Goal: Task Accomplishment & Management: Use online tool/utility

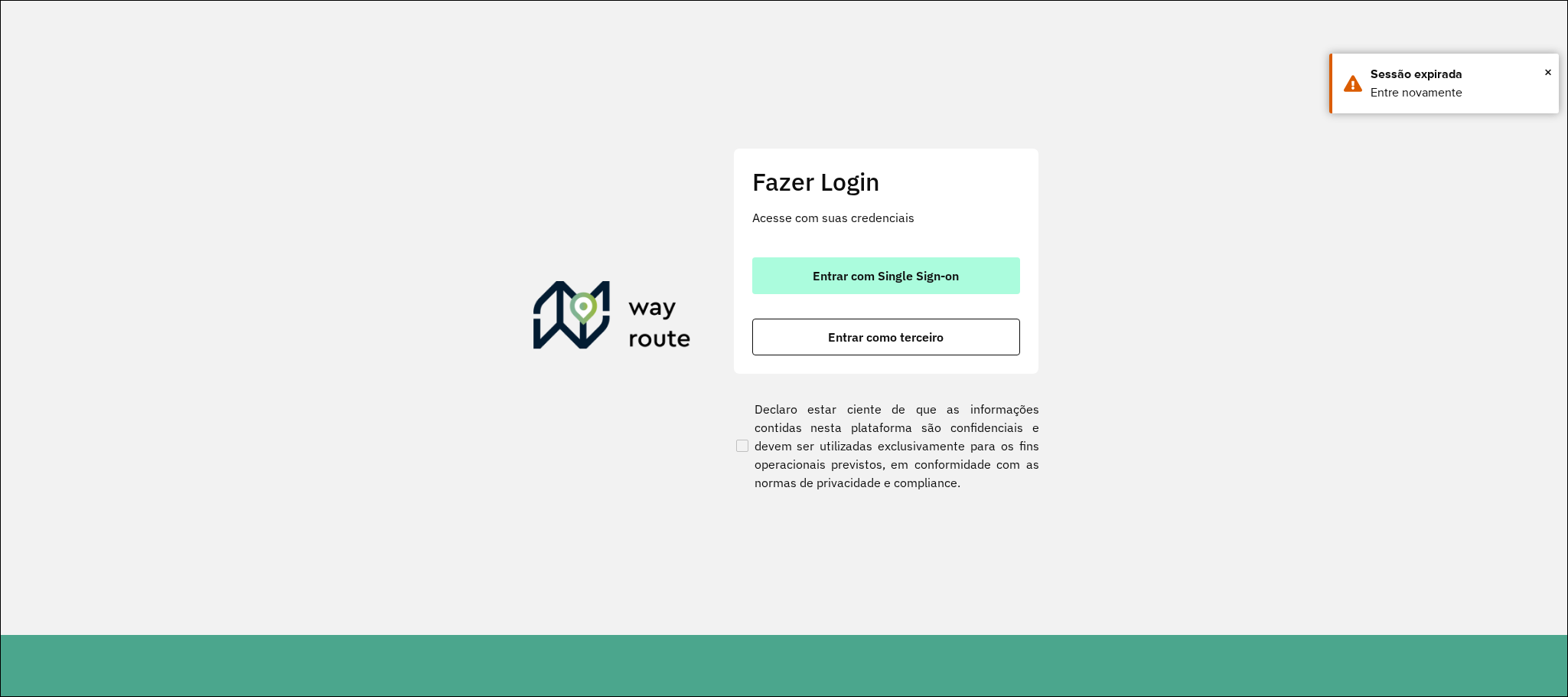
click at [969, 276] on button "Entrar com Single Sign-on" at bounding box center [886, 276] width 268 height 37
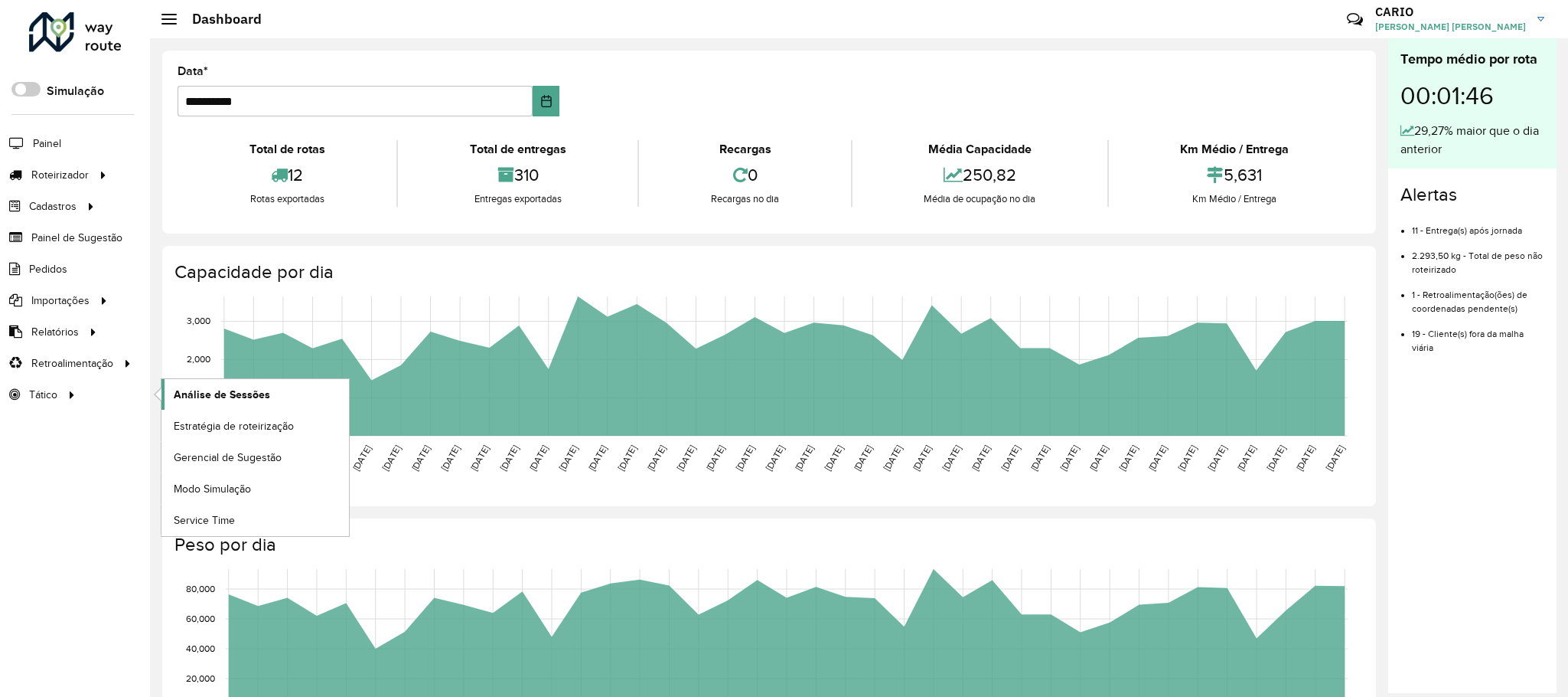
click at [216, 400] on span "Análise de Sessões" at bounding box center [221, 395] width 96 height 16
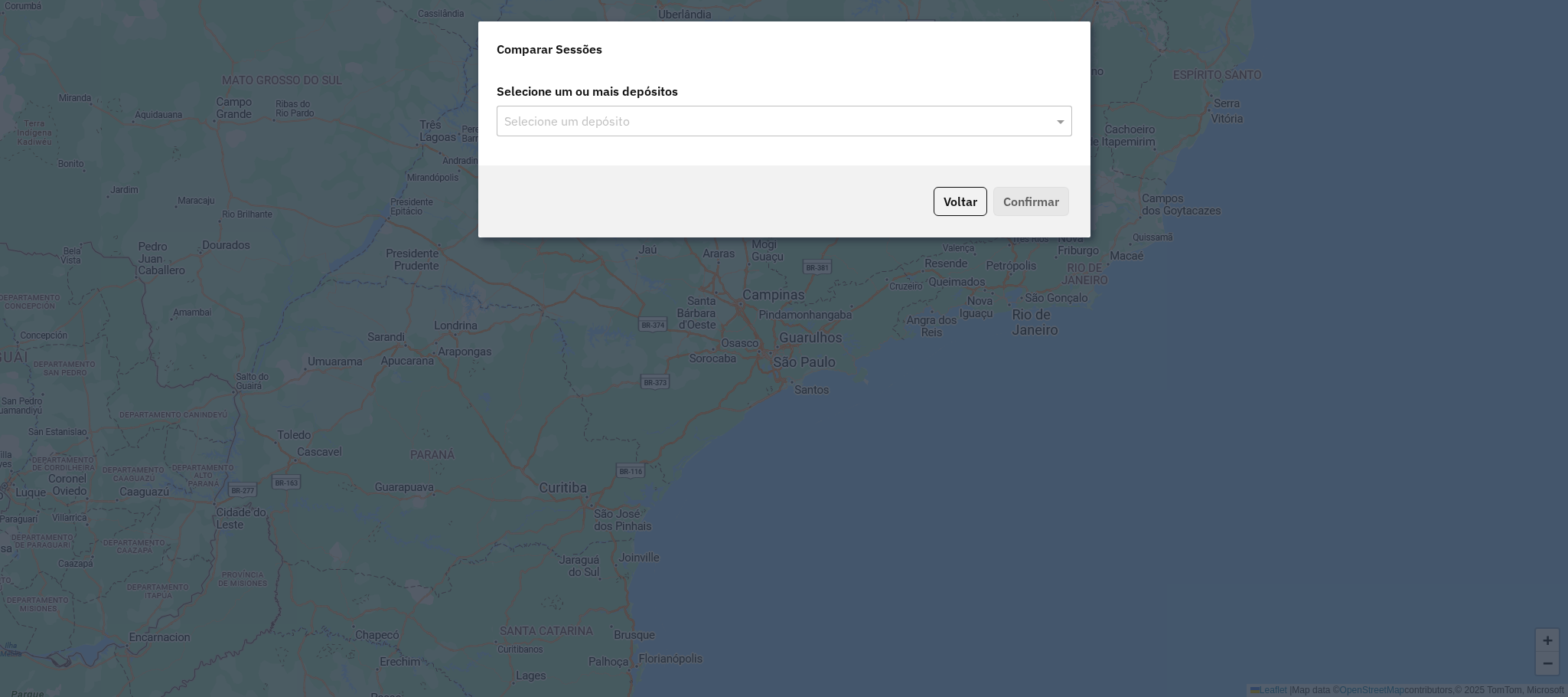
click at [1046, 121] on input "text" at bounding box center [777, 121] width 553 height 18
click at [1056, 121] on span at bounding box center [1062, 121] width 19 height 18
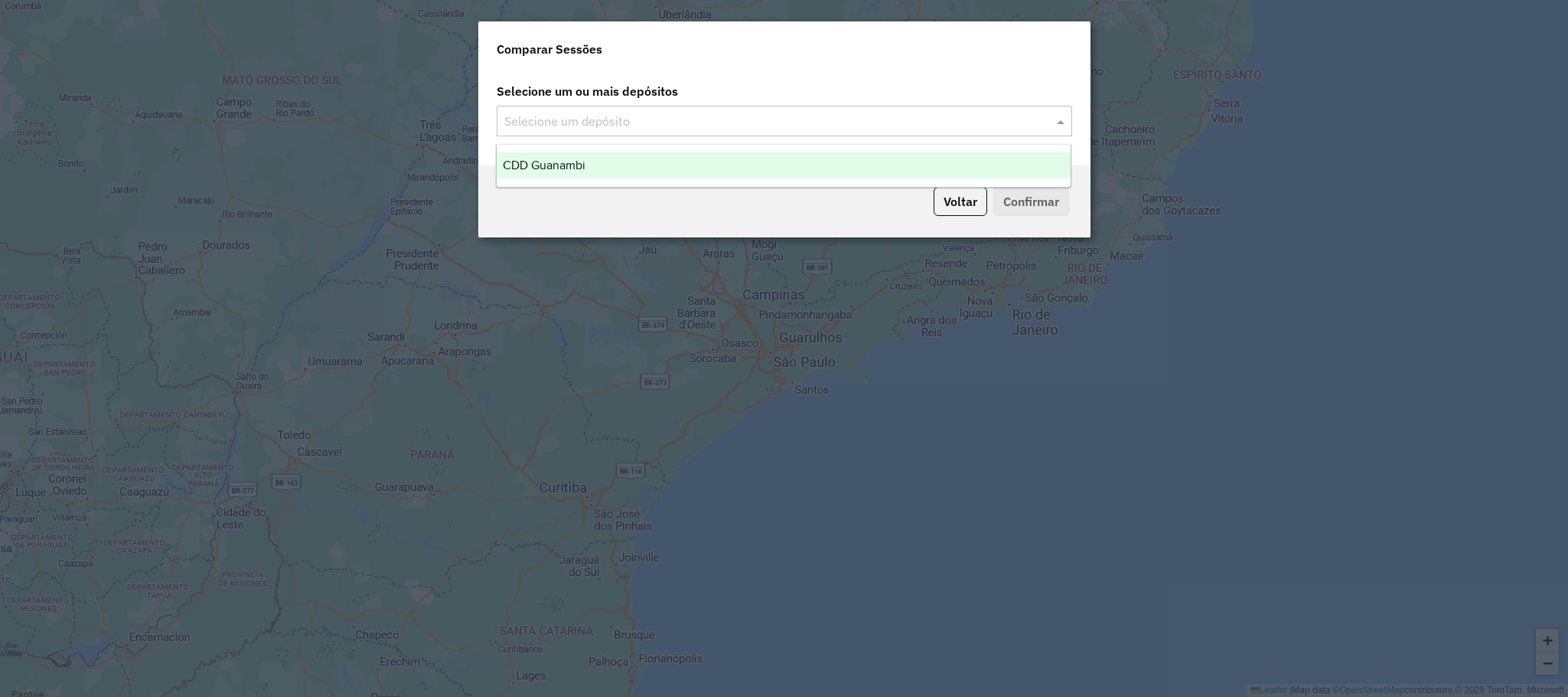
click at [615, 156] on div "CDD Guanambi" at bounding box center [783, 165] width 573 height 26
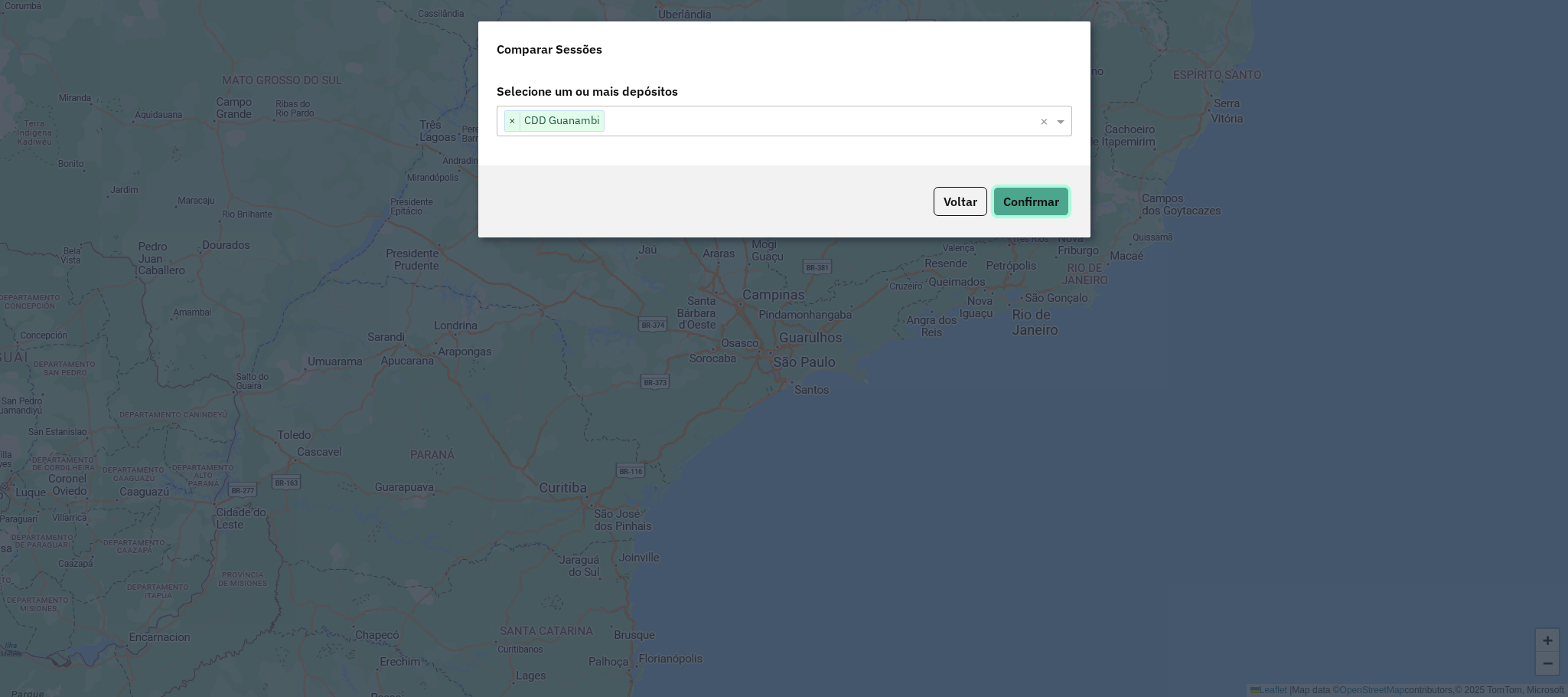
click at [1020, 207] on button "Confirmar" at bounding box center [1031, 201] width 75 height 29
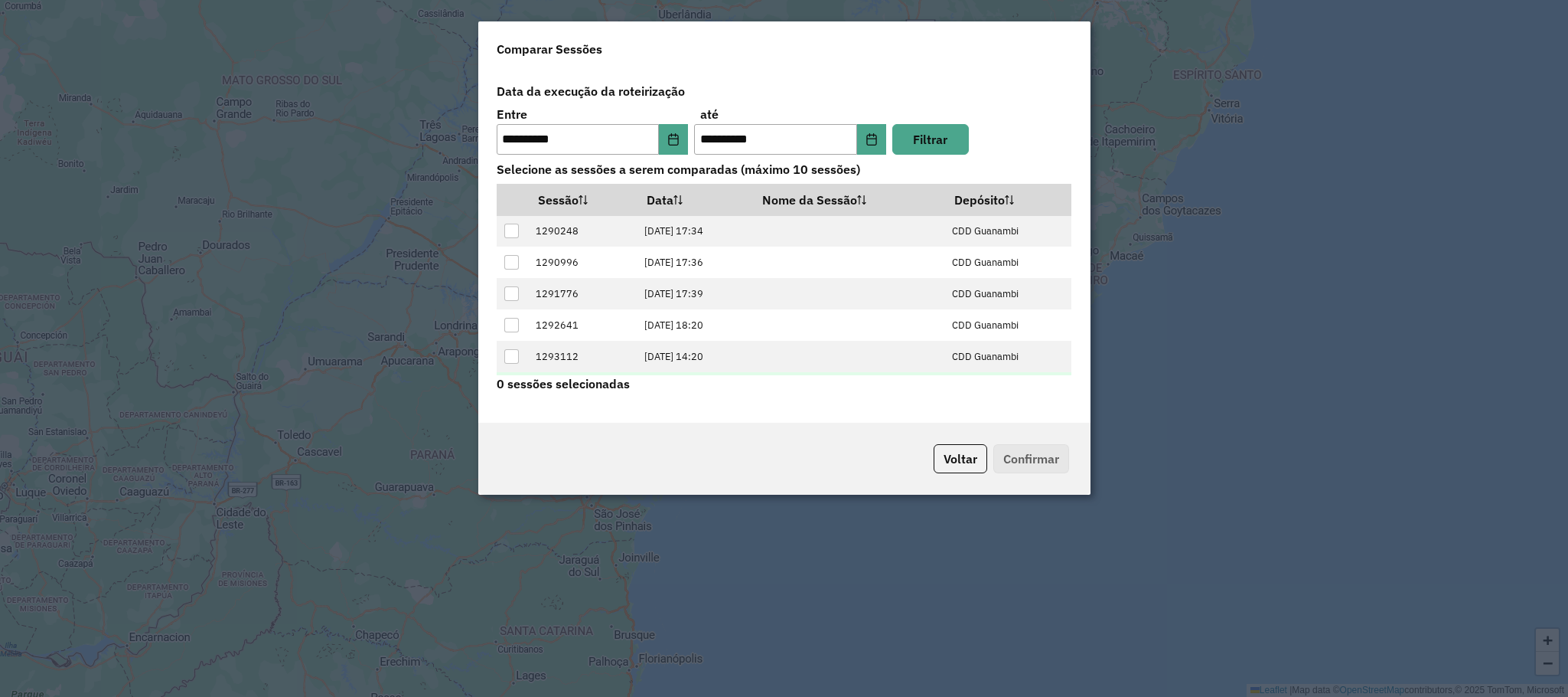
scroll to position [63, 0]
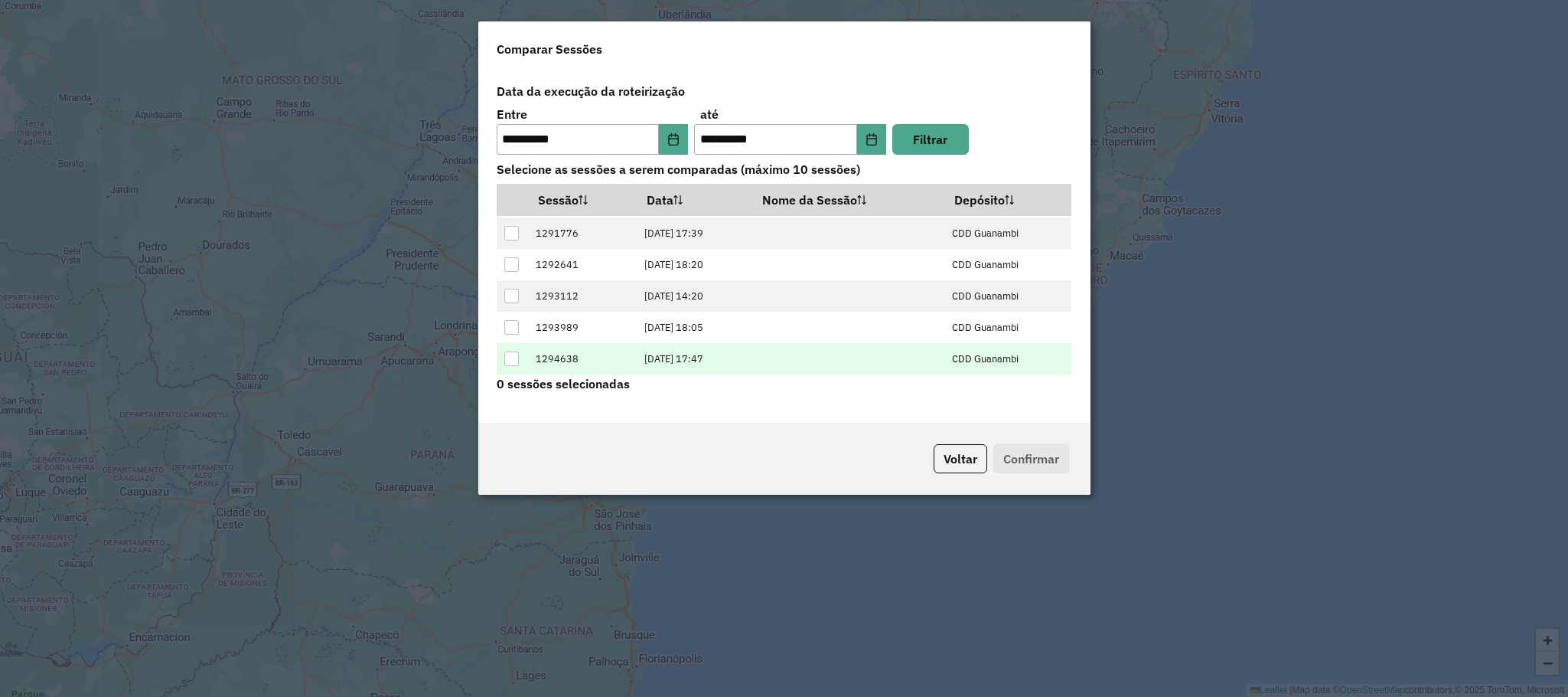
click at [510, 357] on div at bounding box center [511, 358] width 14 height 14
click at [1049, 458] on button "Confirmar" at bounding box center [1031, 458] width 75 height 29
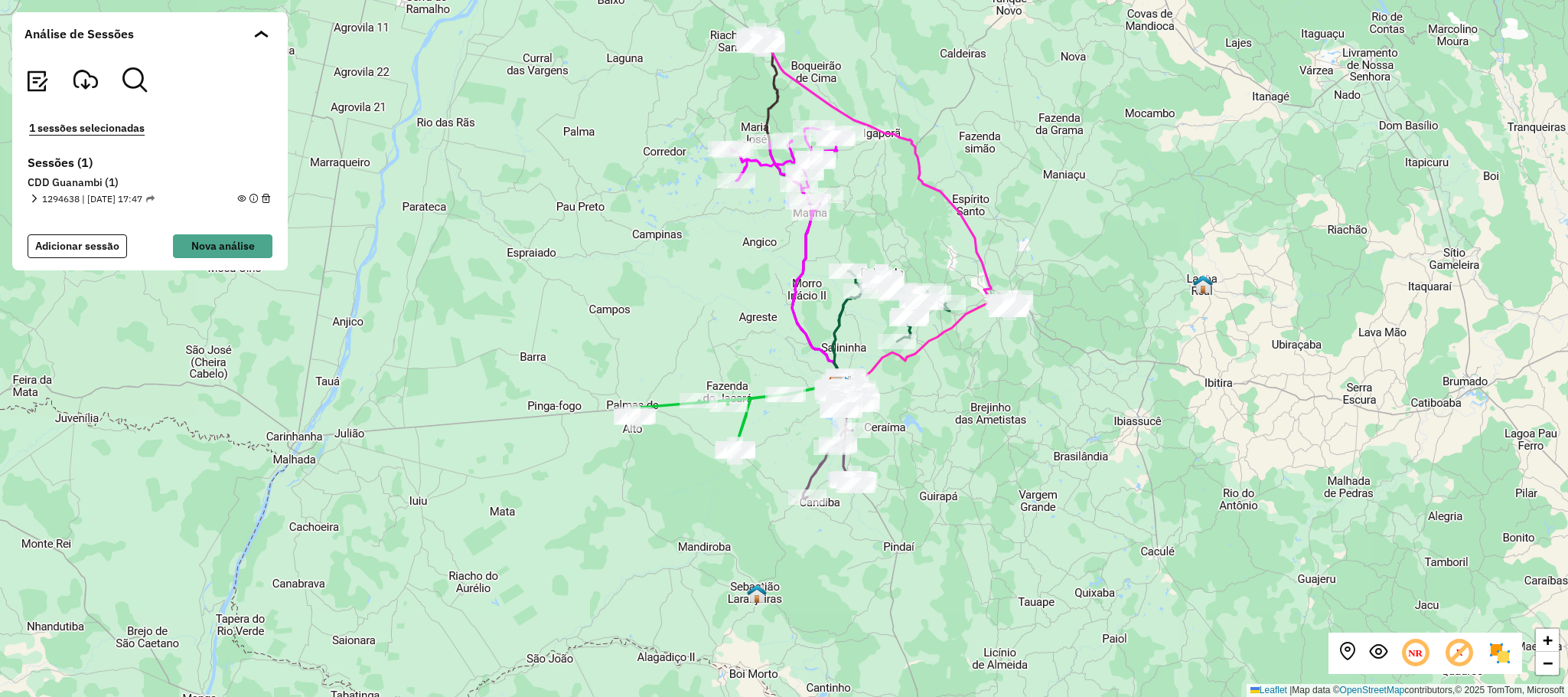
drag, startPoint x: 938, startPoint y: 390, endPoint x: 992, endPoint y: 427, distance: 65.5
click at [992, 427] on div "+ − Leaflet | Map data © OpenStreetMap contributors,© 2025 TomTom, Microsoft" at bounding box center [784, 348] width 1568 height 697
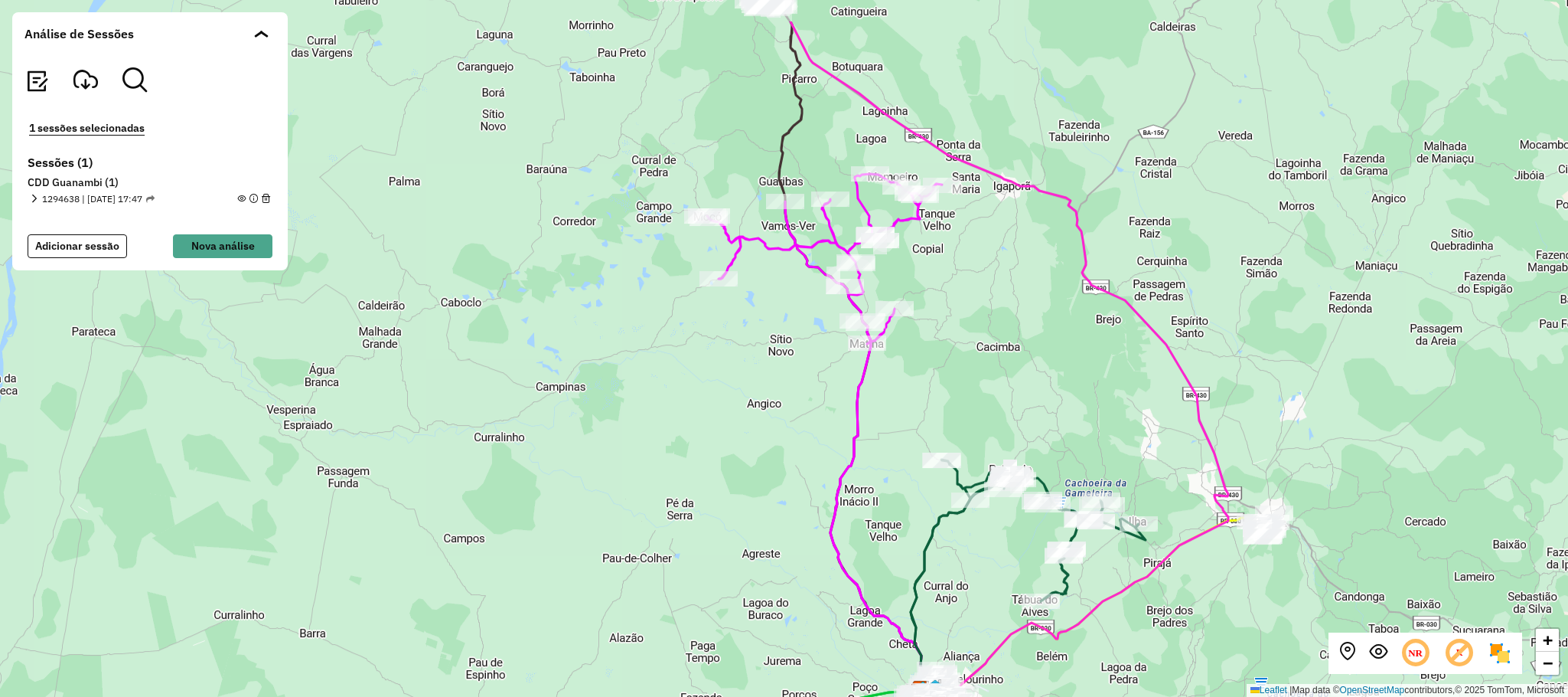
drag, startPoint x: 1031, startPoint y: 235, endPoint x: 996, endPoint y: 351, distance: 121.2
click at [996, 351] on div "+ − Leaflet | Map data © OpenStreetMap contributors,© 2025 TomTom, Microsoft" at bounding box center [784, 348] width 1568 height 697
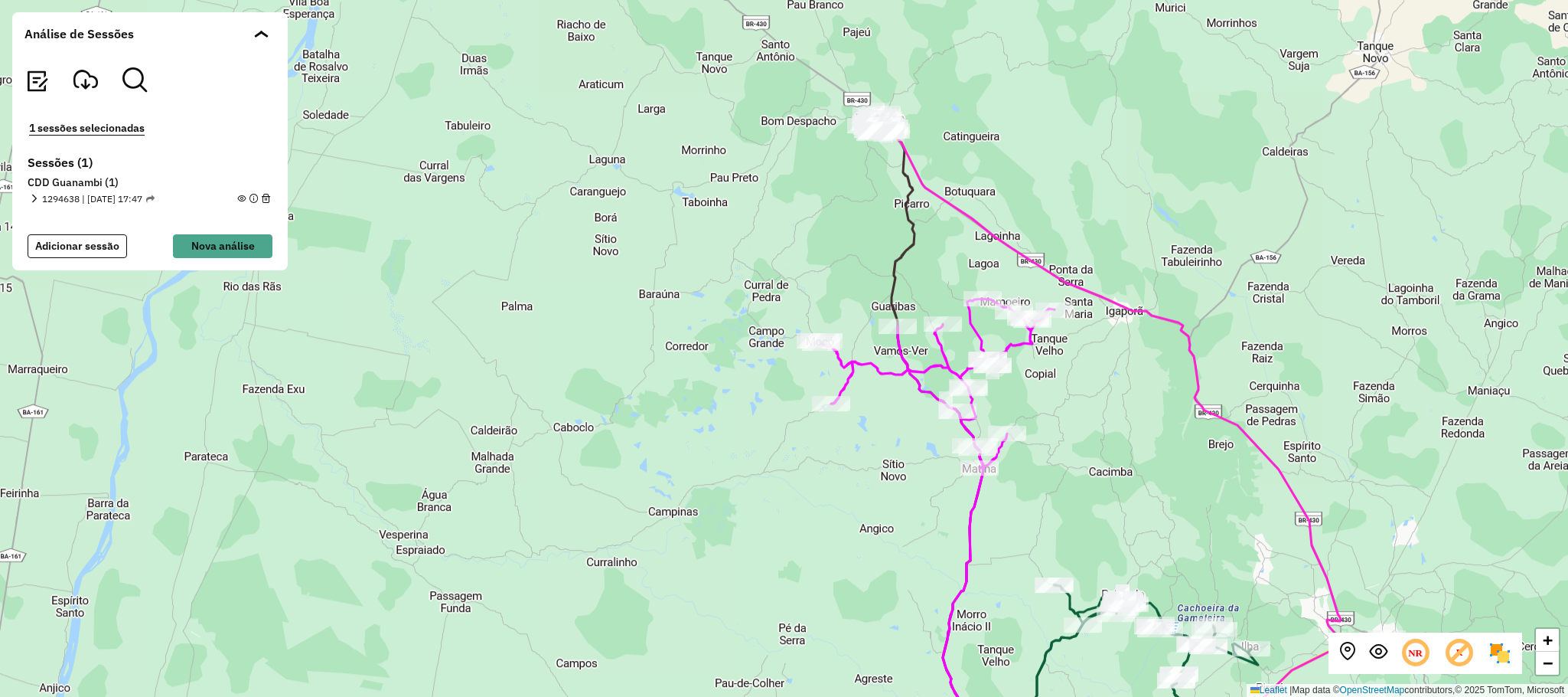
click at [1143, 411] on div "+ − Leaflet | Map data © OpenStreetMap contributors,© 2025 TomTom, Microsoft" at bounding box center [784, 348] width 1568 height 697
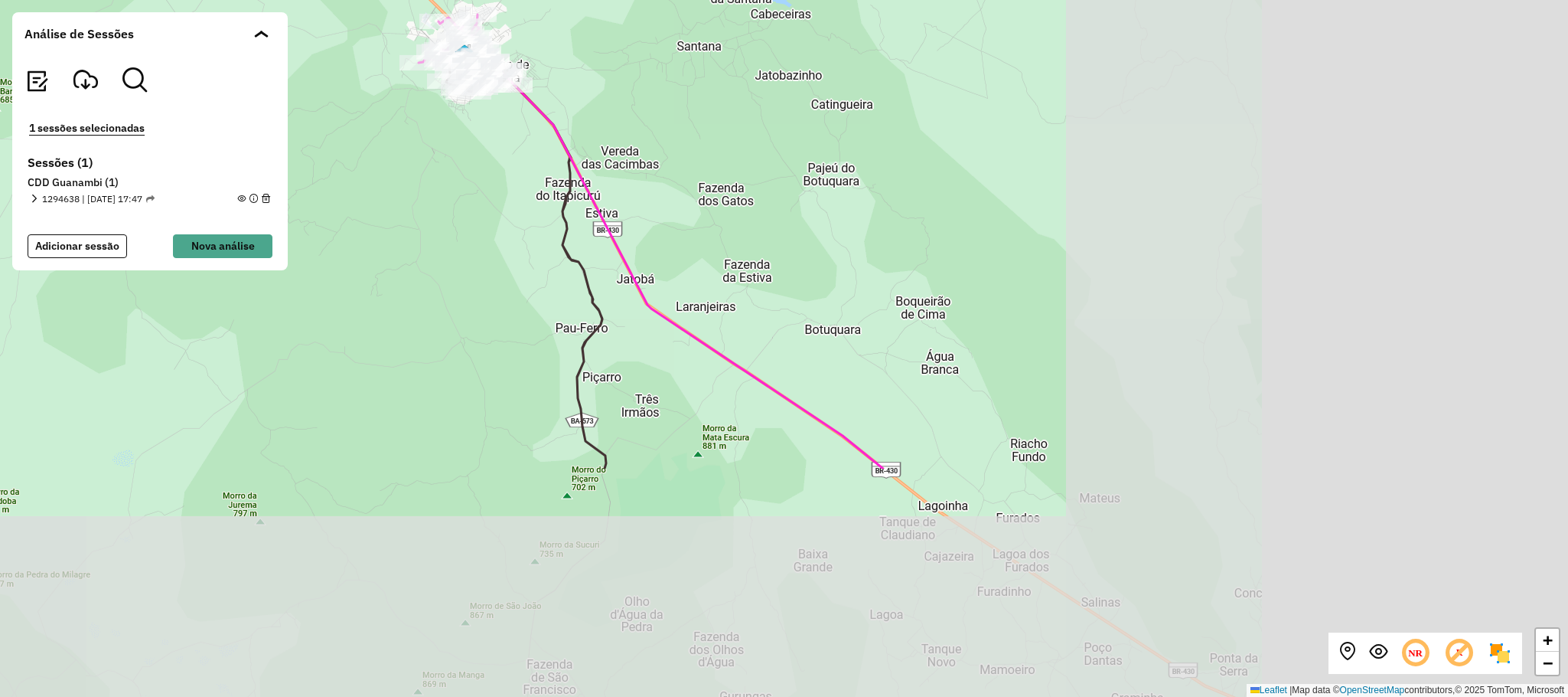
drag, startPoint x: 1206, startPoint y: 488, endPoint x: 594, endPoint y: 145, distance: 701.6
click at [594, 145] on div "+ − Leaflet | Map data © OpenStreetMap contributors,© 2025 TomTom, Microsoft" at bounding box center [784, 348] width 1568 height 697
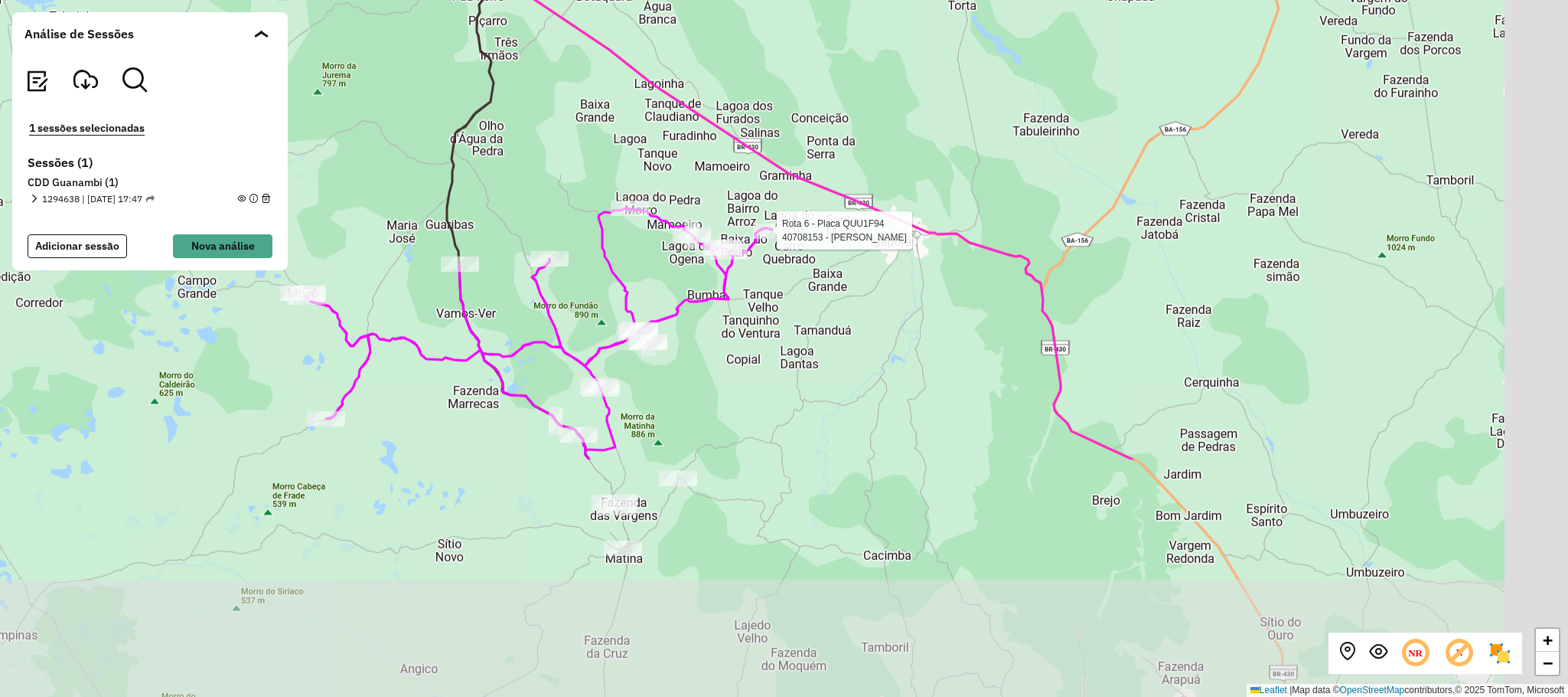
drag, startPoint x: 949, startPoint y: 547, endPoint x: 779, endPoint y: 239, distance: 351.8
click at [779, 239] on div at bounding box center [772, 231] width 39 height 15
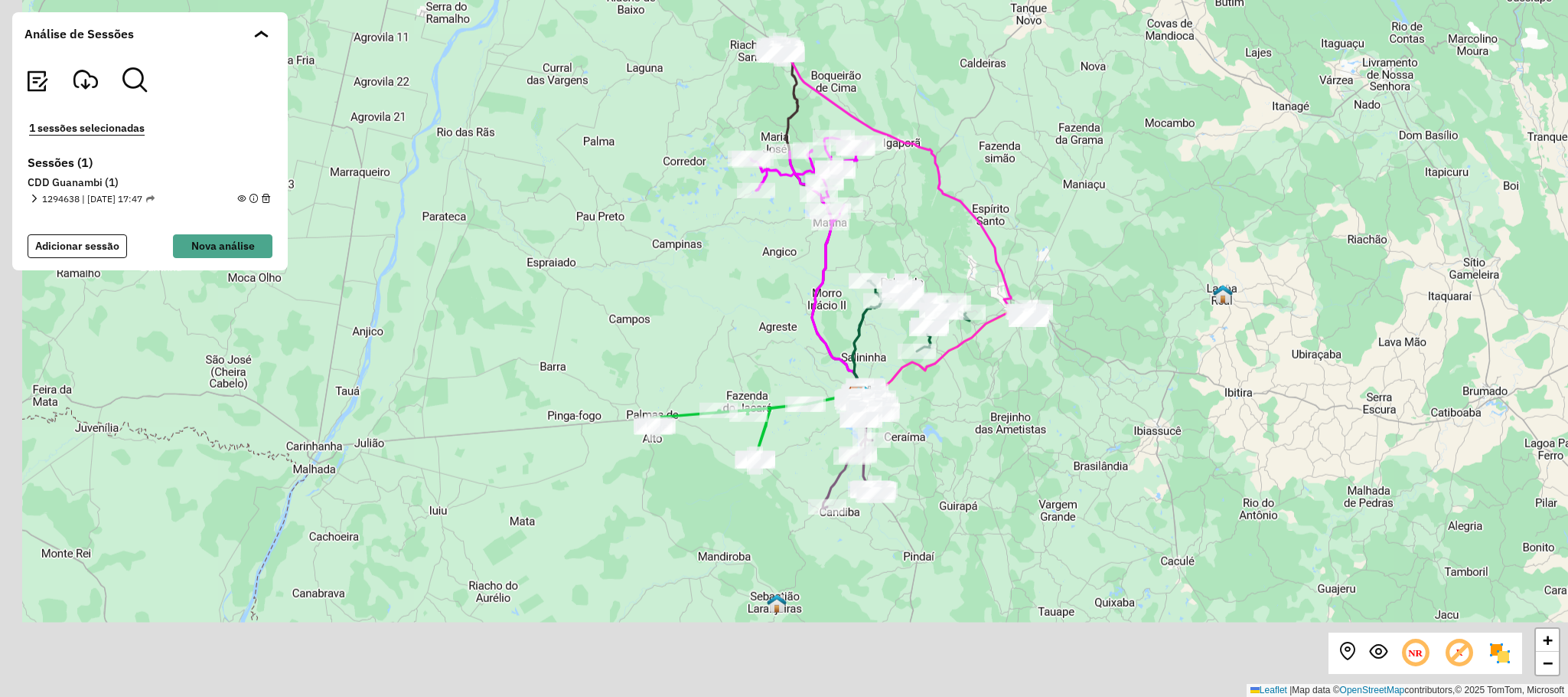
drag, startPoint x: 972, startPoint y: 538, endPoint x: 1059, endPoint y: 273, distance: 278.9
click at [1059, 273] on div "+ − Leaflet | Map data © OpenStreetMap contributors,© 2025 TomTom, Microsoft" at bounding box center [784, 348] width 1568 height 697
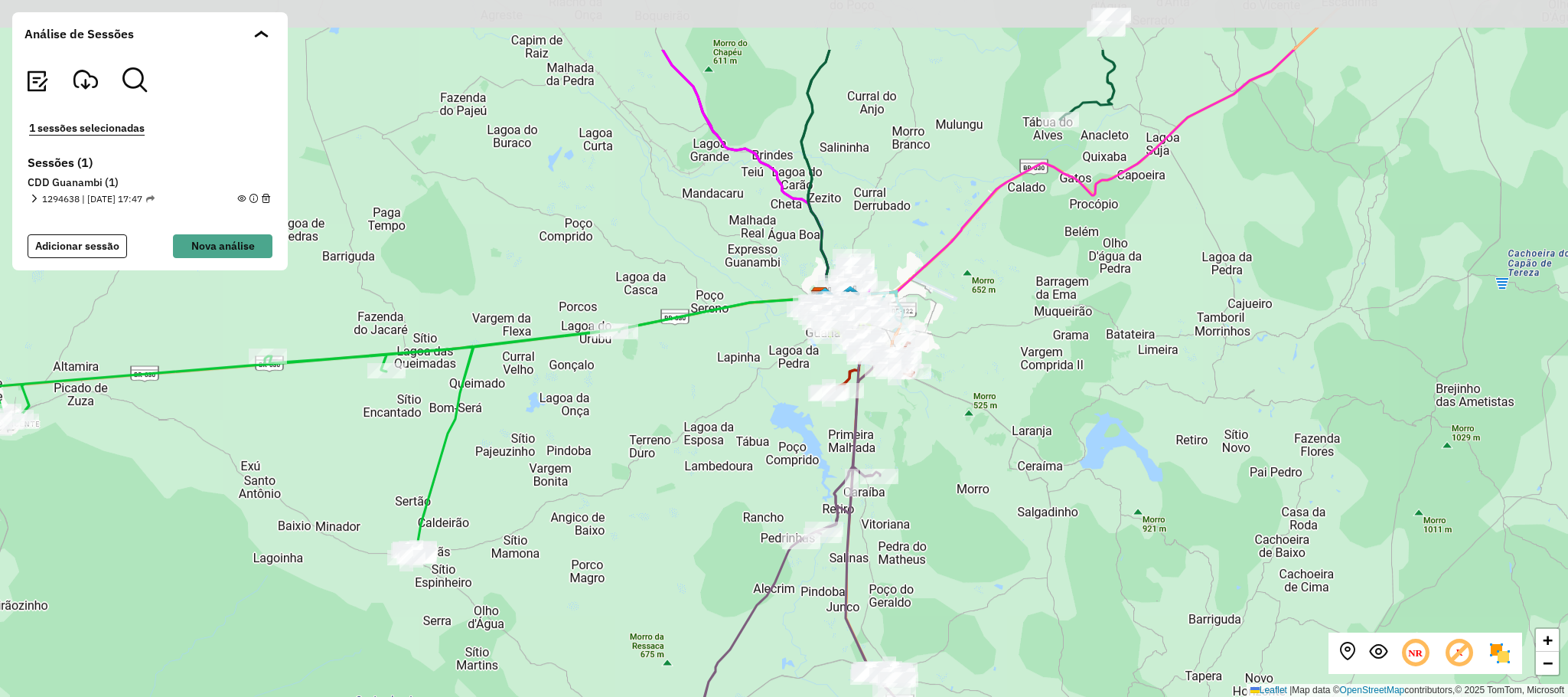
drag, startPoint x: 857, startPoint y: 262, endPoint x: 676, endPoint y: 391, distance: 222.3
click at [678, 390] on div "+ − Leaflet | Map data © OpenStreetMap contributors,© 2025 TomTom, Microsoft" at bounding box center [784, 348] width 1568 height 697
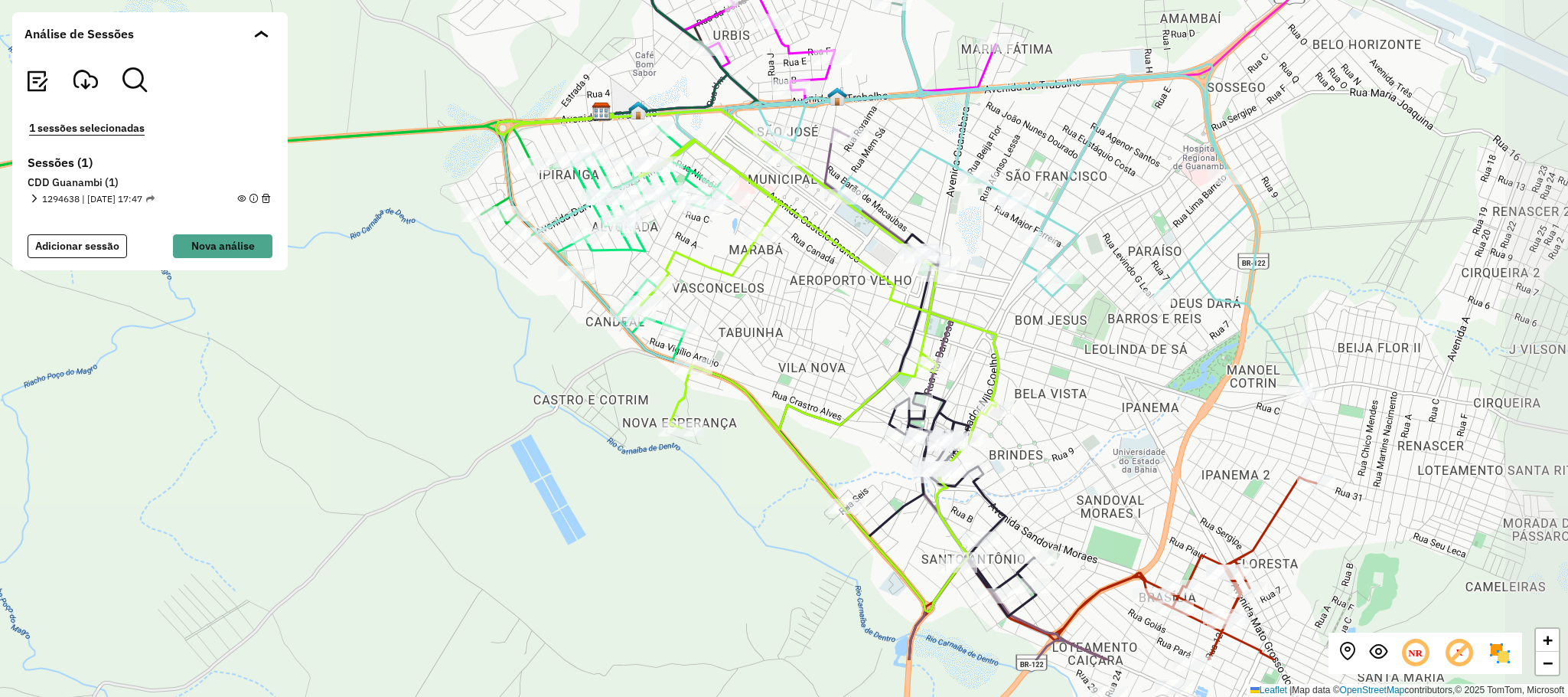
drag, startPoint x: 1199, startPoint y: 498, endPoint x: 1096, endPoint y: 395, distance: 145.7
click at [1096, 395] on div "+ − Leaflet | Map data © OpenStreetMap contributors,© 2025 TomTom, Microsoft" at bounding box center [784, 348] width 1568 height 697
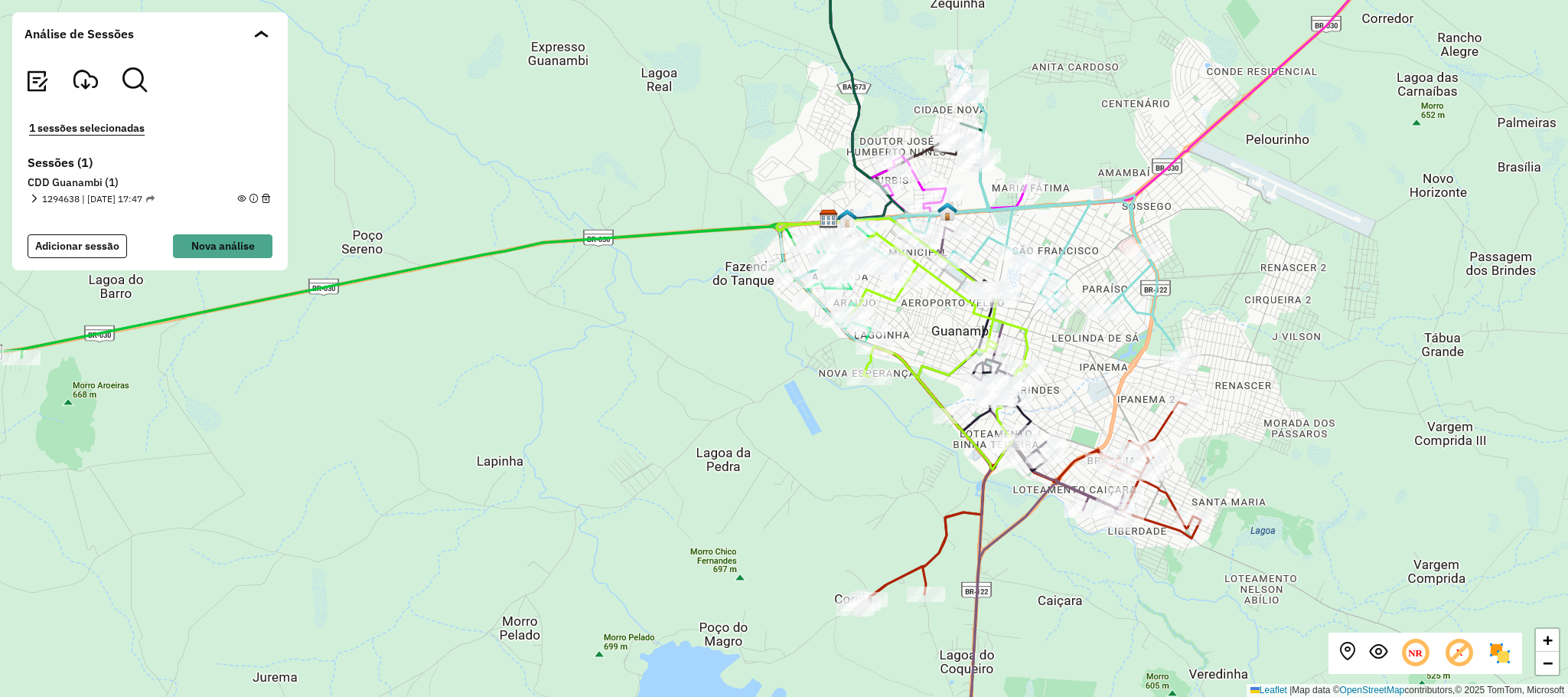
drag, startPoint x: 1370, startPoint y: 515, endPoint x: 1315, endPoint y: 472, distance: 69.8
click at [1315, 472] on div "+ − Leaflet | Map data © OpenStreetMap contributors,© 2025 TomTom, Microsoft" at bounding box center [784, 348] width 1568 height 697
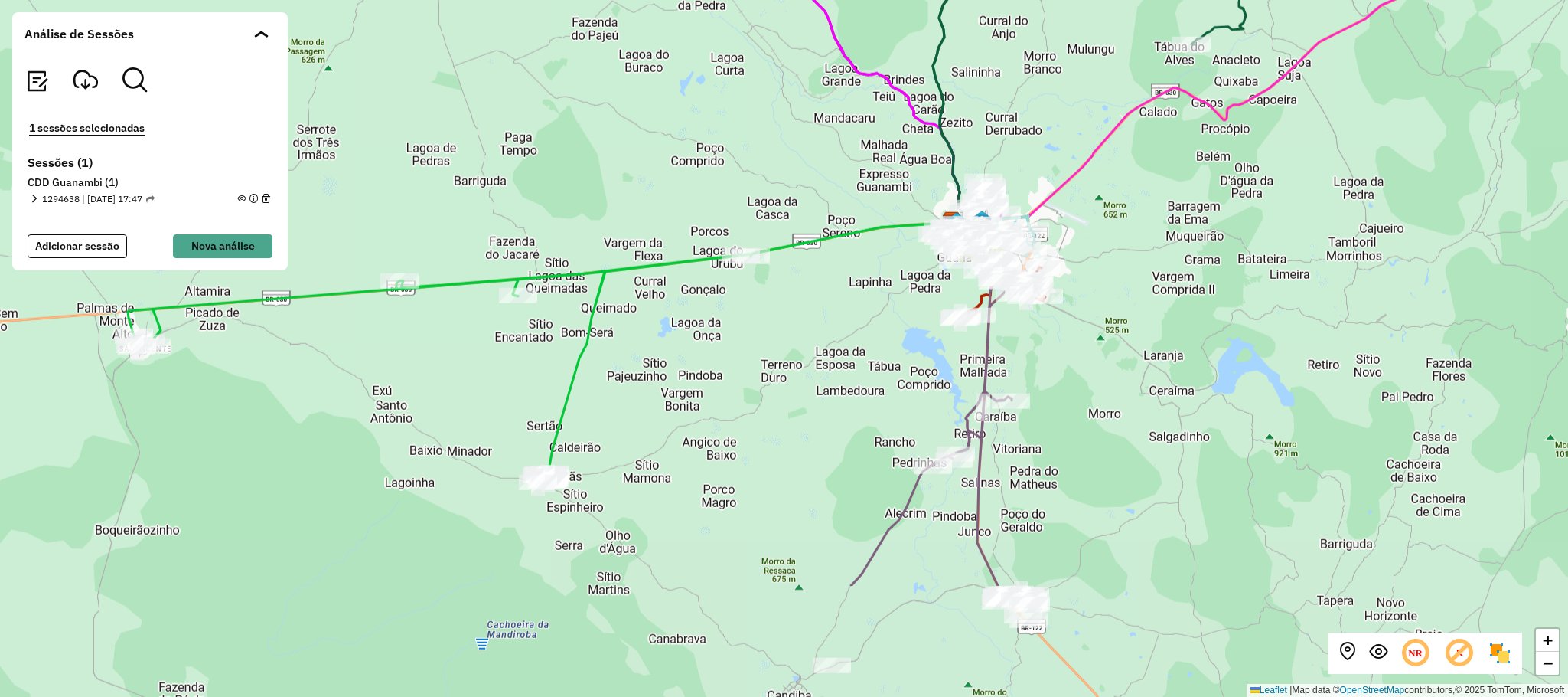
drag, startPoint x: 1088, startPoint y: 462, endPoint x: 1087, endPoint y: 350, distance: 112.0
click at [1087, 350] on div "+ − Leaflet | Map data © OpenStreetMap contributors,© 2025 TomTom, Microsoft" at bounding box center [784, 348] width 1568 height 697
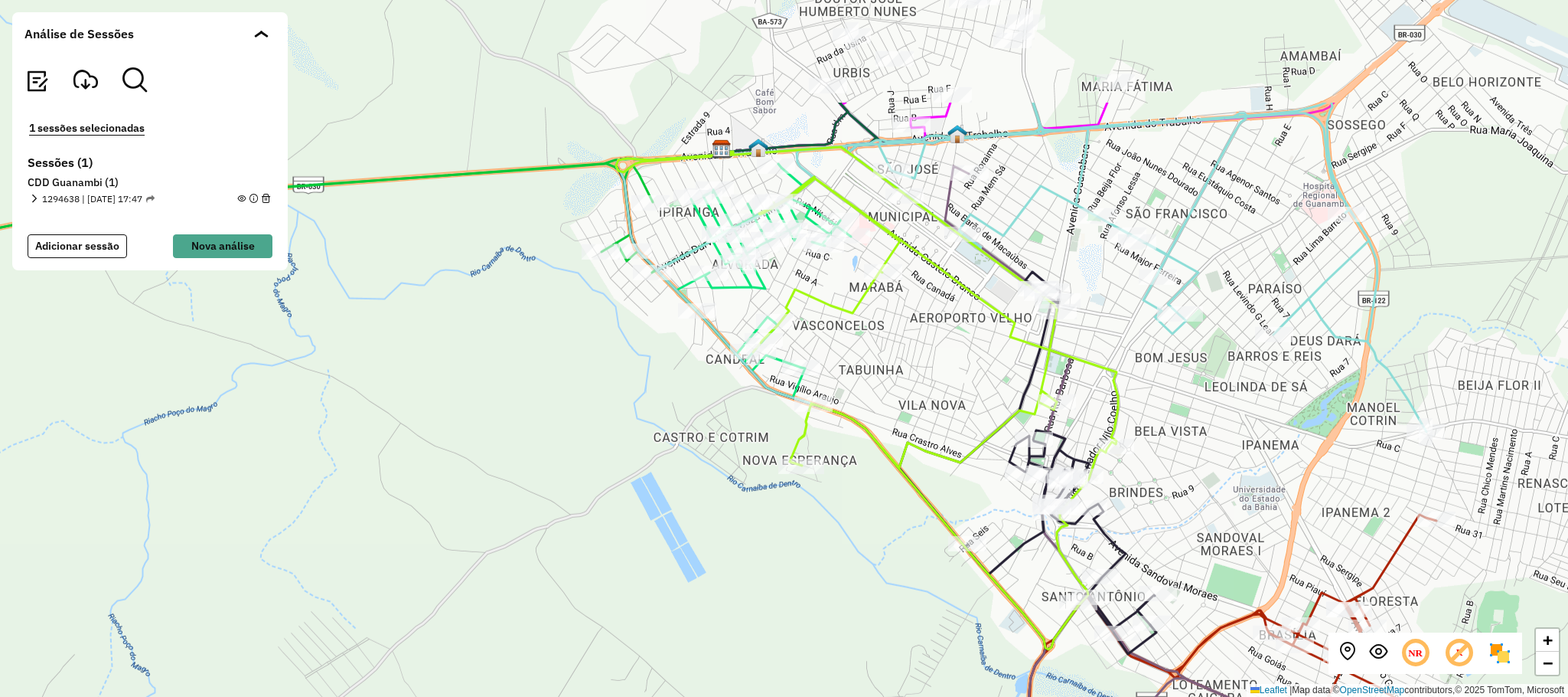
drag, startPoint x: 1169, startPoint y: 249, endPoint x: 953, endPoint y: 261, distance: 216.3
click at [1186, 406] on div "+ − Leaflet | Map data © OpenStreetMap contributors,© 2025 TomTom, Microsoft" at bounding box center [784, 348] width 1568 height 697
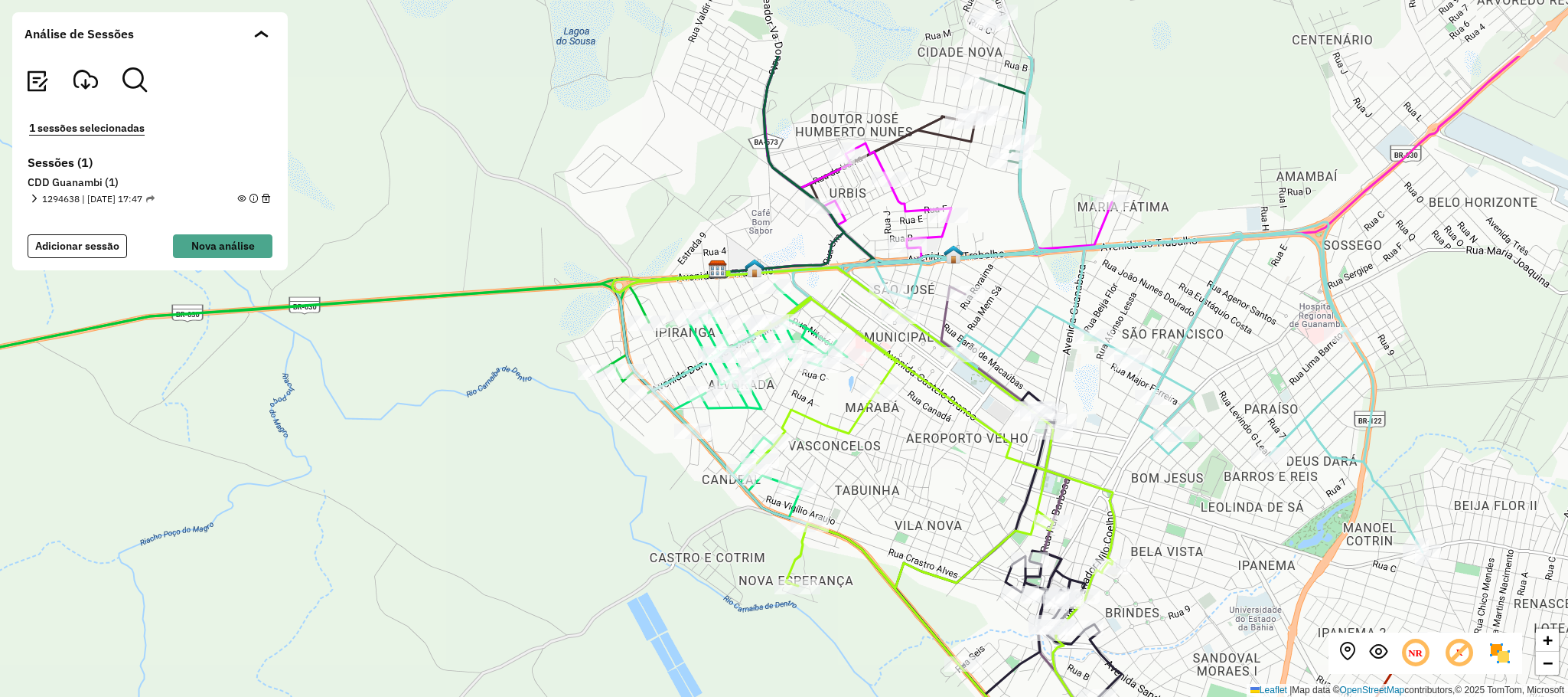
drag, startPoint x: 1010, startPoint y: 97, endPoint x: 1009, endPoint y: 223, distance: 126.0
click at [1009, 223] on div "+ − Leaflet | Map data © OpenStreetMap contributors,© 2025 TomTom, Microsoft" at bounding box center [784, 348] width 1568 height 697
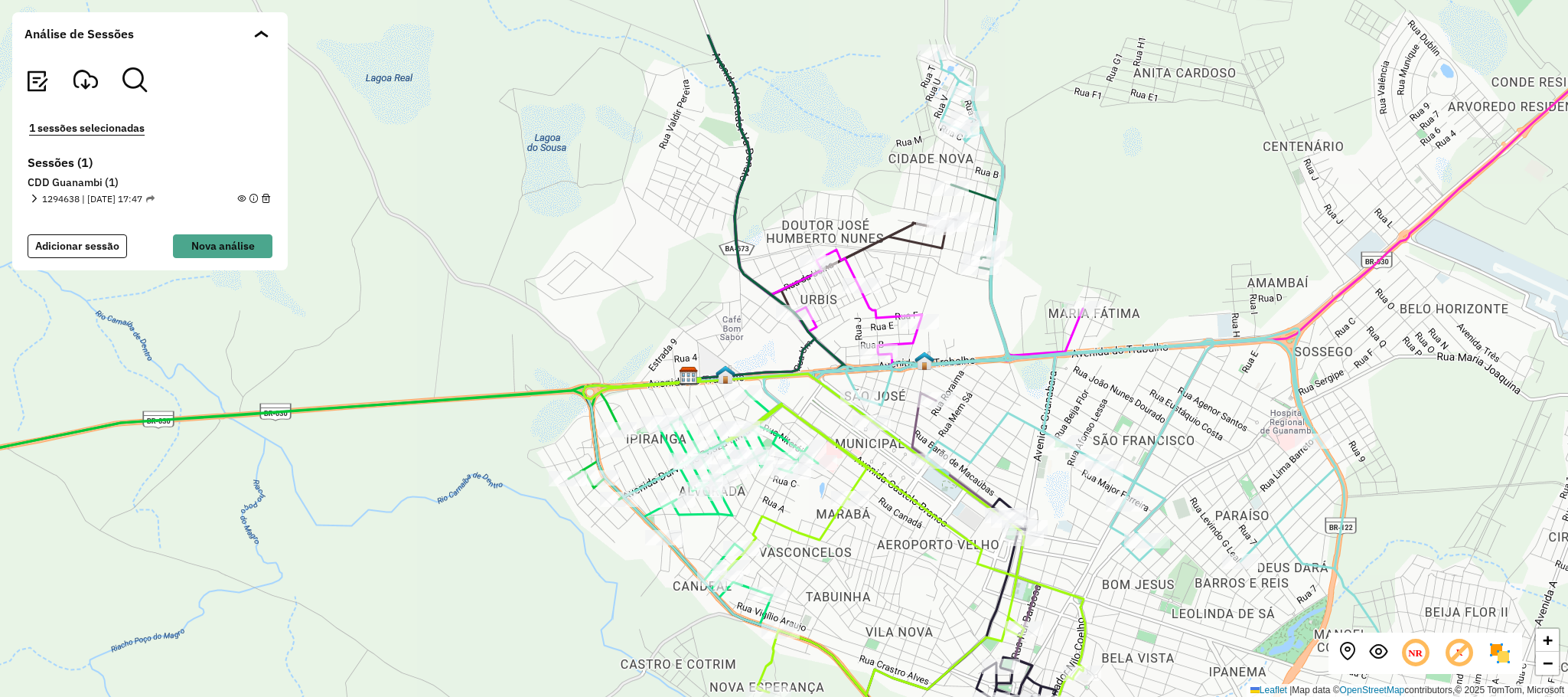
drag, startPoint x: 1079, startPoint y: 85, endPoint x: 1044, endPoint y: 186, distance: 106.9
click at [1044, 186] on div "+ − Leaflet | Map data © OpenStreetMap contributors,© 2025 TomTom, Microsoft" at bounding box center [784, 348] width 1568 height 697
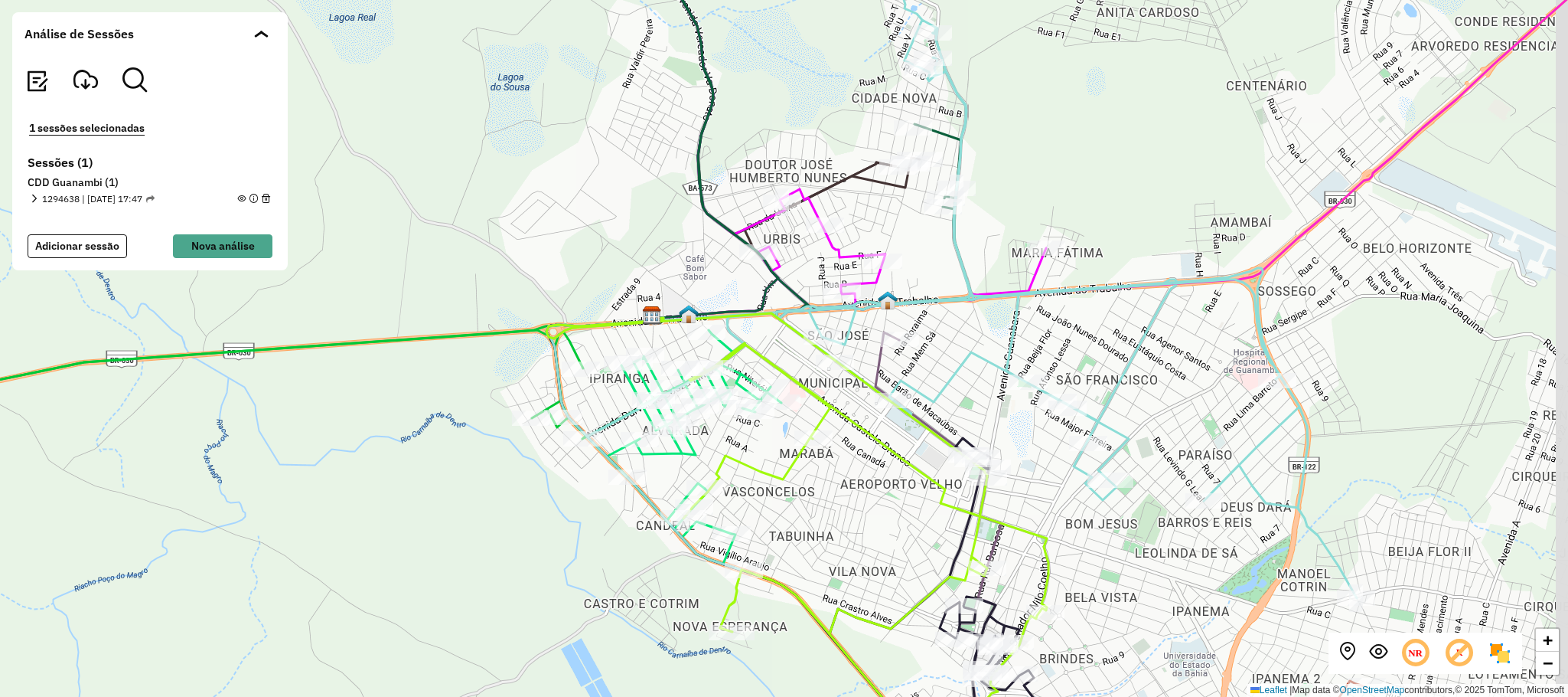
drag, startPoint x: 1062, startPoint y: 244, endPoint x: 1031, endPoint y: 174, distance: 76.6
click at [1031, 174] on div "+ − Leaflet | Map data © OpenStreetMap contributors,© 2025 TomTom, Microsoft" at bounding box center [784, 348] width 1568 height 697
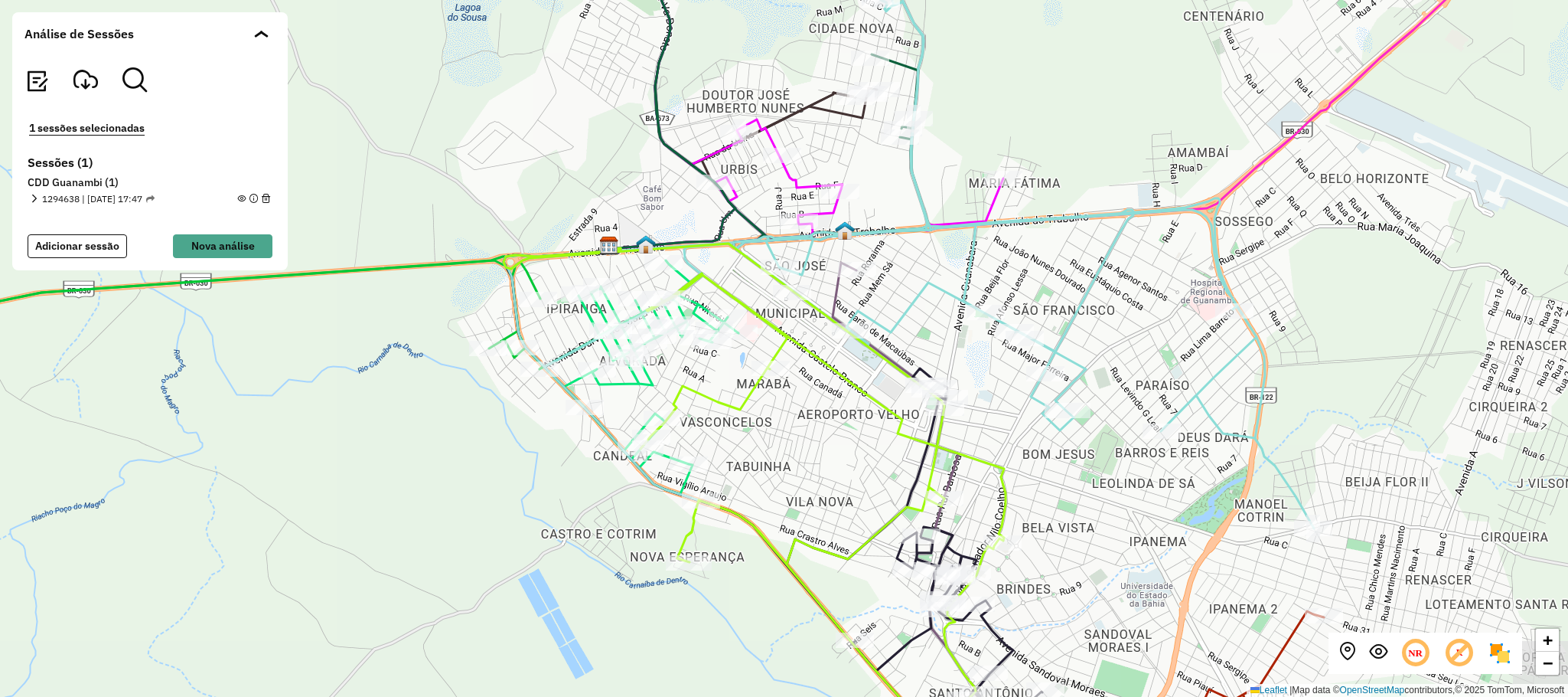
drag, startPoint x: 1083, startPoint y: 134, endPoint x: 1041, endPoint y: 65, distance: 80.8
click at [1041, 65] on div "+ − Leaflet | Map data © OpenStreetMap contributors,© 2025 TomTom, Microsoft" at bounding box center [784, 348] width 1568 height 697
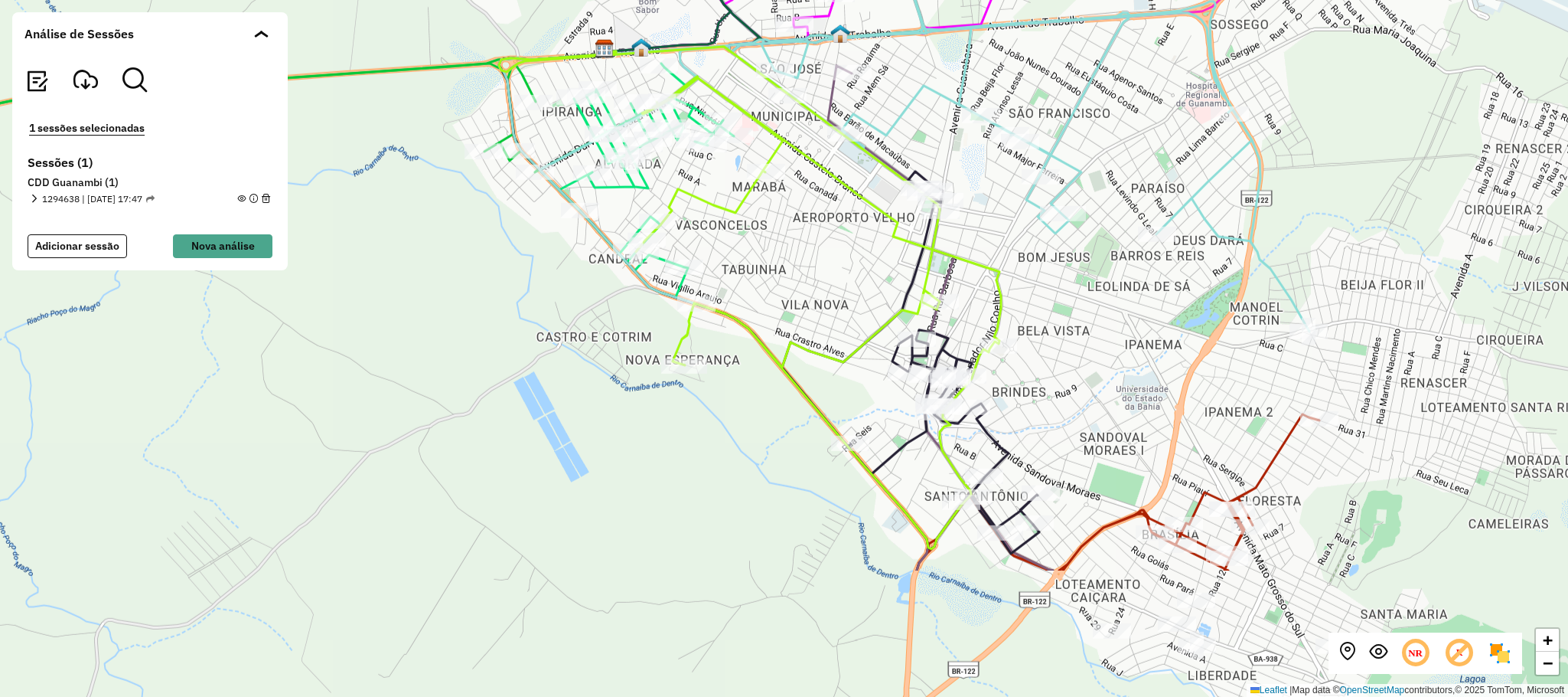
drag, startPoint x: 1100, startPoint y: 453, endPoint x: 1098, endPoint y: 324, distance: 129.0
click at [1098, 324] on div "+ − Leaflet | Map data © OpenStreetMap contributors,© 2025 TomTom, Microsoft" at bounding box center [784, 348] width 1568 height 697
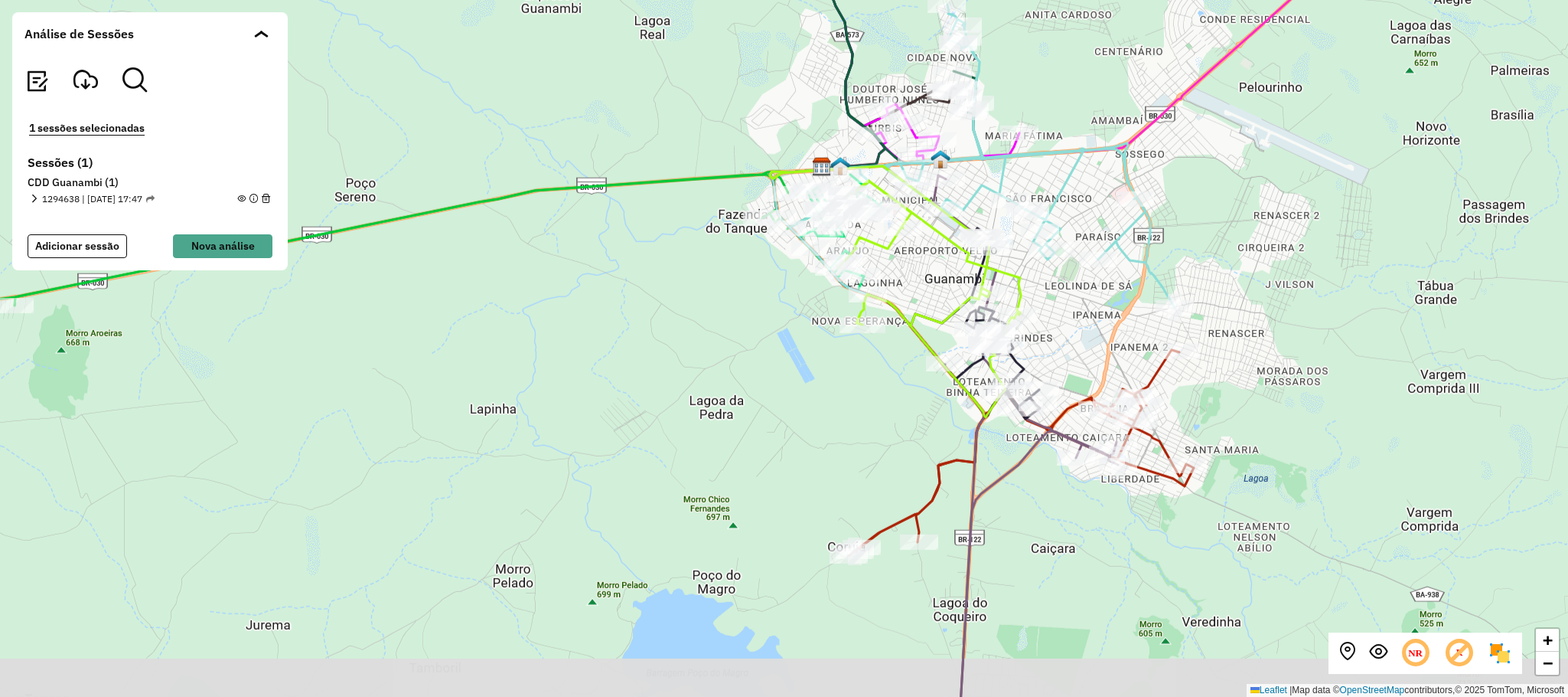
drag, startPoint x: 1315, startPoint y: 478, endPoint x: 1272, endPoint y: 439, distance: 58.1
click at [1272, 439] on div "+ − Leaflet | Map data © OpenStreetMap contributors,© 2025 TomTom, Microsoft" at bounding box center [784, 348] width 1568 height 697
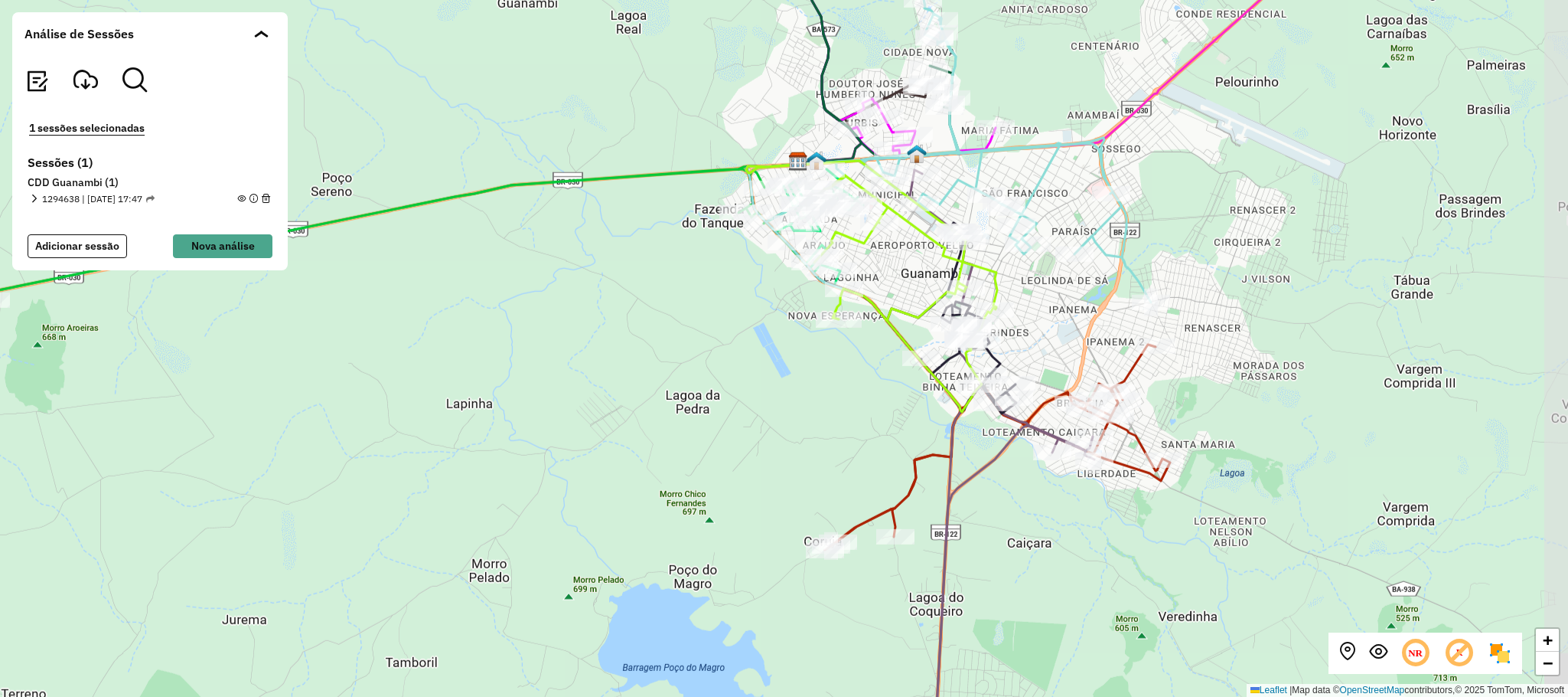
drag, startPoint x: 1031, startPoint y: 536, endPoint x: 994, endPoint y: 513, distance: 43.6
click at [995, 515] on div "+ − Leaflet | Map data © OpenStreetMap contributors,© 2025 TomTom, Microsoft" at bounding box center [784, 348] width 1568 height 697
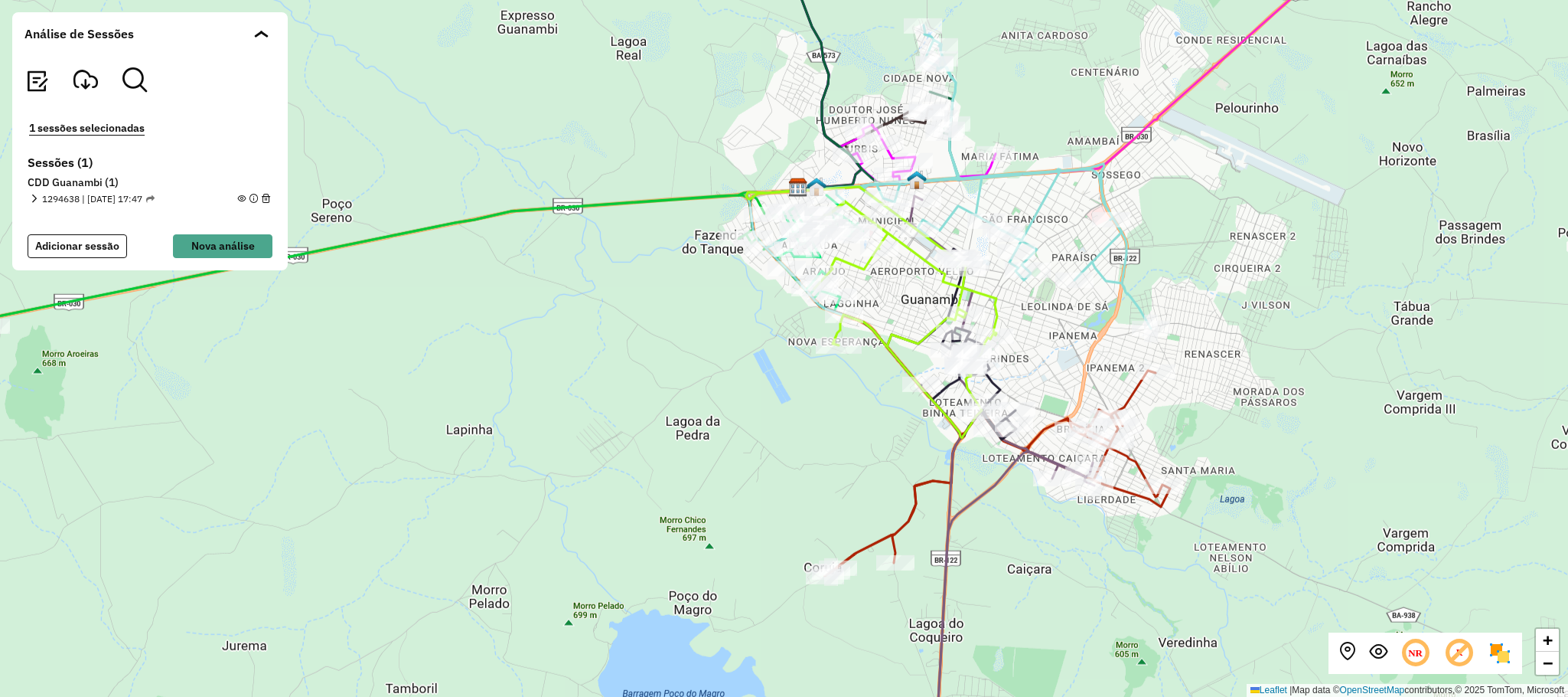
click at [1240, 450] on div "+ − Leaflet | Map data © OpenStreetMap contributors,© 2025 TomTom, Microsoft" at bounding box center [784, 348] width 1568 height 697
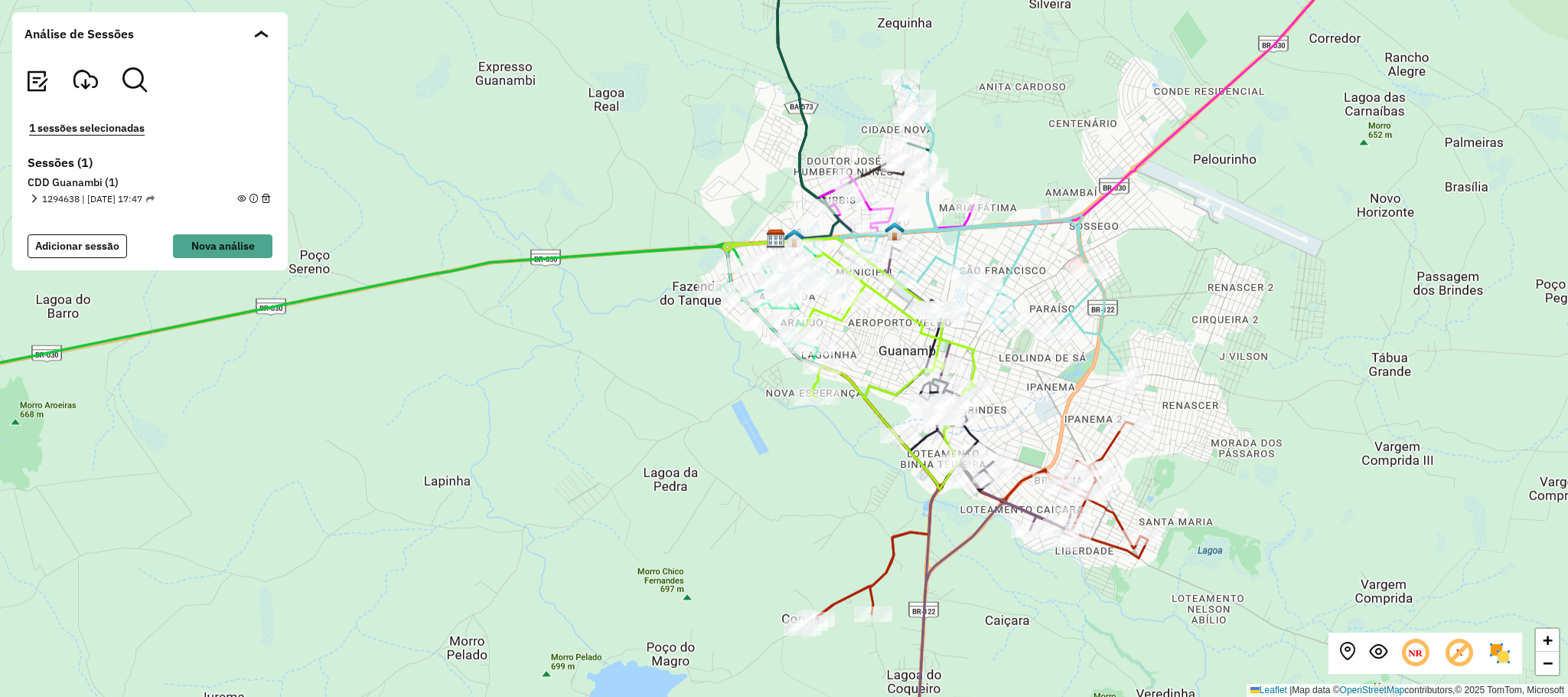
drag, startPoint x: 1297, startPoint y: 412, endPoint x: 1279, endPoint y: 448, distance: 40.2
click at [1279, 448] on div "+ − Leaflet | Map data © OpenStreetMap contributors,© 2025 TomTom, Microsoft" at bounding box center [784, 348] width 1568 height 697
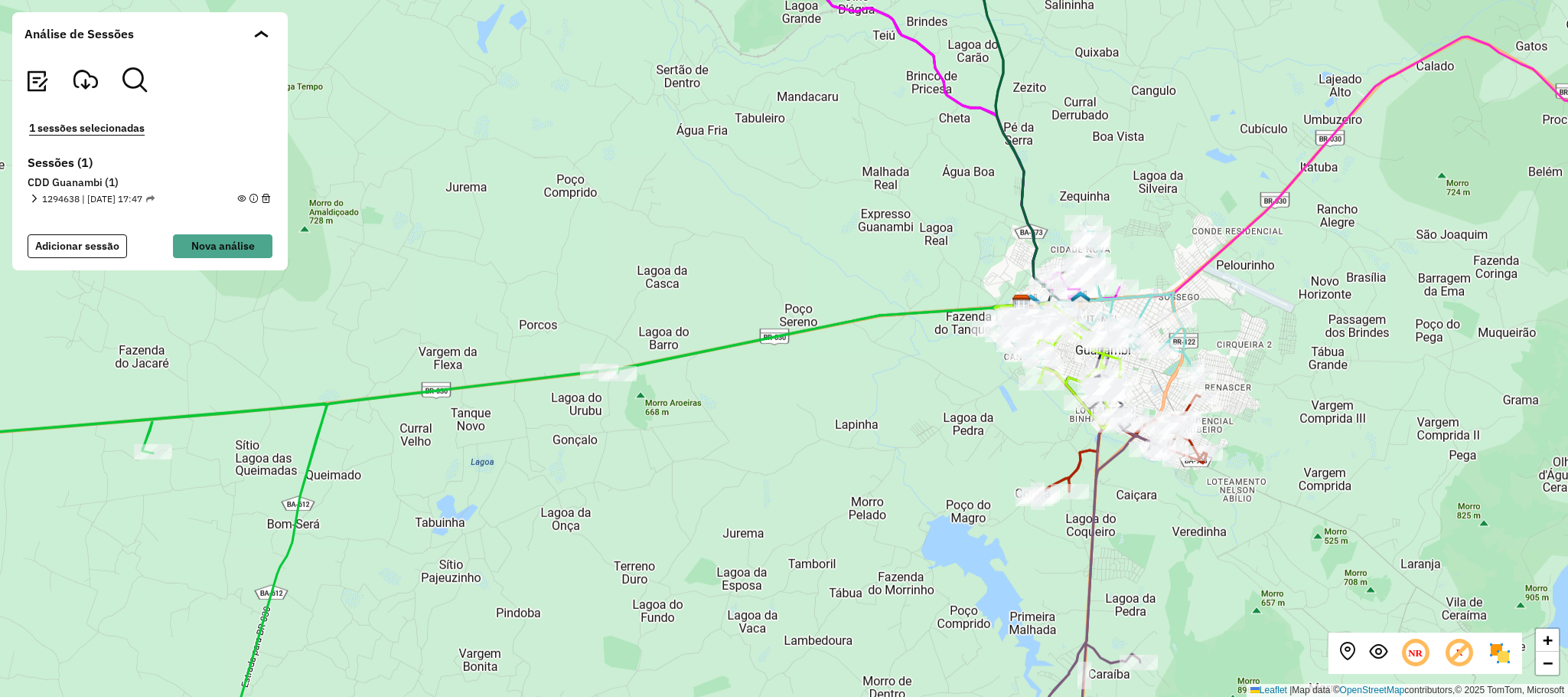
drag, startPoint x: 1368, startPoint y: 382, endPoint x: 1334, endPoint y: 373, distance: 35.2
click at [1334, 373] on div "+ − Leaflet | Map data © OpenStreetMap contributors,© 2025 TomTom, Microsoft" at bounding box center [784, 348] width 1568 height 697
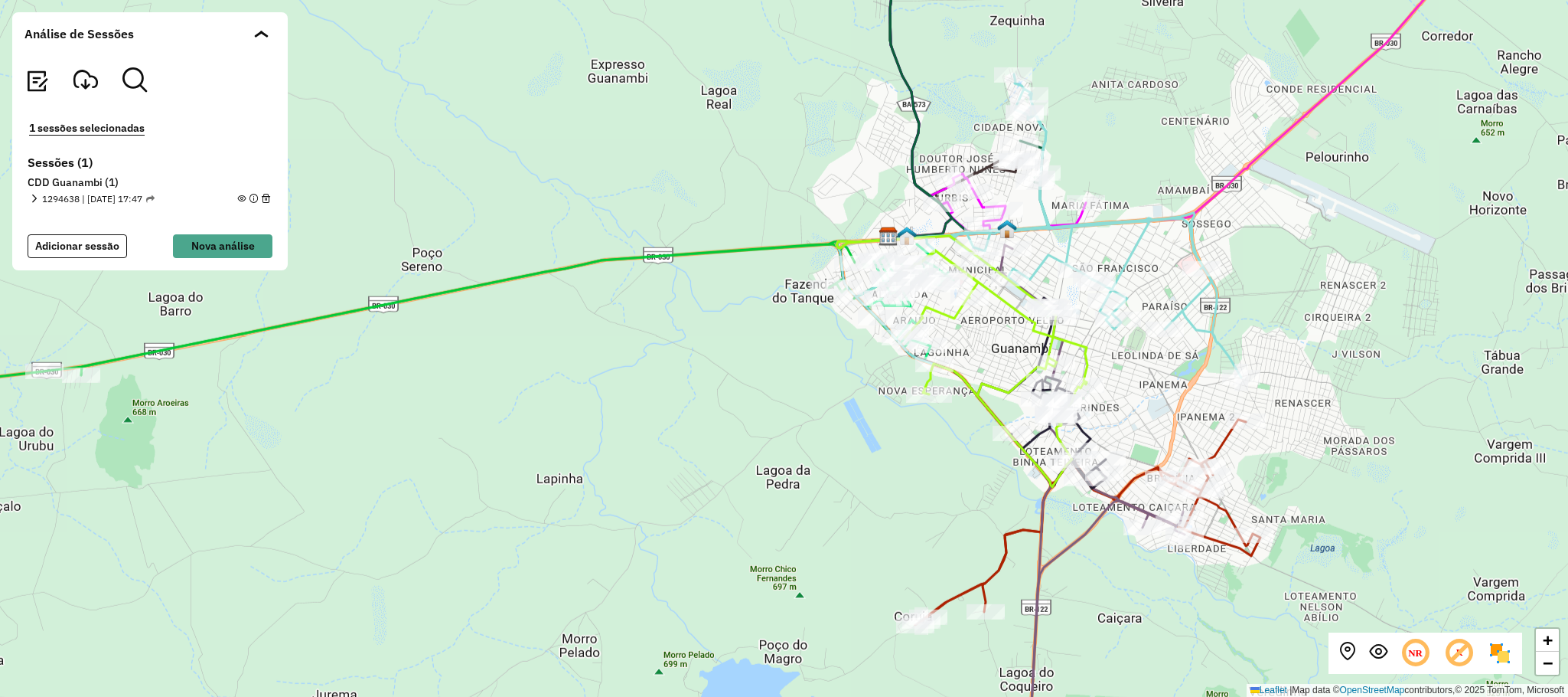
drag, startPoint x: 1373, startPoint y: 348, endPoint x: 1319, endPoint y: 340, distance: 54.6
click at [1319, 340] on div "+ − Leaflet | Map data © OpenStreetMap contributors,© 2025 TomTom, Microsoft" at bounding box center [784, 348] width 1568 height 697
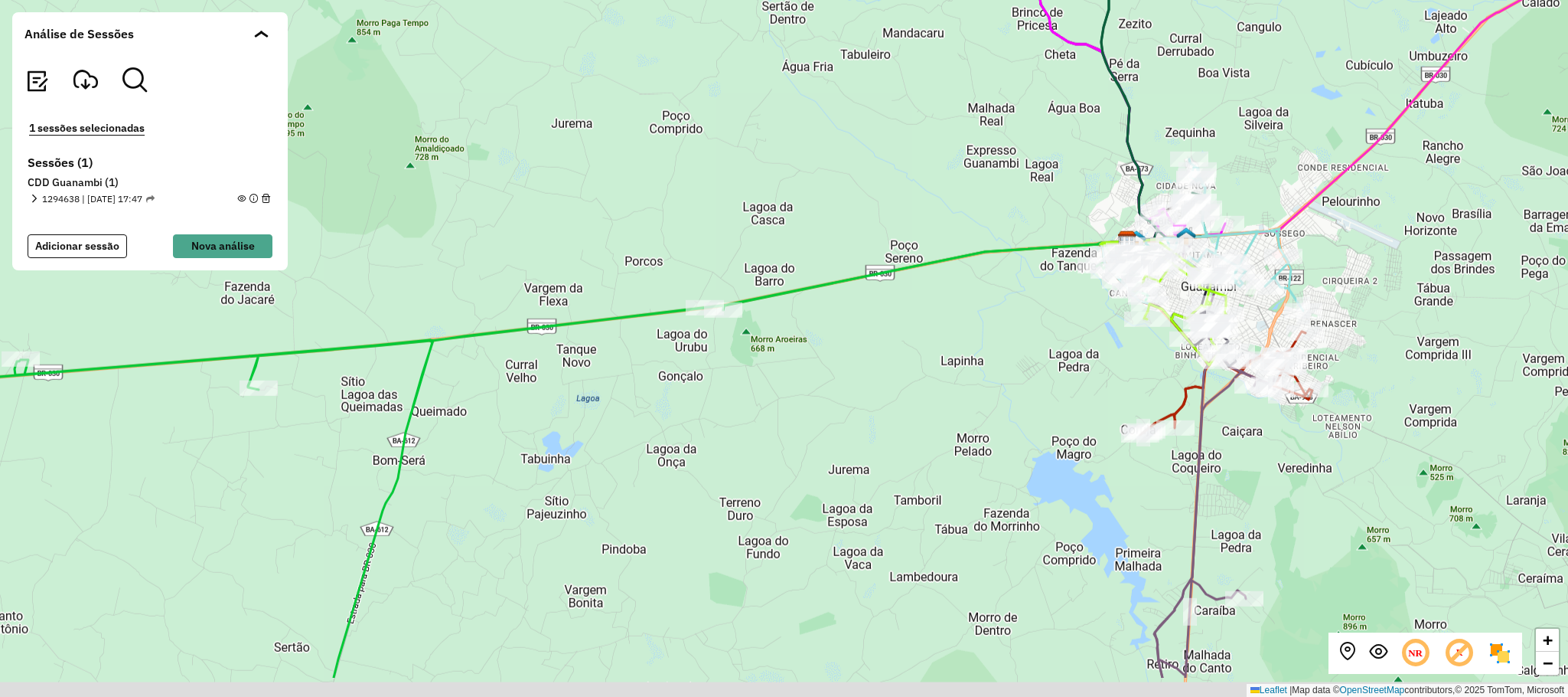
drag, startPoint x: 787, startPoint y: 467, endPoint x: 787, endPoint y: 441, distance: 26.0
click at [787, 441] on div "+ − Leaflet | Map data © OpenStreetMap contributors,© 2025 TomTom, Microsoft" at bounding box center [784, 348] width 1568 height 697
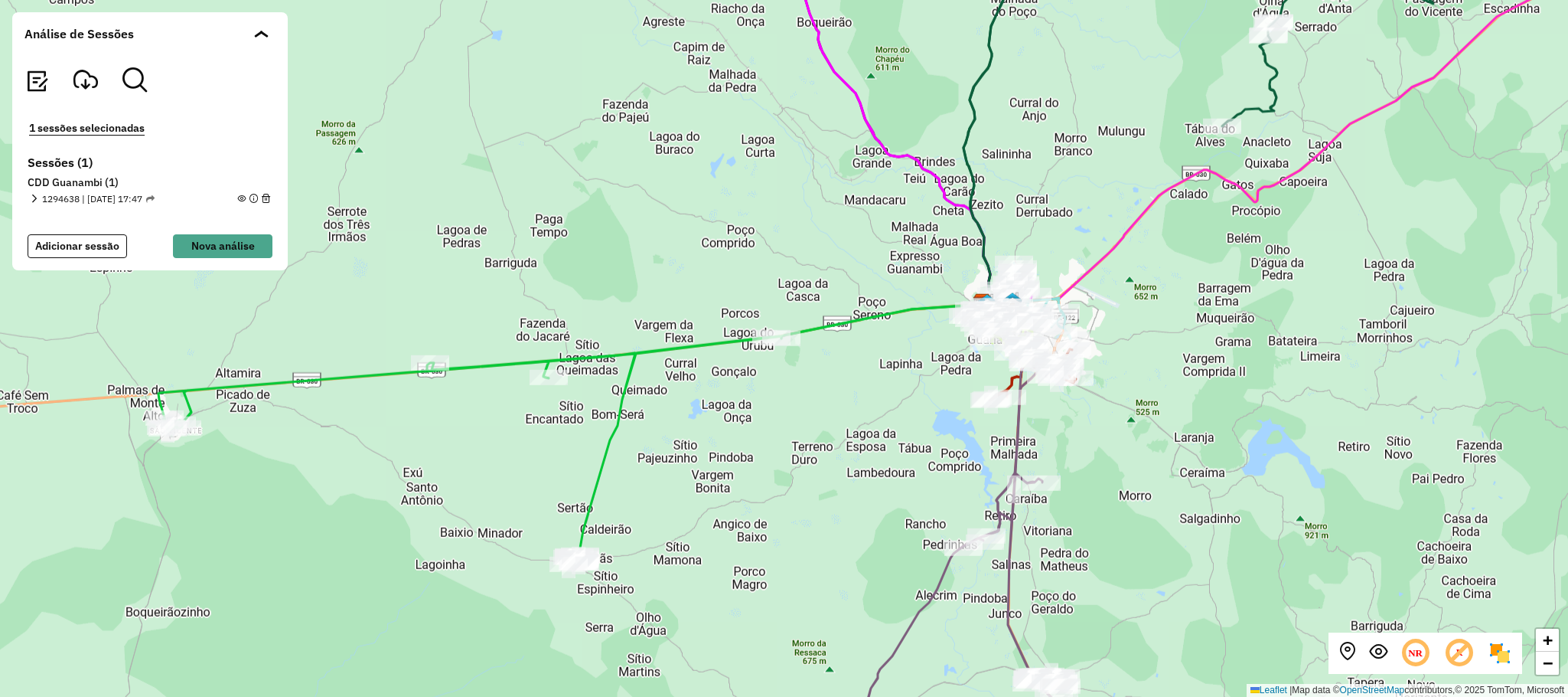
drag, startPoint x: 691, startPoint y: 458, endPoint x: 737, endPoint y: 436, distance: 51.0
click at [737, 436] on div "+ − Leaflet | Map data © OpenStreetMap contributors,© 2025 TomTom, Microsoft" at bounding box center [784, 348] width 1568 height 697
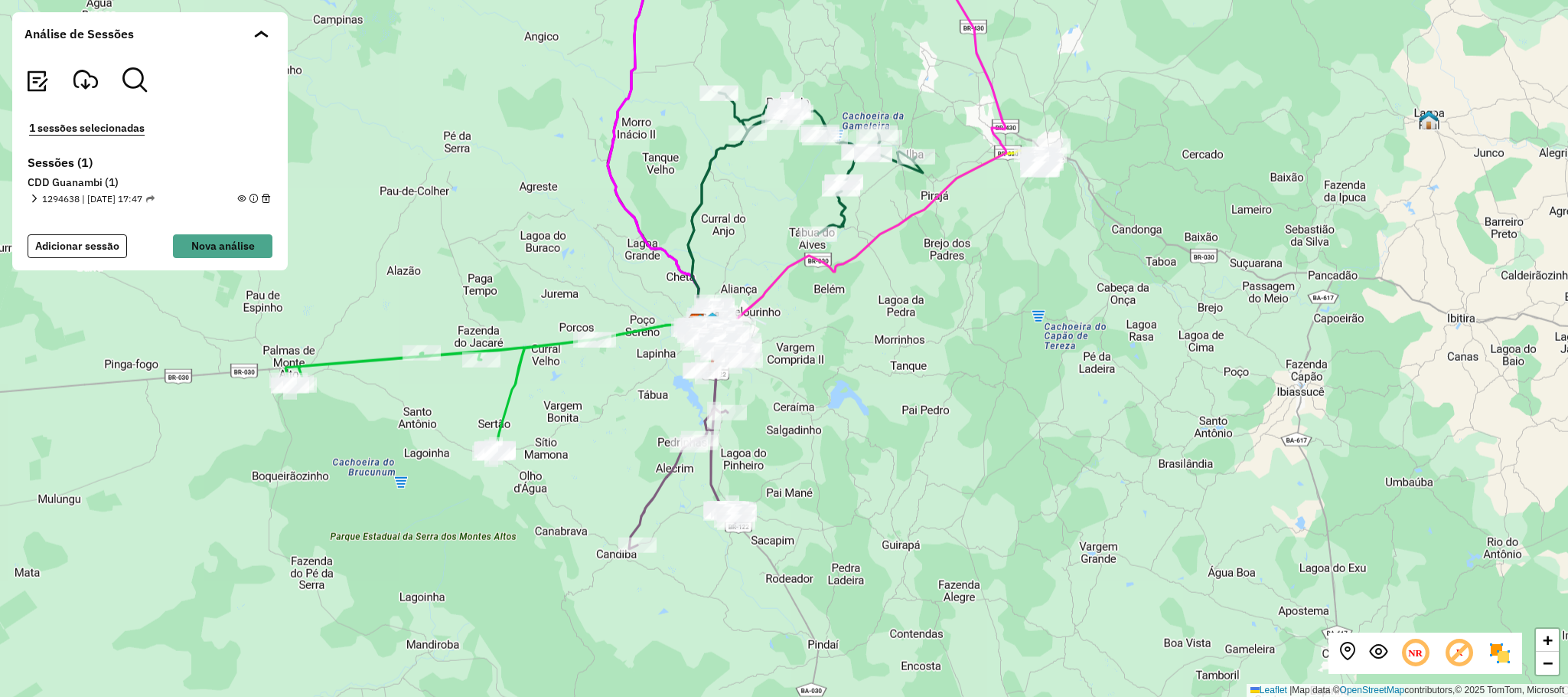
drag, startPoint x: 613, startPoint y: 467, endPoint x: 606, endPoint y: 460, distance: 9.9
click at [606, 460] on div "+ − Leaflet | Map data © OpenStreetMap contributors,© 2025 TomTom, Microsoft" at bounding box center [784, 348] width 1568 height 697
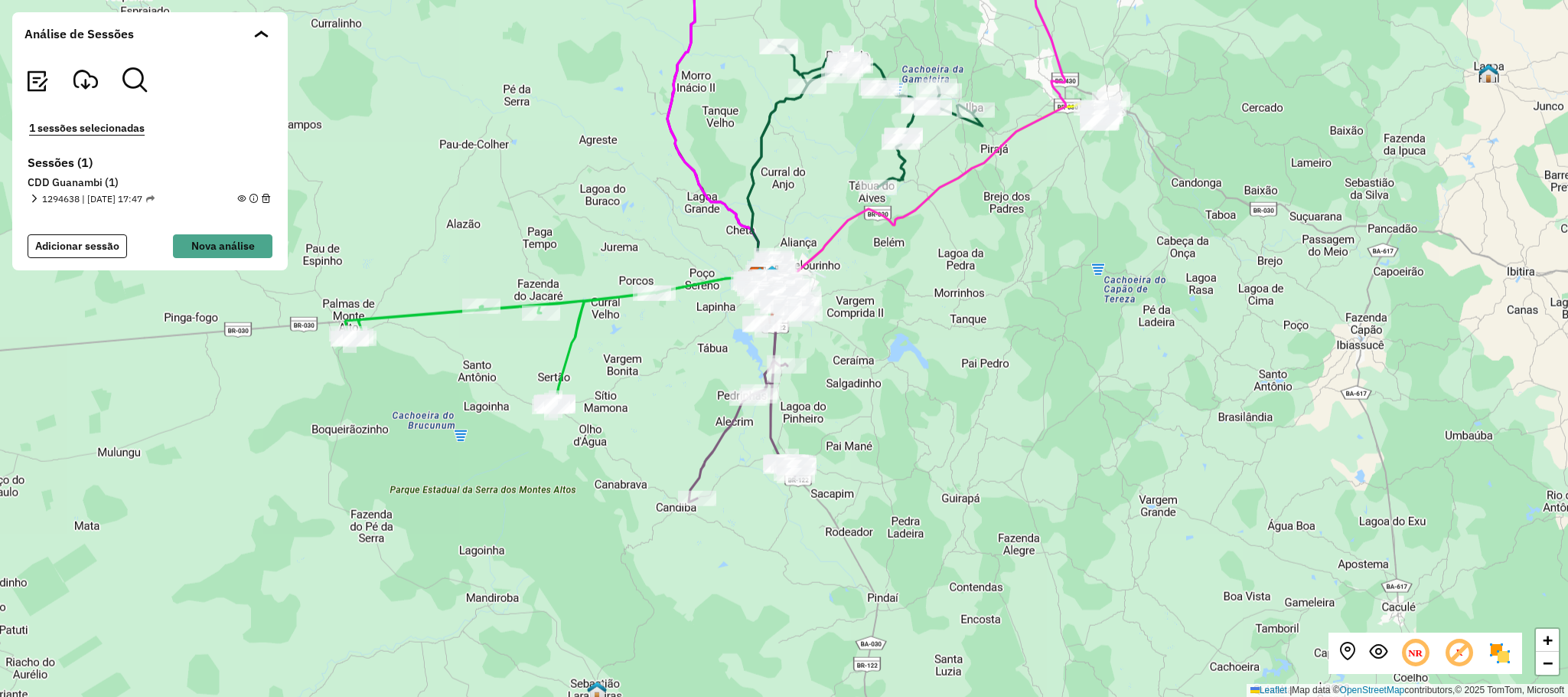
drag, startPoint x: 1003, startPoint y: 341, endPoint x: 975, endPoint y: 405, distance: 69.9
click at [975, 405] on div "+ − Leaflet | Map data © OpenStreetMap contributors,© 2025 TomTom, Microsoft" at bounding box center [784, 348] width 1568 height 697
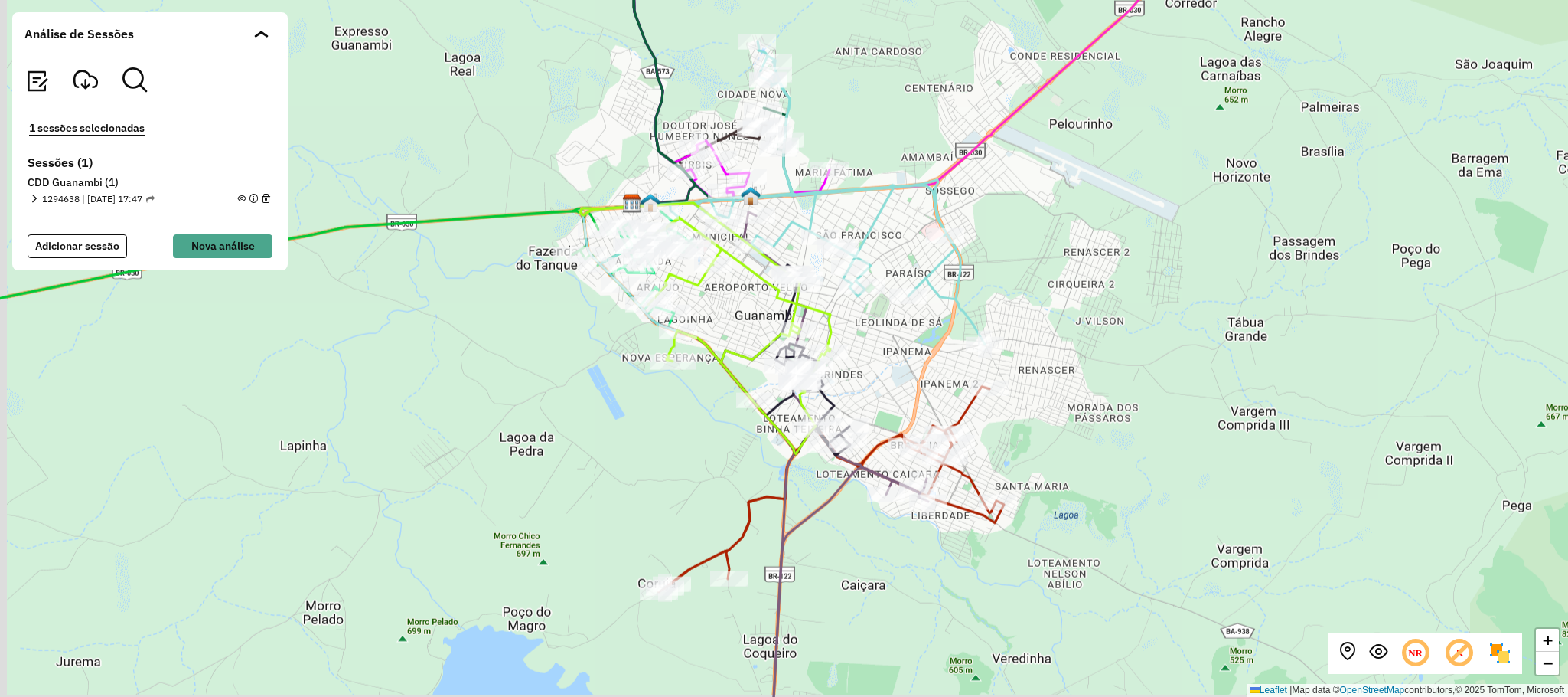
drag, startPoint x: 1031, startPoint y: 462, endPoint x: 1056, endPoint y: 421, distance: 48.0
click at [1056, 421] on div "+ − Leaflet | Map data © OpenStreetMap contributors,© 2025 TomTom, Microsoft" at bounding box center [784, 348] width 1568 height 697
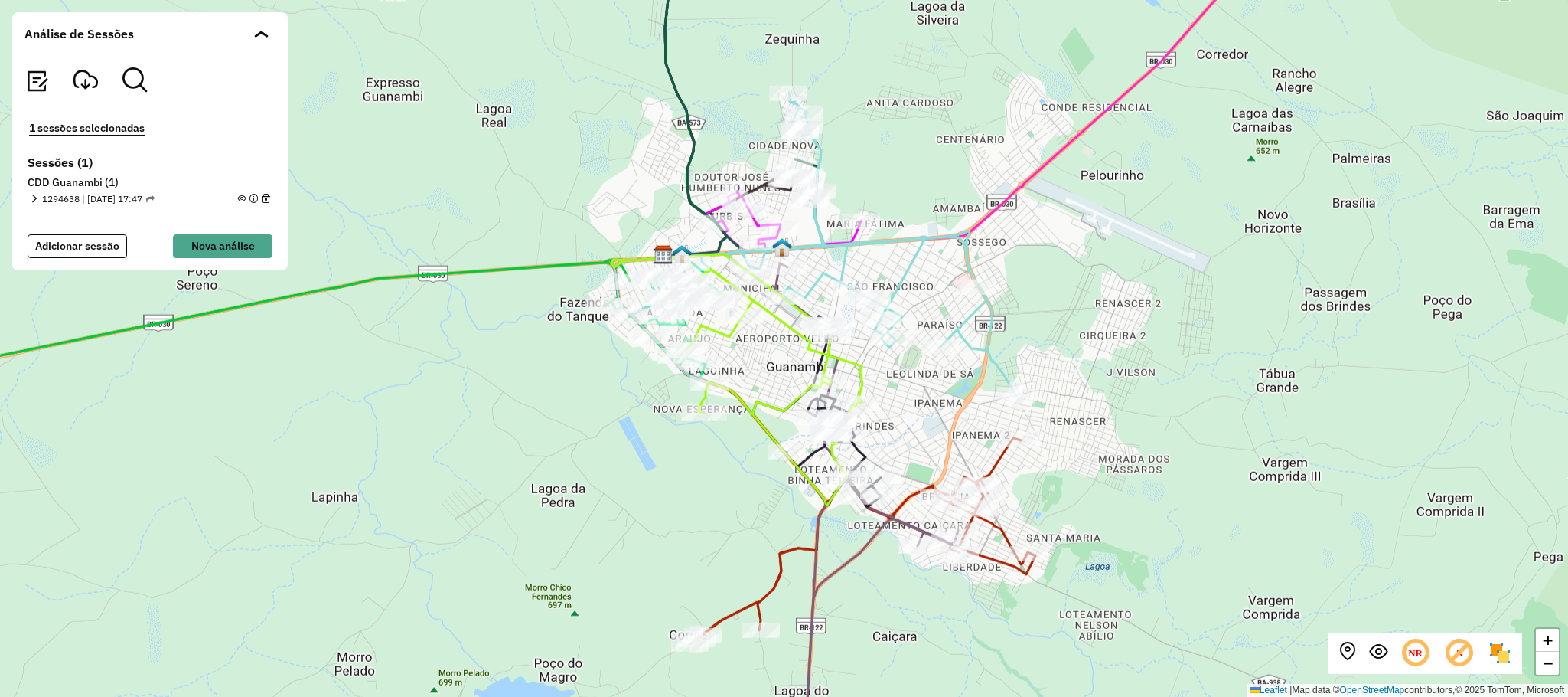
drag, startPoint x: 1178, startPoint y: 306, endPoint x: 1210, endPoint y: 357, distance: 60.2
click at [1210, 357] on div "+ − Leaflet | Map data © OpenStreetMap contributors,© 2025 TomTom, Microsoft" at bounding box center [784, 348] width 1568 height 697
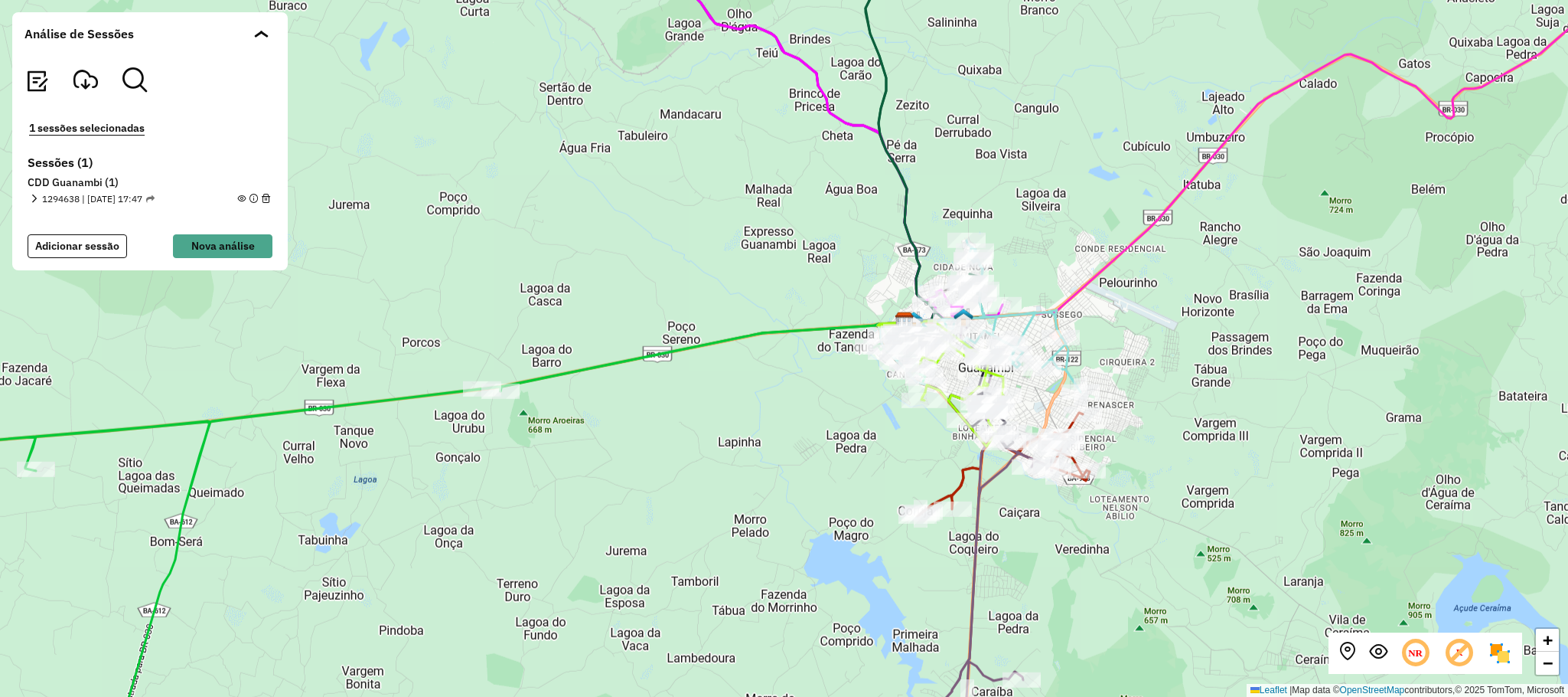
drag, startPoint x: 1257, startPoint y: 356, endPoint x: 1226, endPoint y: 372, distance: 34.9
click at [1226, 372] on div "+ − Leaflet | Map data © OpenStreetMap contributors,© 2025 TomTom, Microsoft" at bounding box center [784, 348] width 1568 height 697
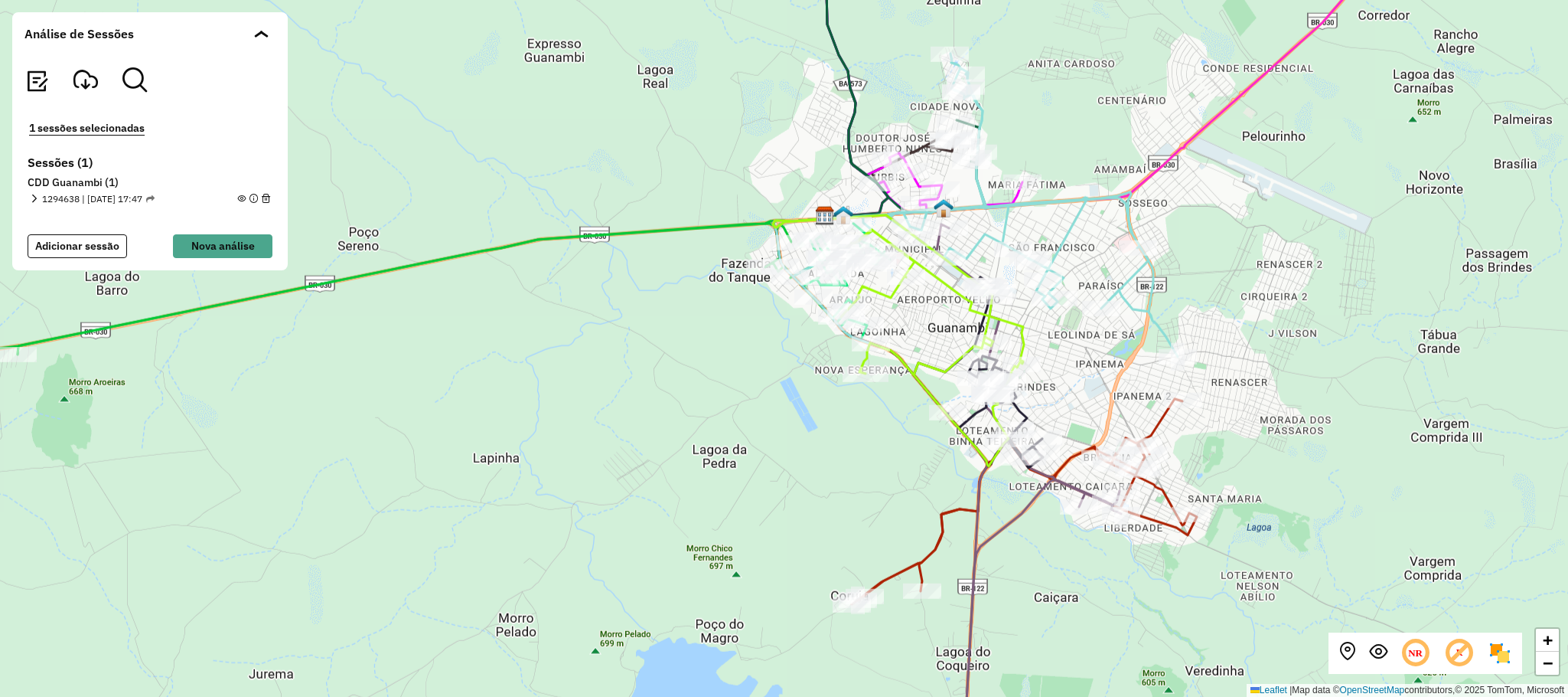
drag, startPoint x: 1323, startPoint y: 503, endPoint x: 1293, endPoint y: 478, distance: 39.1
click at [1293, 478] on div "+ − Leaflet | Map data © OpenStreetMap contributors,© 2025 TomTom, Microsoft" at bounding box center [784, 348] width 1568 height 697
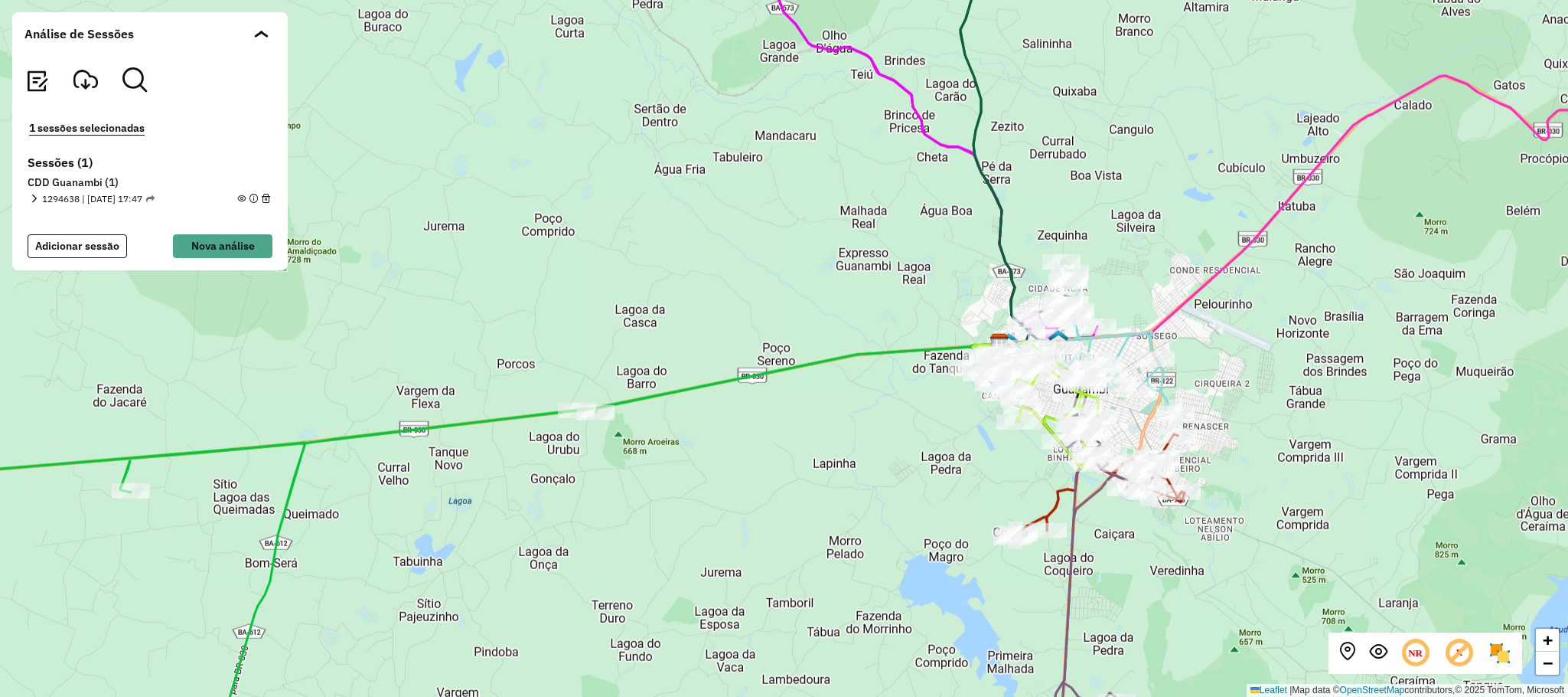
drag, startPoint x: 1278, startPoint y: 476, endPoint x: 1256, endPoint y: 476, distance: 22.0
click at [1256, 476] on div "+ − Leaflet | Map data © OpenStreetMap contributors,© 2025 TomTom, Microsoft" at bounding box center [784, 348] width 1568 height 697
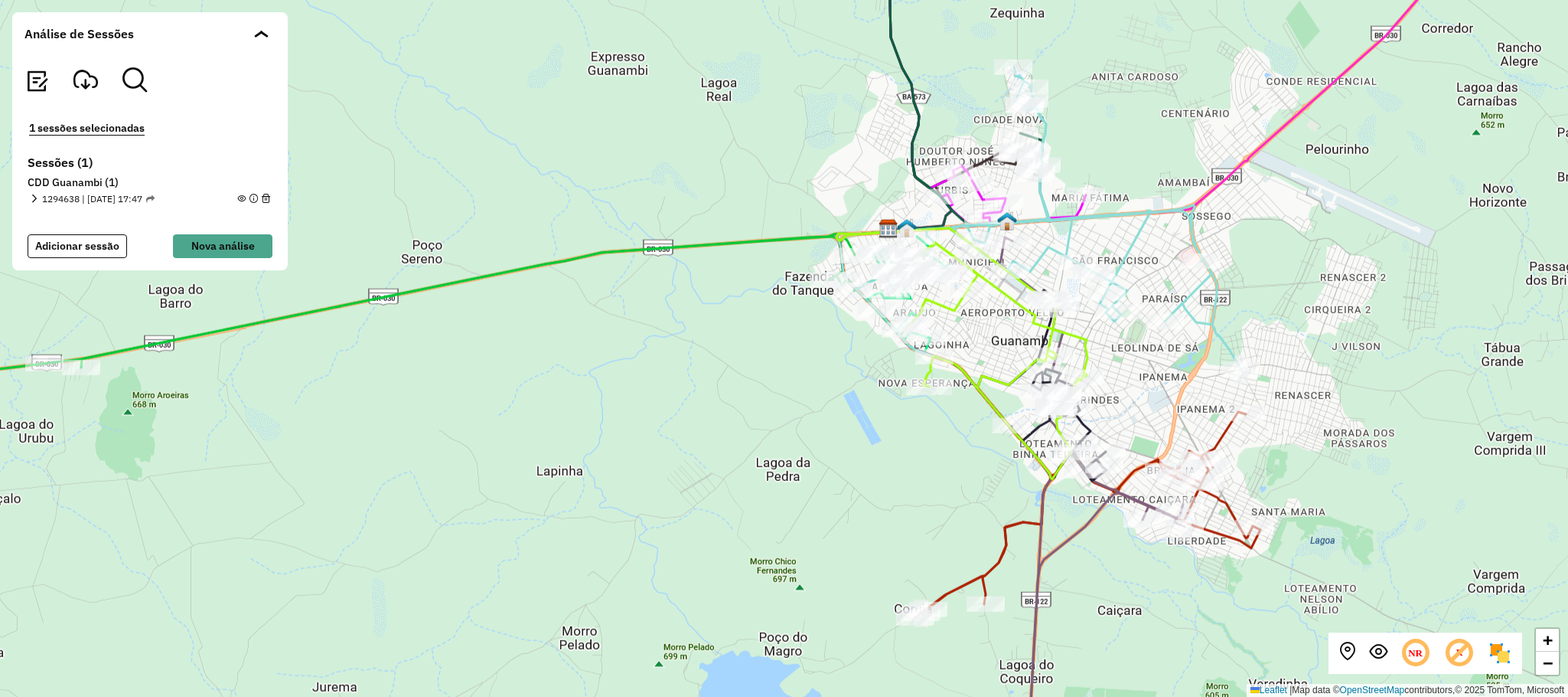
drag, startPoint x: 1389, startPoint y: 478, endPoint x: 1319, endPoint y: 450, distance: 75.4
click at [1322, 450] on div "+ − Leaflet | Map data © OpenStreetMap contributors,© 2025 TomTom, Microsoft" at bounding box center [784, 348] width 1568 height 697
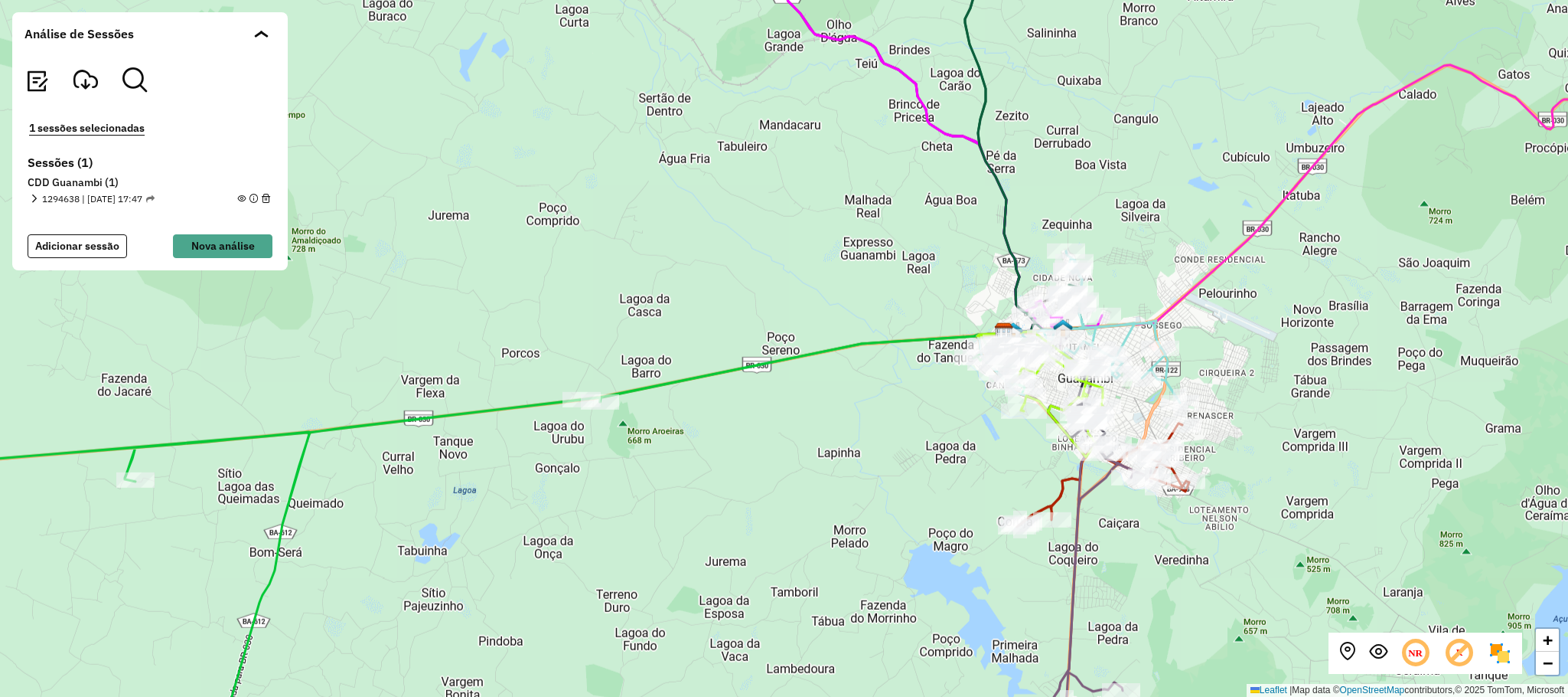
drag, startPoint x: 1327, startPoint y: 426, endPoint x: 1279, endPoint y: 422, distance: 48.2
click at [1279, 422] on div "+ − Leaflet | Map data © OpenStreetMap contributors,© 2025 TomTom, Microsoft" at bounding box center [784, 348] width 1568 height 697
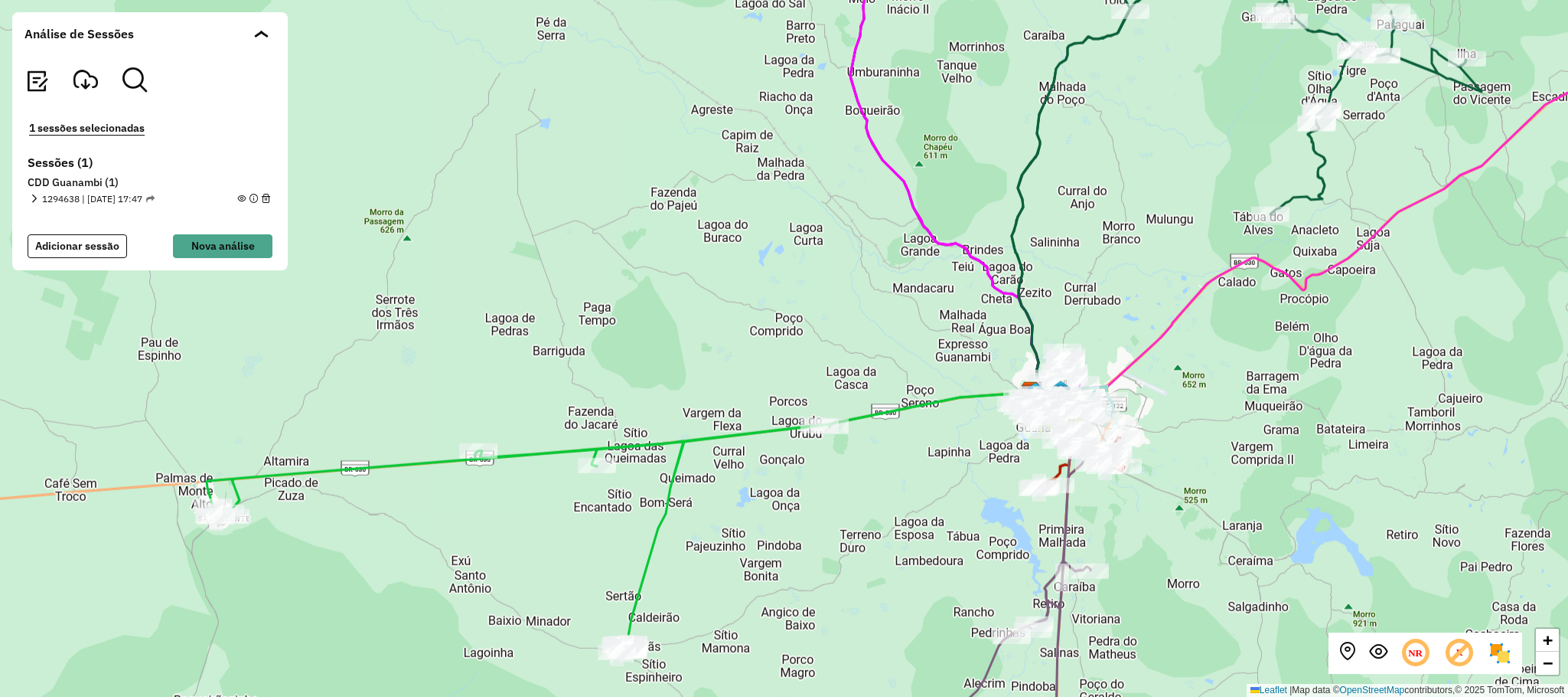
drag, startPoint x: 1249, startPoint y: 460, endPoint x: 1171, endPoint y: 462, distance: 78.0
click at [1175, 462] on div "+ − Leaflet | Map data © OpenStreetMap contributors,© 2025 TomTom, Microsoft" at bounding box center [784, 348] width 1568 height 697
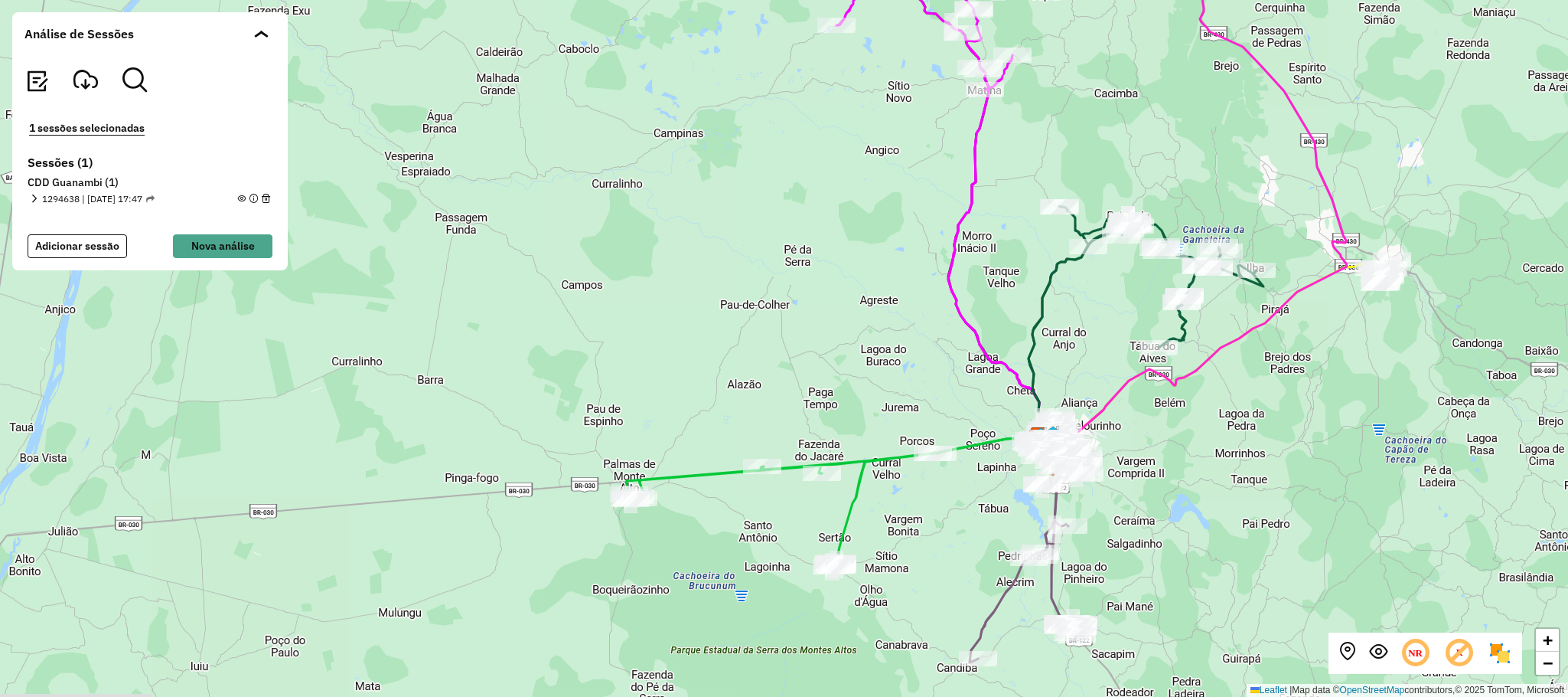
drag, startPoint x: 1426, startPoint y: 393, endPoint x: 1353, endPoint y: 414, distance: 76.0
click at [1355, 414] on div "+ − Leaflet | Map data © OpenStreetMap contributors,© 2025 TomTom, Microsoft" at bounding box center [784, 348] width 1568 height 697
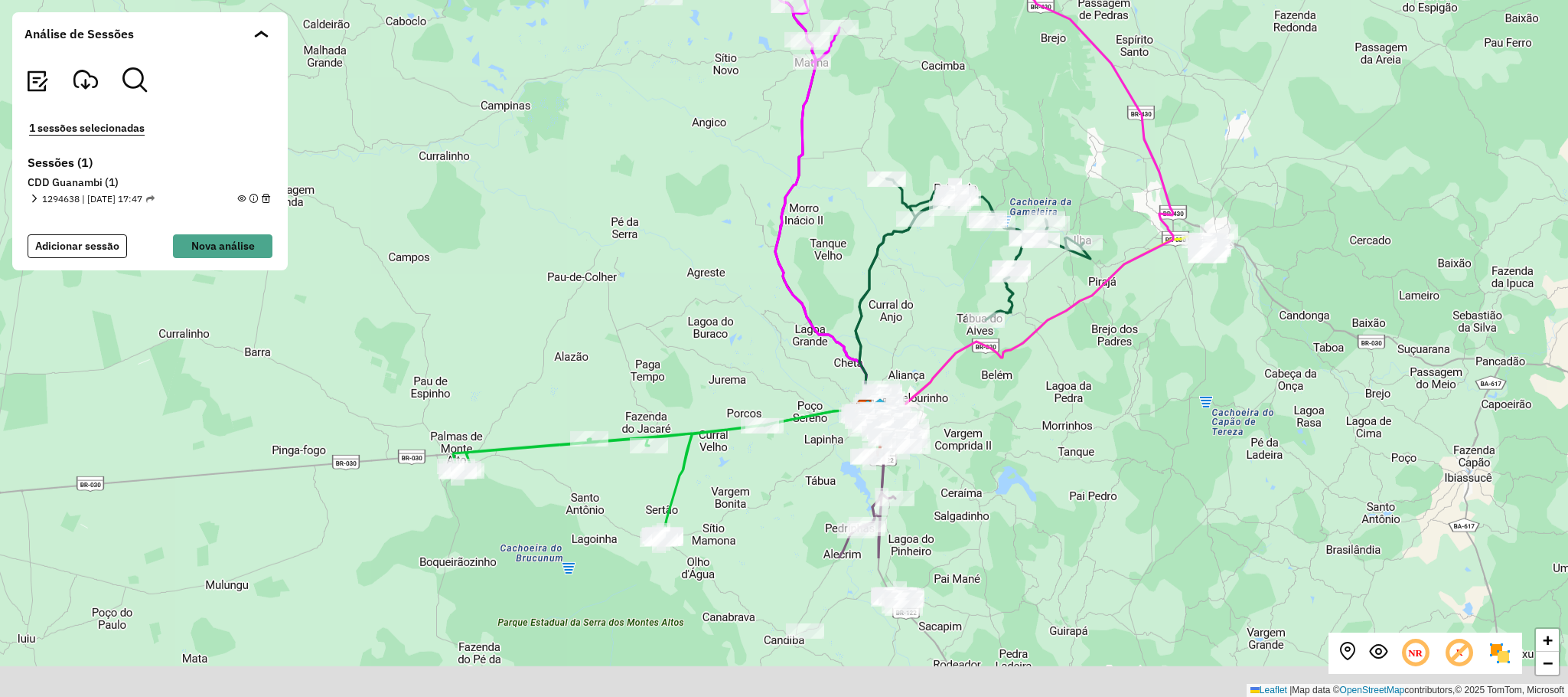
drag, startPoint x: 991, startPoint y: 634, endPoint x: 1033, endPoint y: 414, distance: 224.0
click at [1033, 414] on div "+ − Leaflet | Map data © OpenStreetMap contributors,© 2025 TomTom, Microsoft" at bounding box center [784, 348] width 1568 height 697
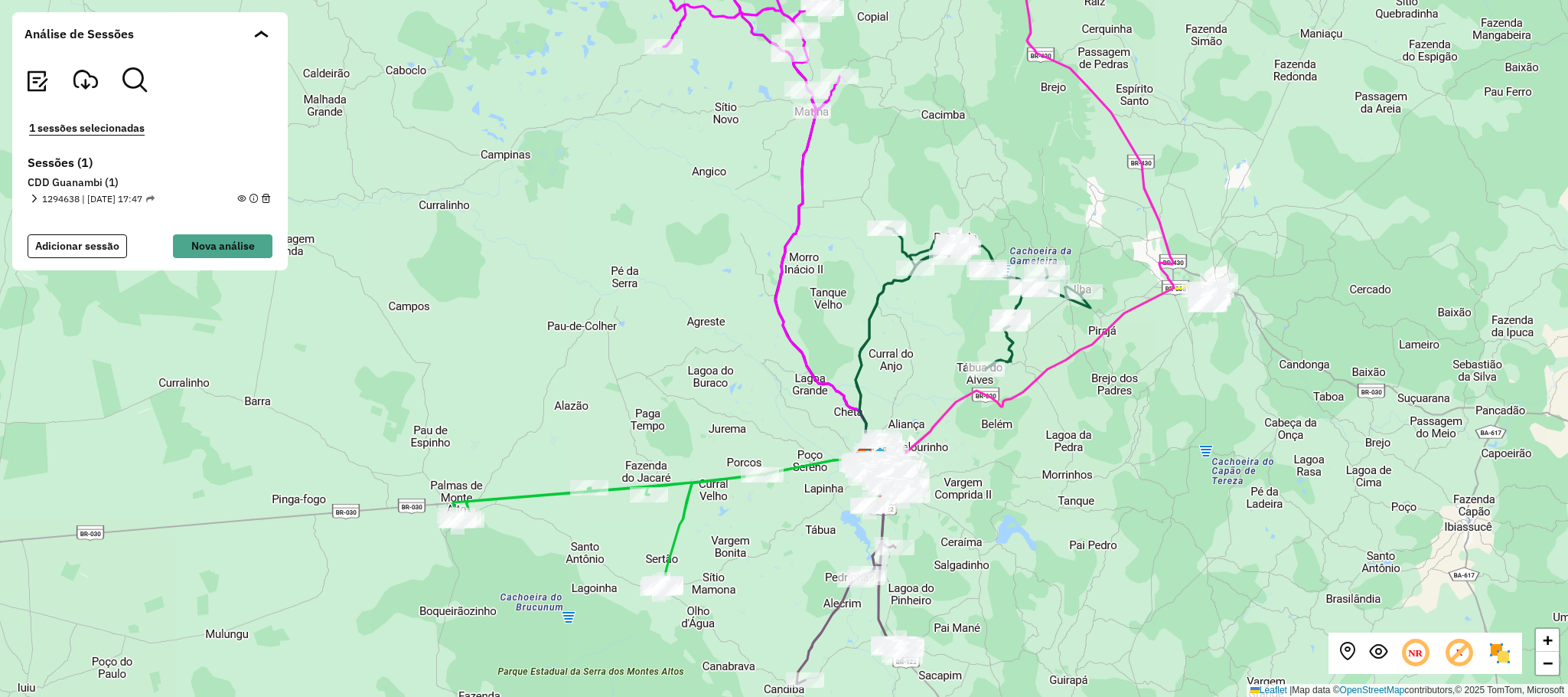
drag, startPoint x: 971, startPoint y: 62, endPoint x: 962, endPoint y: 122, distance: 60.7
click at [962, 122] on div "+ − Leaflet | Map data © OpenStreetMap contributors,© 2025 TomTom, Microsoft" at bounding box center [784, 348] width 1568 height 697
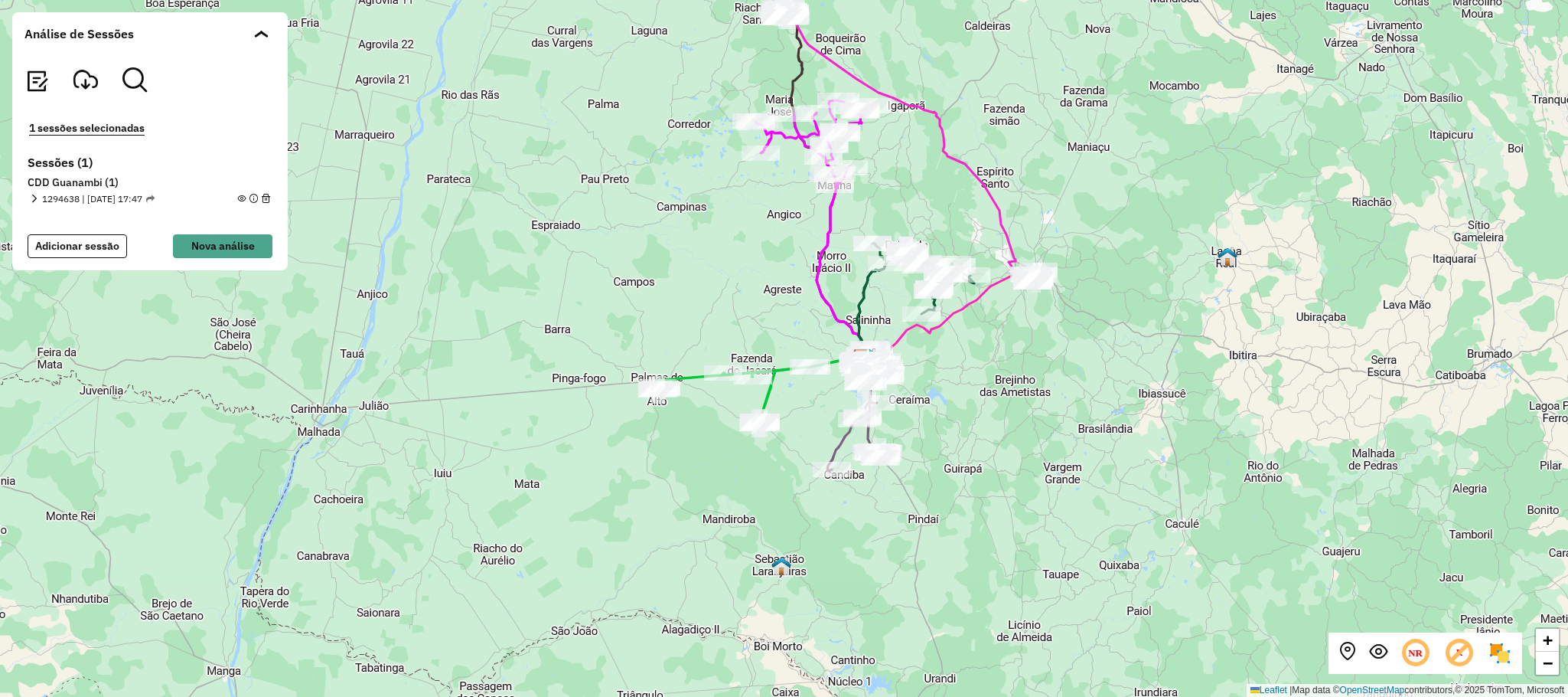
drag, startPoint x: 958, startPoint y: 136, endPoint x: 919, endPoint y: 186, distance: 63.4
click at [919, 186] on div "+ − Leaflet | Map data © OpenStreetMap contributors,© 2025 TomTom, Microsoft" at bounding box center [784, 348] width 1568 height 697
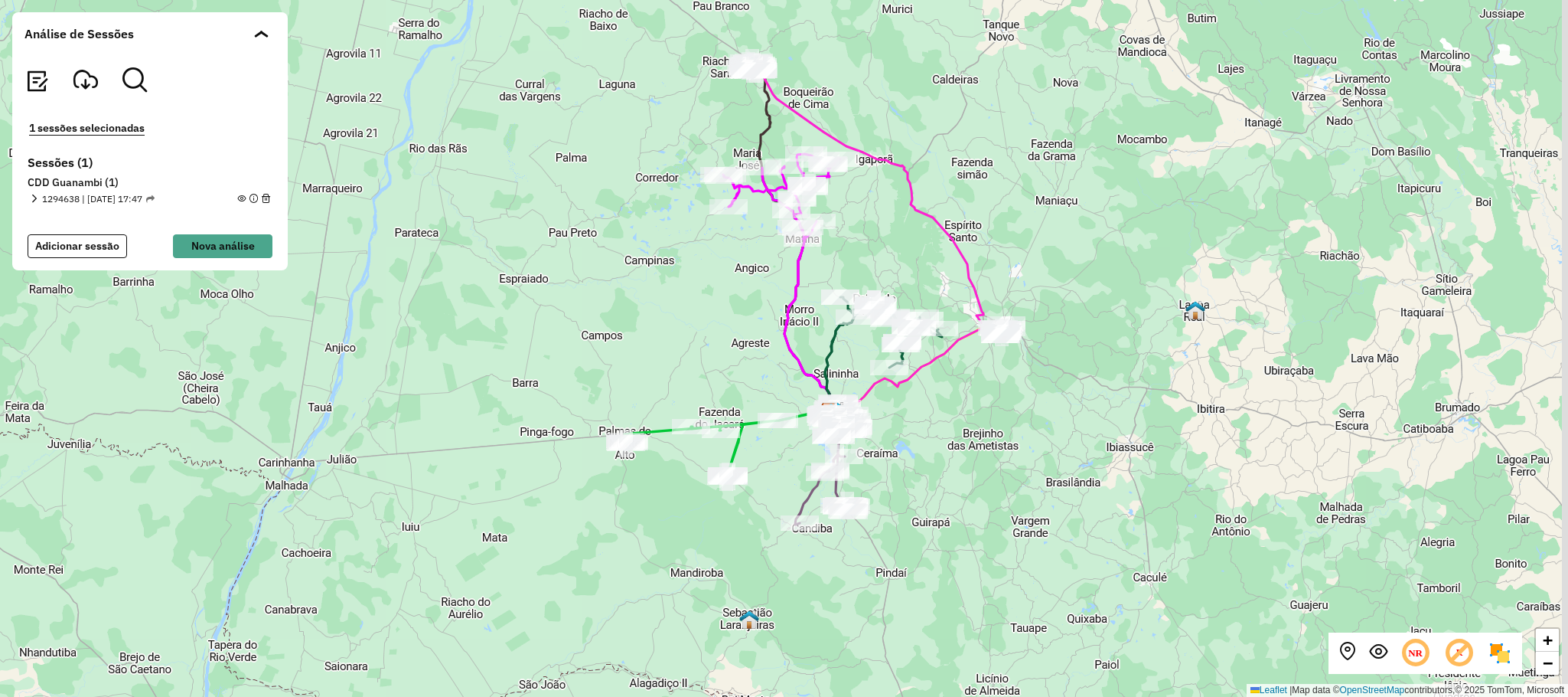
drag, startPoint x: 1028, startPoint y: 162, endPoint x: 996, endPoint y: 214, distance: 61.1
click at [996, 214] on div "+ − Leaflet | Map data © OpenStreetMap contributors,© 2025 TomTom, Microsoft" at bounding box center [784, 348] width 1568 height 697
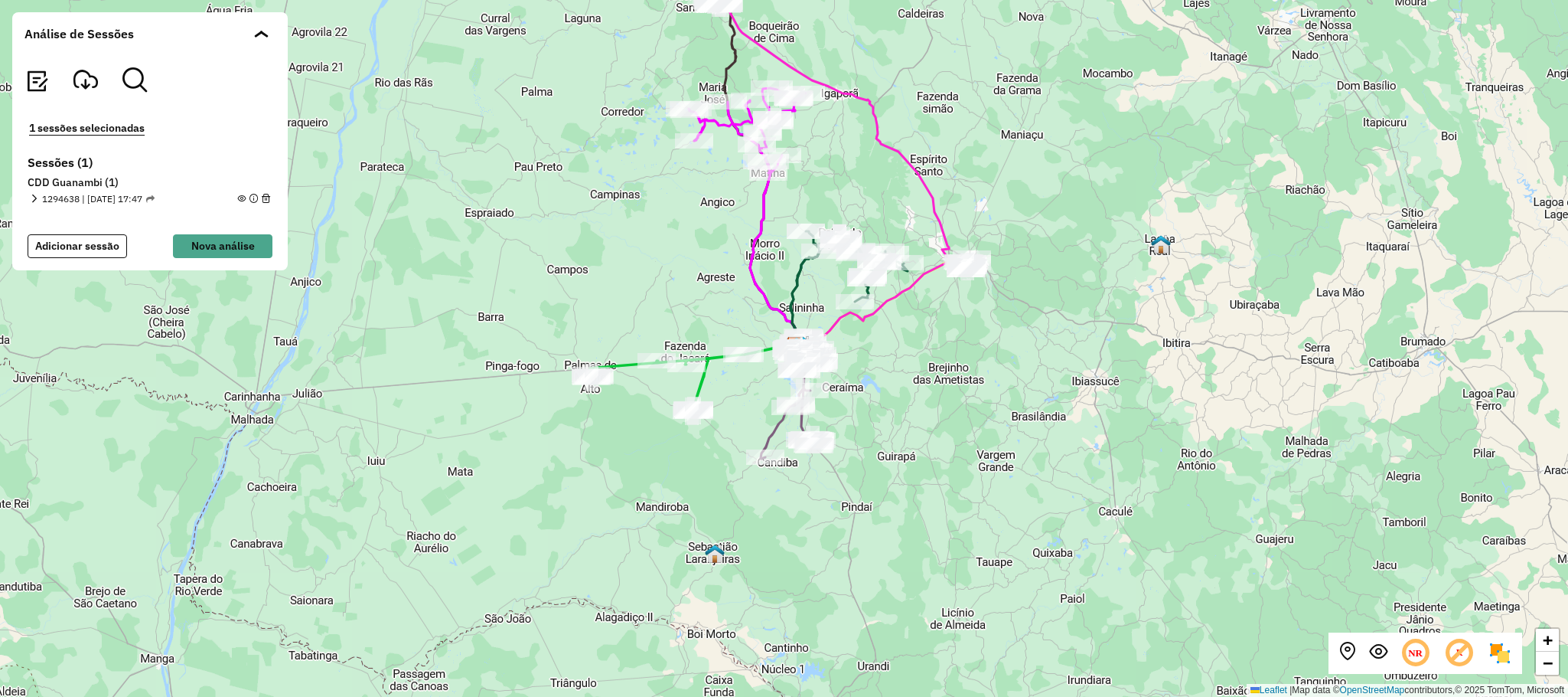
drag, startPoint x: 723, startPoint y: 379, endPoint x: 689, endPoint y: 311, distance: 76.0
click at [689, 312] on div "+ − Leaflet | Map data © OpenStreetMap contributors,© 2025 TomTom, Microsoft" at bounding box center [784, 348] width 1568 height 697
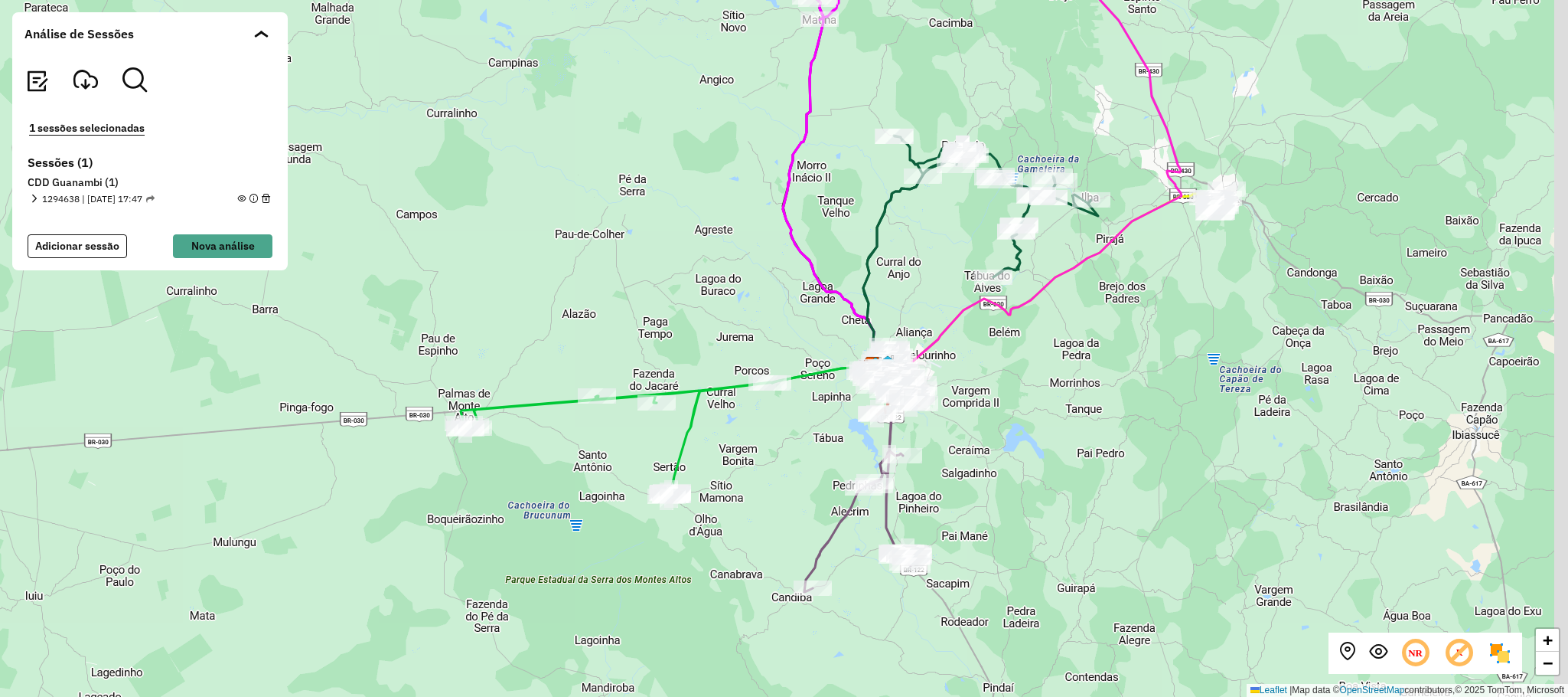
drag, startPoint x: 740, startPoint y: 271, endPoint x: 718, endPoint y: 285, distance: 26.1
click at [718, 285] on div "+ − Leaflet | Map data © OpenStreetMap contributors,© 2025 TomTom, Microsoft" at bounding box center [784, 348] width 1568 height 697
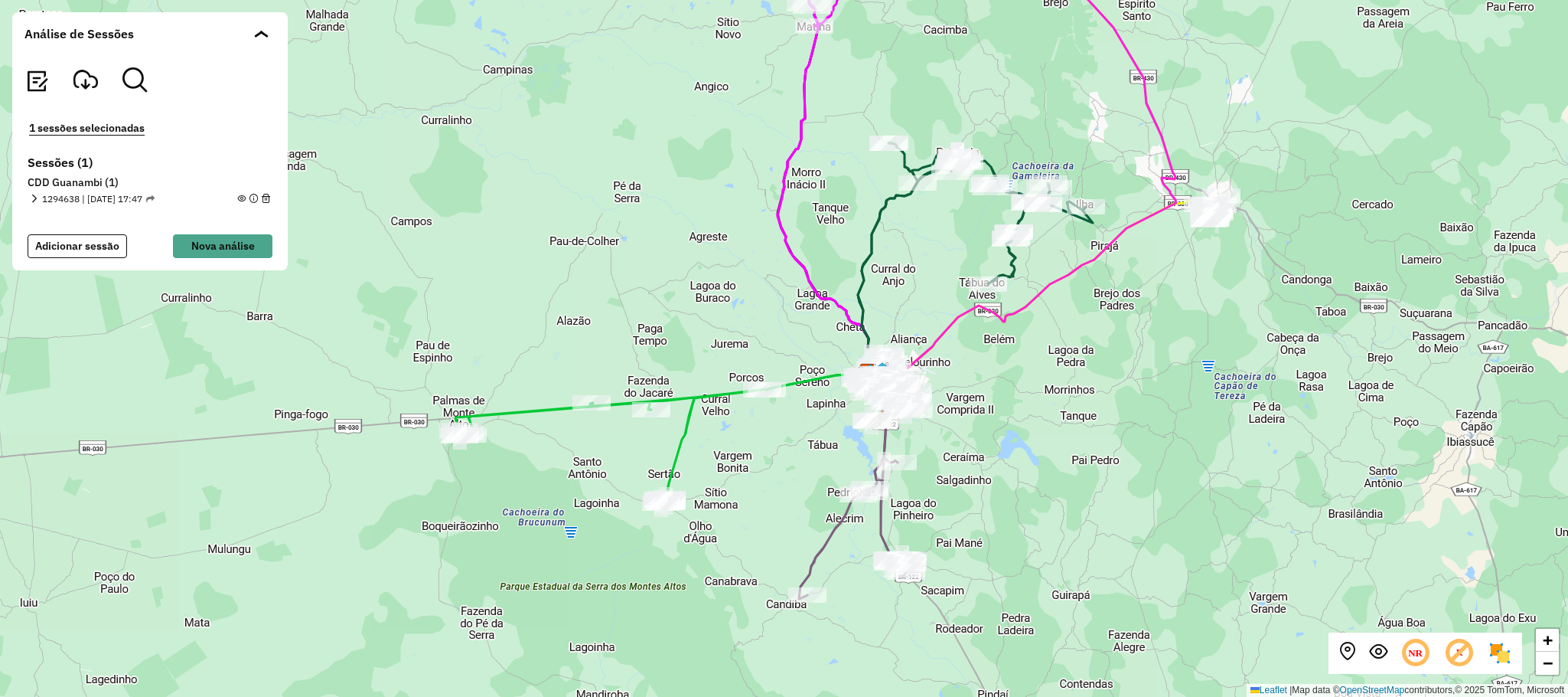
drag, startPoint x: 1251, startPoint y: 379, endPoint x: 1237, endPoint y: 414, distance: 37.7
click at [1237, 414] on div "+ − Leaflet | Map data © OpenStreetMap contributors,© 2025 TomTom, Microsoft" at bounding box center [784, 348] width 1568 height 697
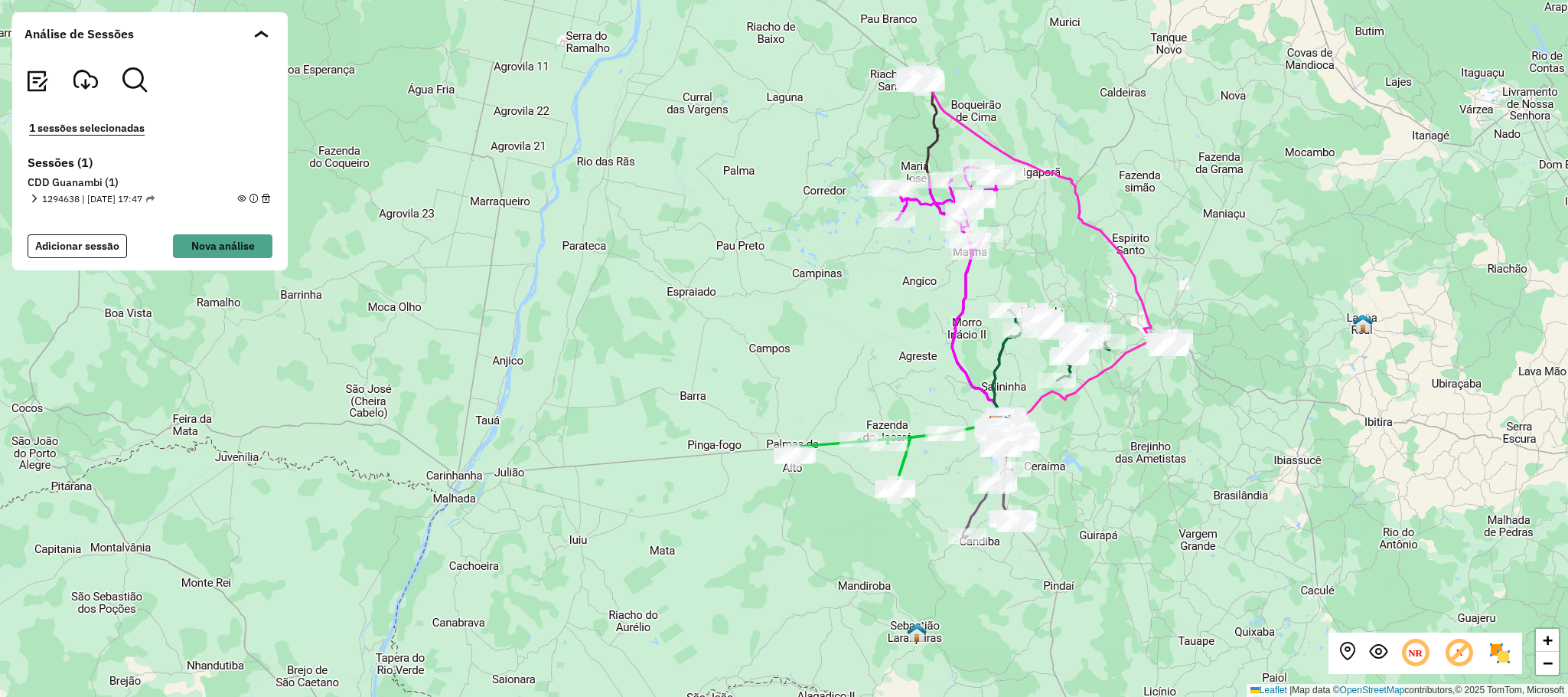
drag, startPoint x: 1214, startPoint y: 414, endPoint x: 1191, endPoint y: 422, distance: 24.4
click at [1191, 422] on div "+ − Leaflet | Map data © OpenStreetMap contributors,© 2025 TomTom, Microsoft" at bounding box center [784, 348] width 1568 height 697
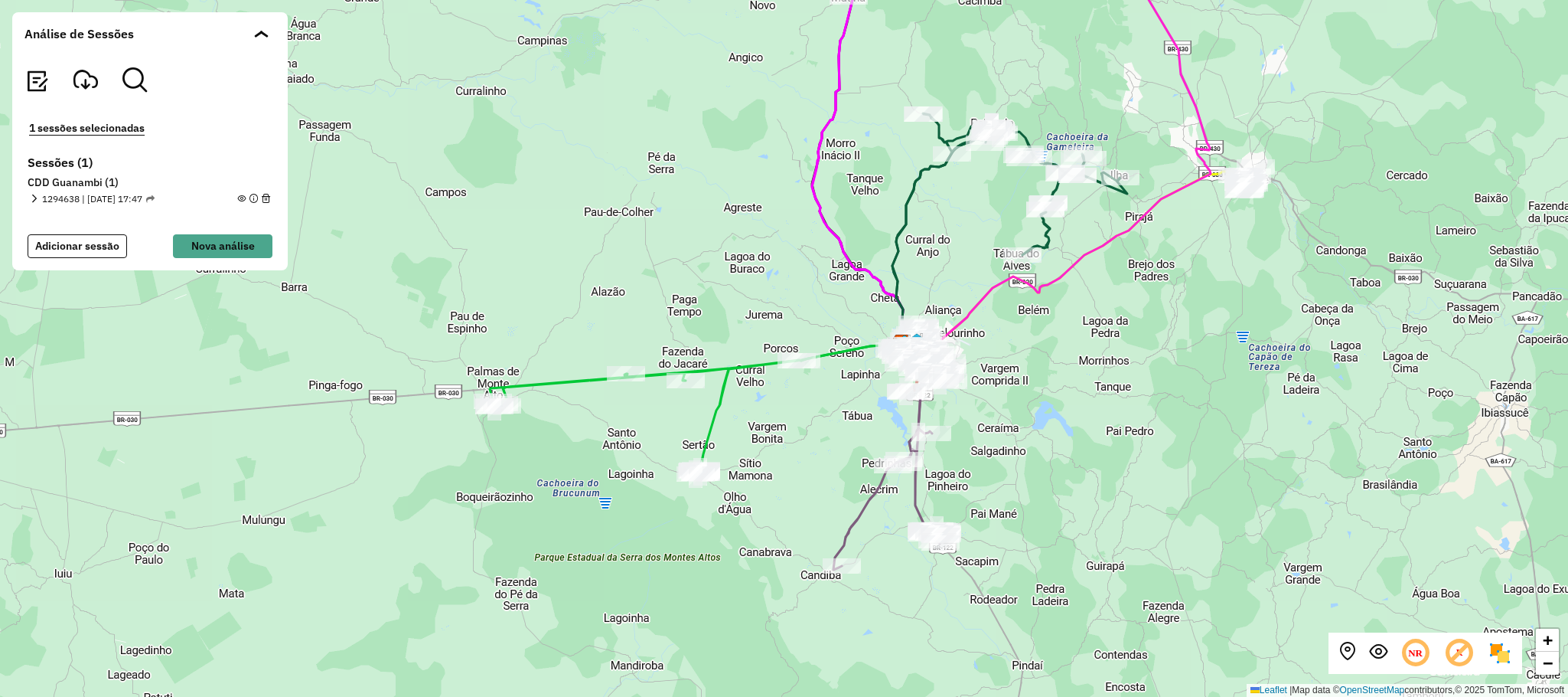
drag, startPoint x: 1154, startPoint y: 487, endPoint x: 1134, endPoint y: 471, distance: 25.6
click at [1134, 471] on div "+ − Leaflet | Map data © OpenStreetMap contributors,© 2025 TomTom, Microsoft" at bounding box center [784, 348] width 1568 height 697
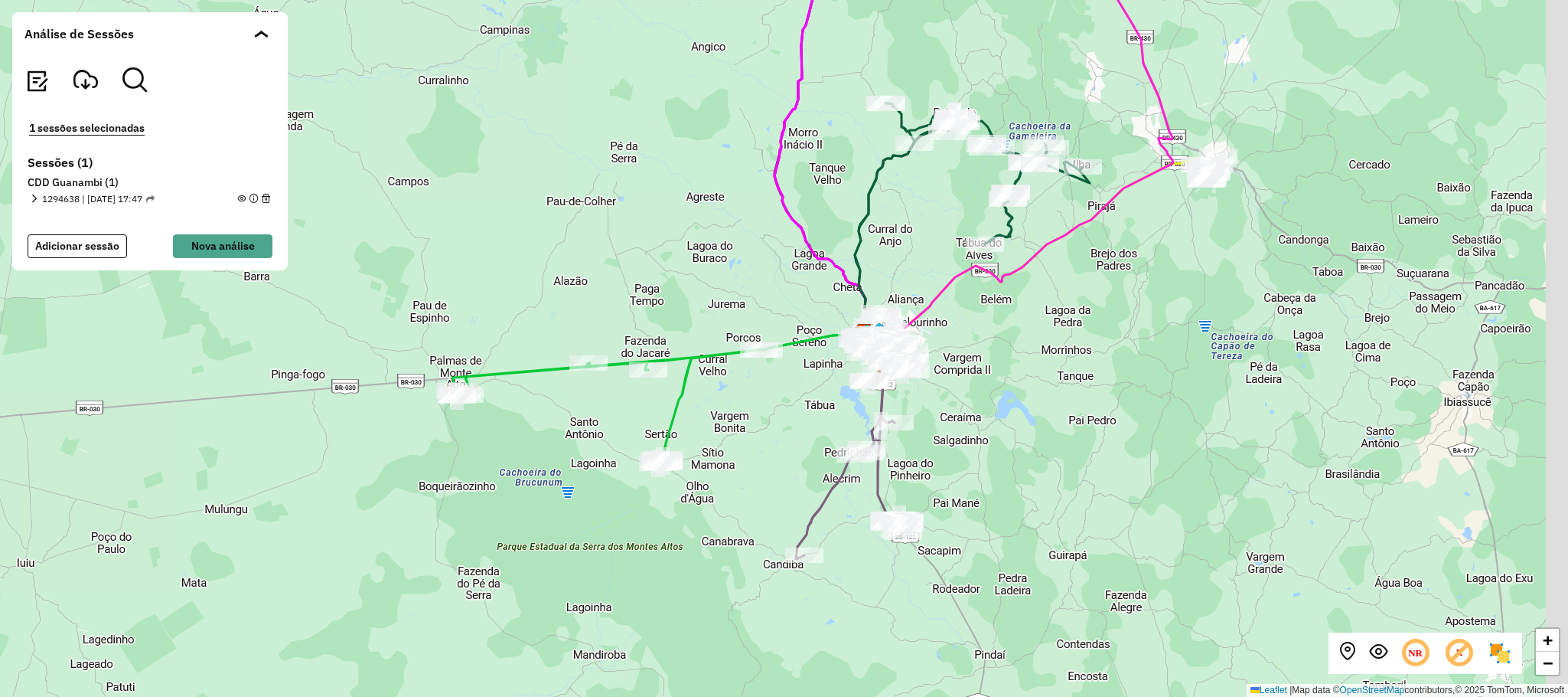
drag, startPoint x: 1185, startPoint y: 381, endPoint x: 1142, endPoint y: 368, distance: 44.9
click at [1142, 368] on div "+ − Leaflet | Map data © OpenStreetMap contributors,© 2025 TomTom, Microsoft" at bounding box center [784, 348] width 1568 height 697
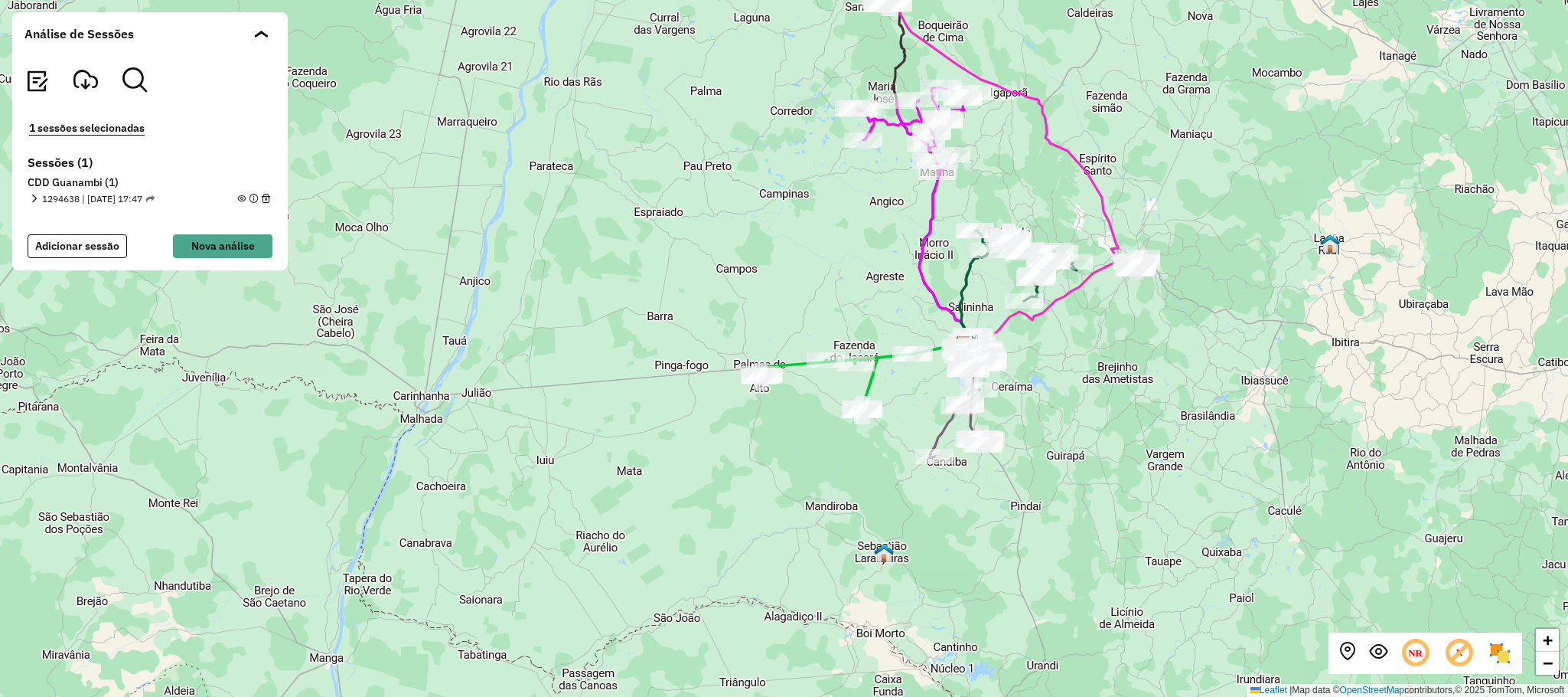
drag, startPoint x: 1157, startPoint y: 357, endPoint x: 1132, endPoint y: 369, distance: 27.7
click at [1133, 369] on div "+ − Leaflet | Map data © OpenStreetMap contributors,© 2025 TomTom, Microsoft" at bounding box center [784, 348] width 1568 height 697
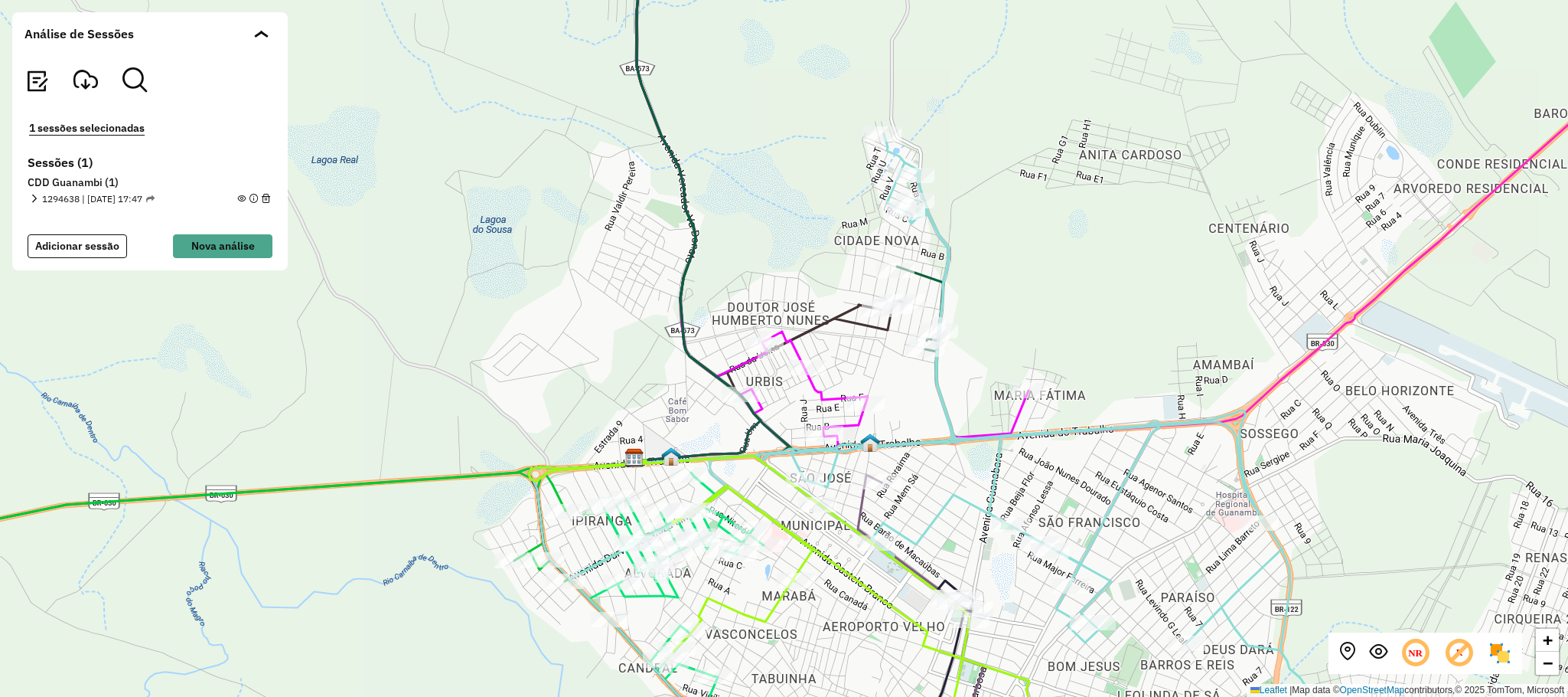
drag, startPoint x: 1112, startPoint y: 386, endPoint x: 1139, endPoint y: 273, distance: 116.2
click at [1139, 273] on div "+ − Leaflet | Map data © OpenStreetMap contributors,© 2025 TomTom, Microsoft" at bounding box center [784, 348] width 1568 height 697
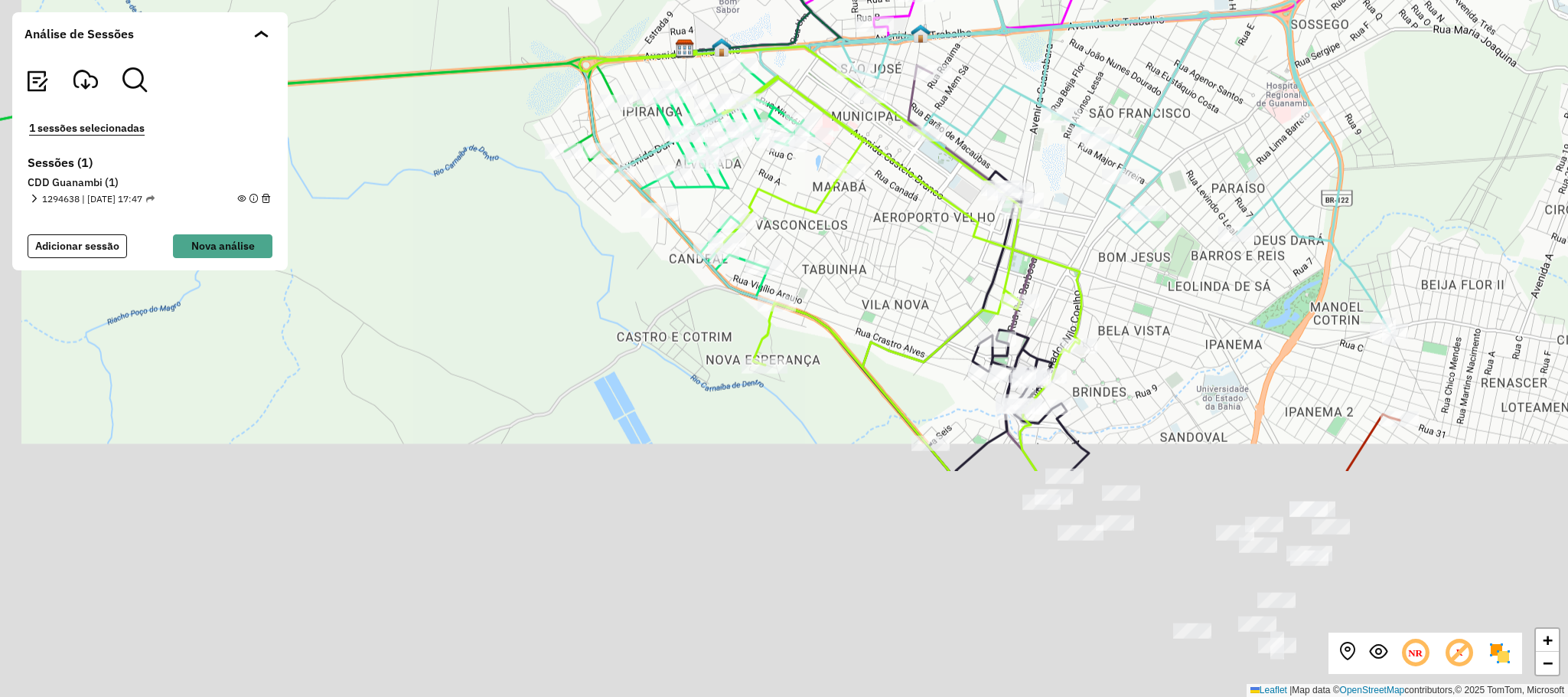
drag, startPoint x: 1185, startPoint y: 623, endPoint x: 1208, endPoint y: 285, distance: 338.8
click at [1208, 285] on div "+ − Leaflet | Map data © OpenStreetMap contributors,© 2025 TomTom, Microsoft" at bounding box center [784, 348] width 1568 height 697
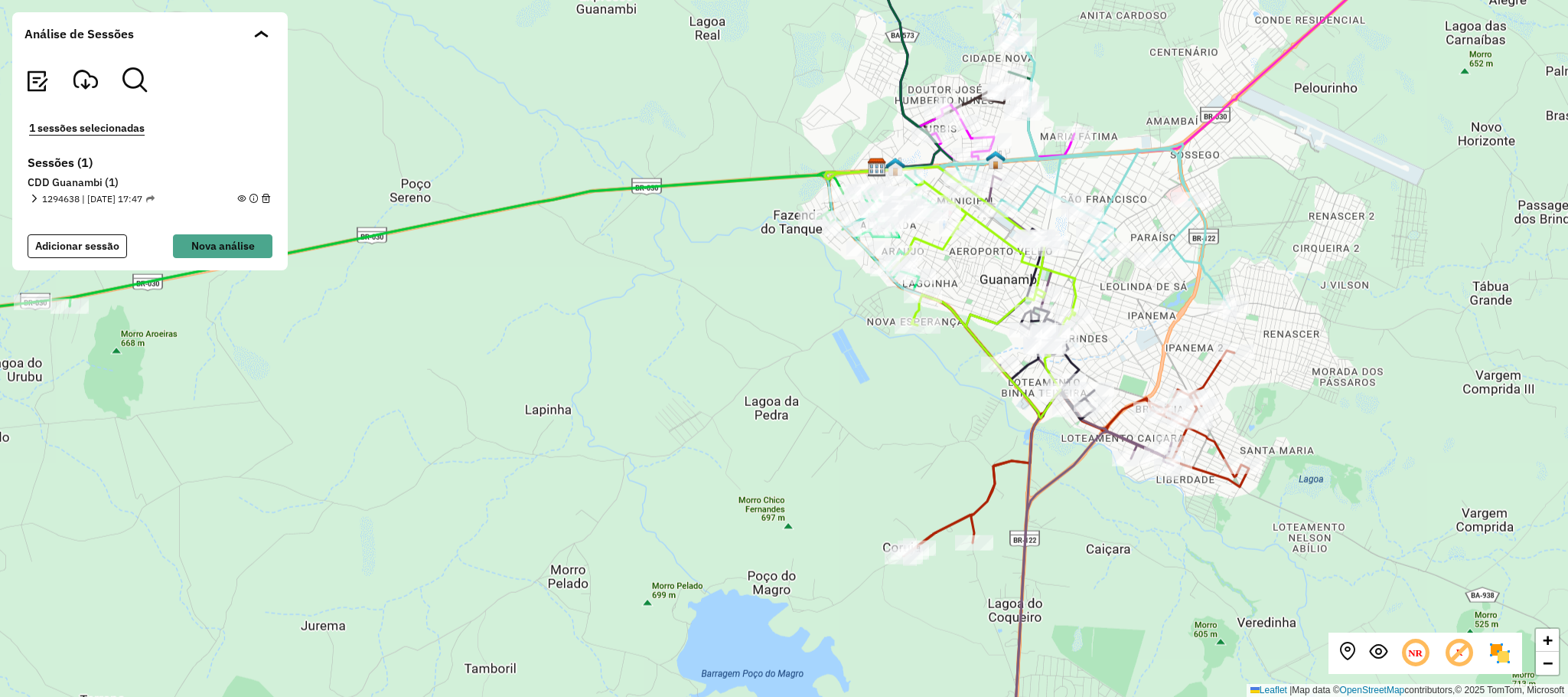
drag, startPoint x: 1375, startPoint y: 410, endPoint x: 1327, endPoint y: 430, distance: 52.0
click at [1327, 430] on div "+ − Leaflet | Map data © OpenStreetMap contributors,© 2025 TomTom, Microsoft" at bounding box center [784, 348] width 1568 height 697
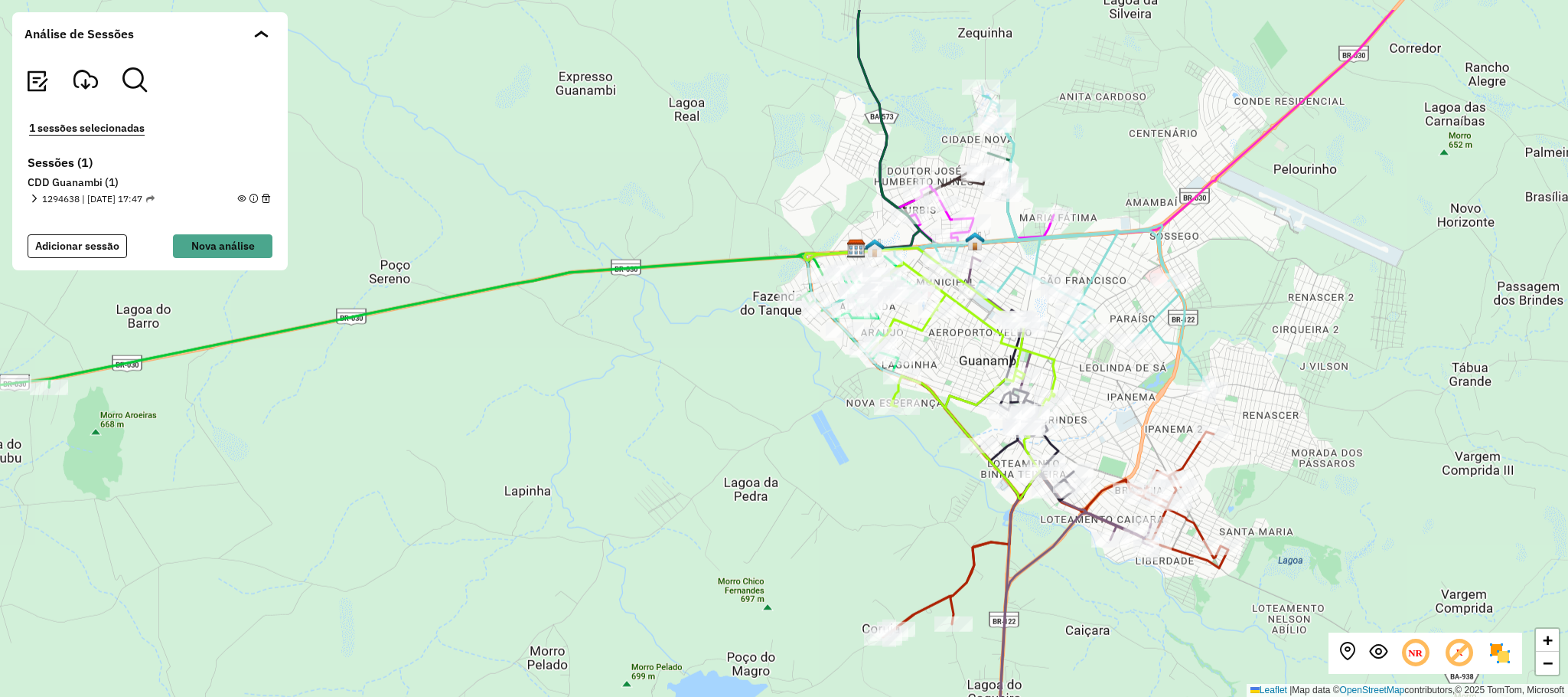
drag, startPoint x: 1298, startPoint y: 279, endPoint x: 1277, endPoint y: 361, distance: 84.6
click at [1277, 361] on div "+ − Leaflet | Map data © OpenStreetMap contributors,© 2025 TomTom, Microsoft" at bounding box center [784, 348] width 1568 height 697
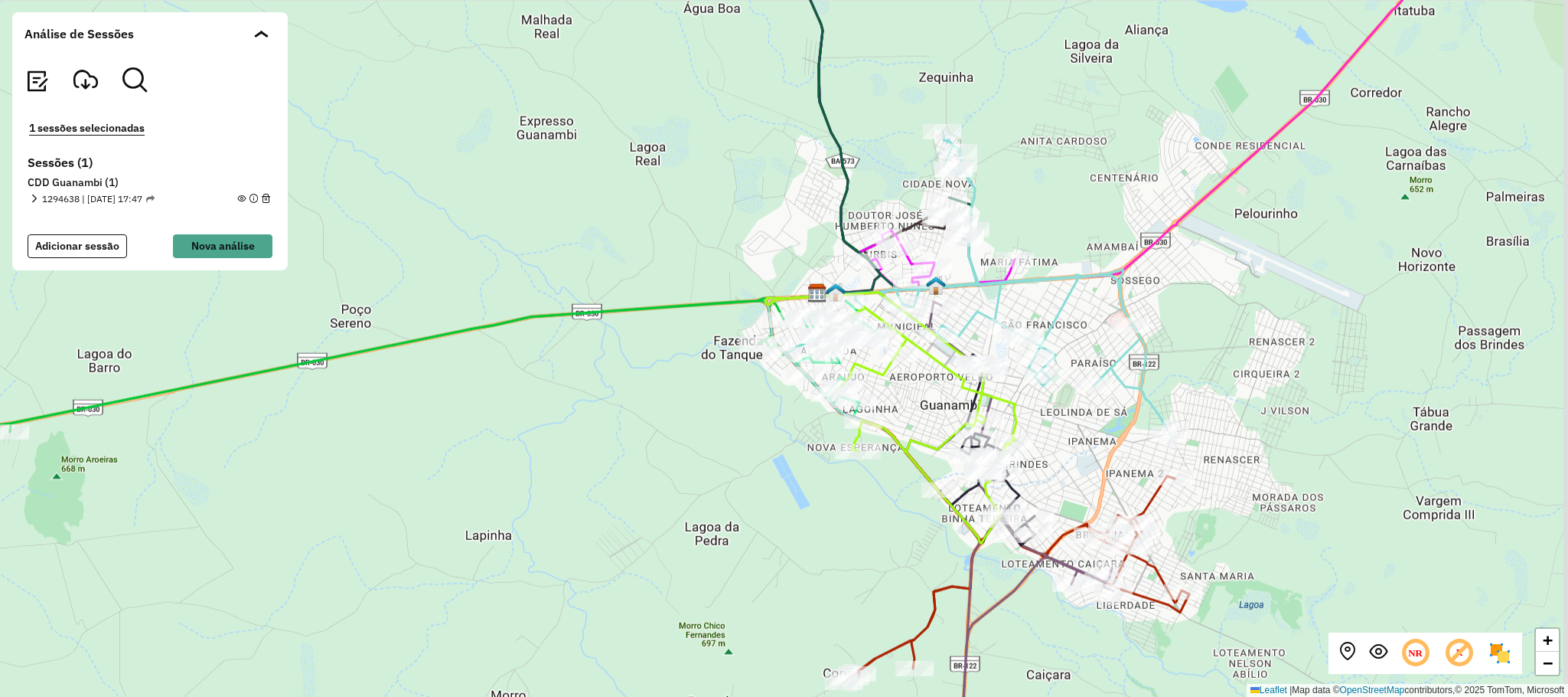
drag, startPoint x: 1224, startPoint y: 196, endPoint x: 1173, endPoint y: 264, distance: 85.0
click at [1173, 264] on div "+ − Leaflet | Map data © OpenStreetMap contributors,© 2025 TomTom, Microsoft" at bounding box center [784, 348] width 1568 height 697
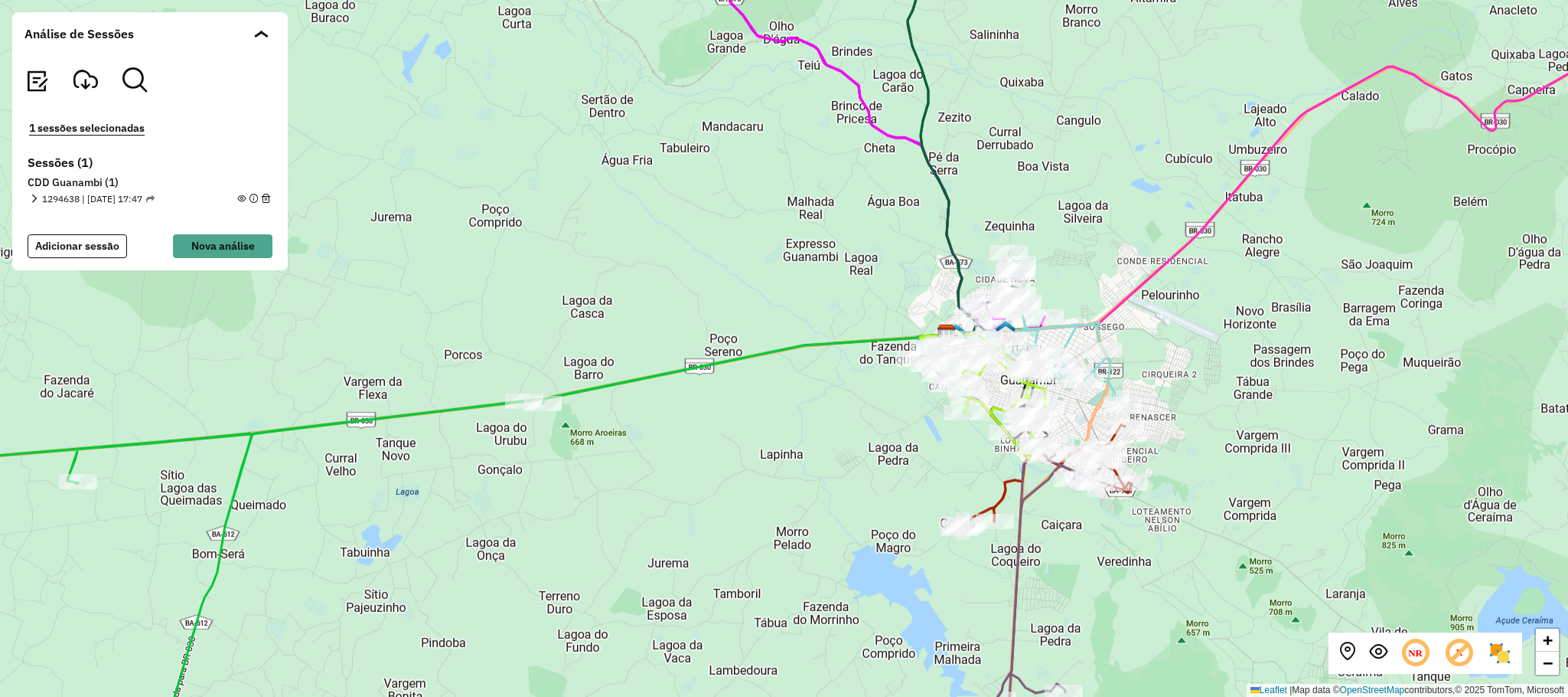
drag, startPoint x: 1286, startPoint y: 257, endPoint x: 1074, endPoint y: 352, distance: 232.3
click at [1091, 352] on div "+ − Leaflet | Map data © OpenStreetMap contributors,© 2025 TomTom, Microsoft" at bounding box center [784, 348] width 1568 height 697
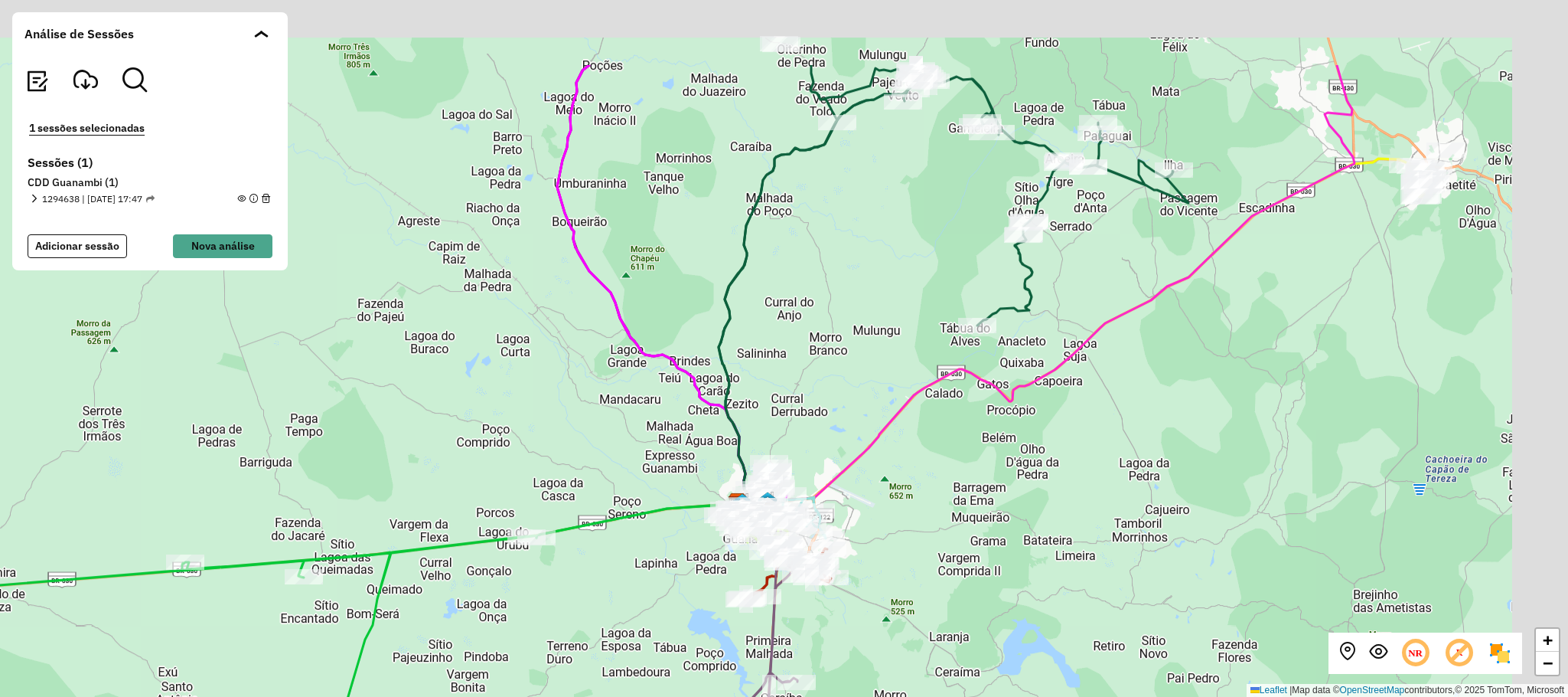
drag, startPoint x: 1267, startPoint y: 324, endPoint x: 1102, endPoint y: 425, distance: 193.5
click at [1102, 425] on div "+ − Leaflet | Map data © OpenStreetMap contributors,© 2025 TomTom, Microsoft" at bounding box center [784, 348] width 1568 height 697
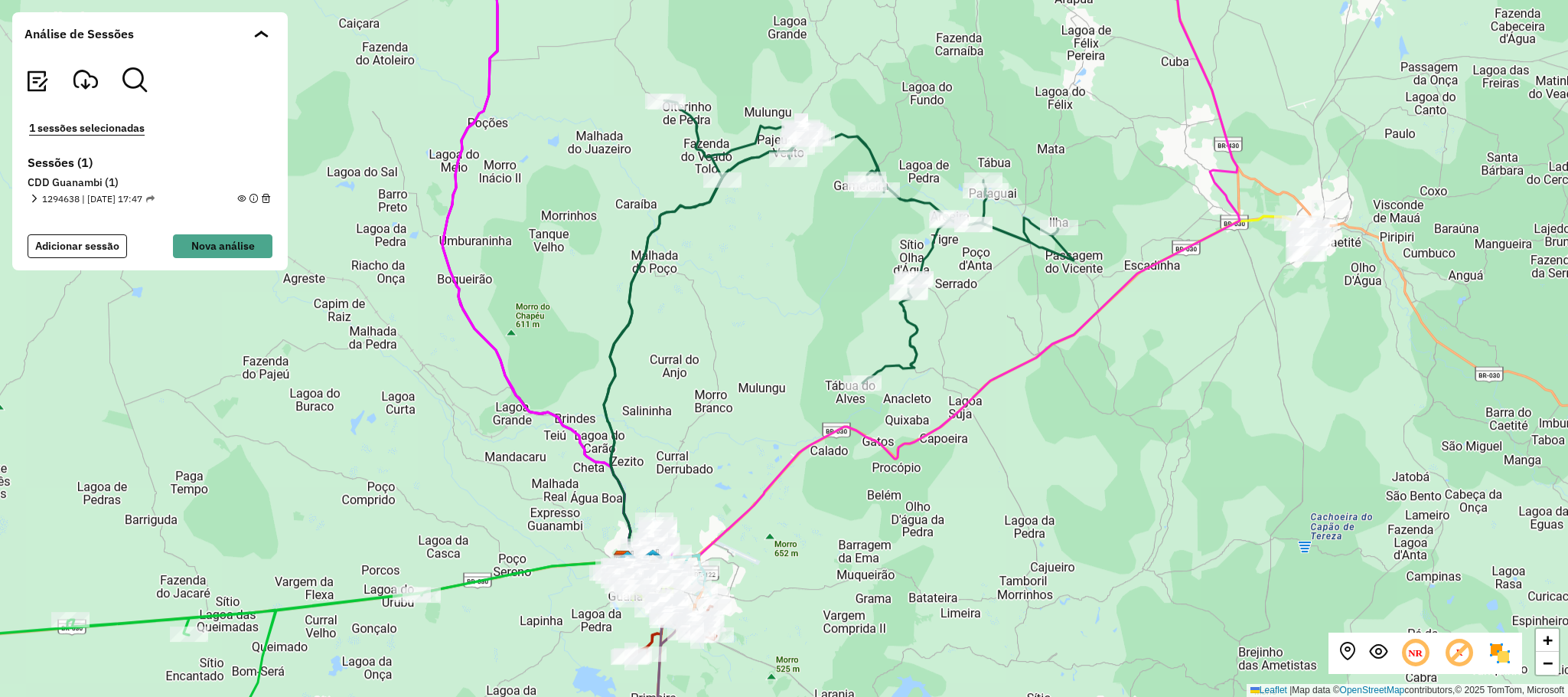
drag, startPoint x: 1405, startPoint y: 336, endPoint x: 1300, endPoint y: 345, distance: 105.4
click at [1283, 379] on div "+ − Leaflet | Map data © OpenStreetMap contributors,© 2025 TomTom, Microsoft" at bounding box center [784, 348] width 1568 height 697
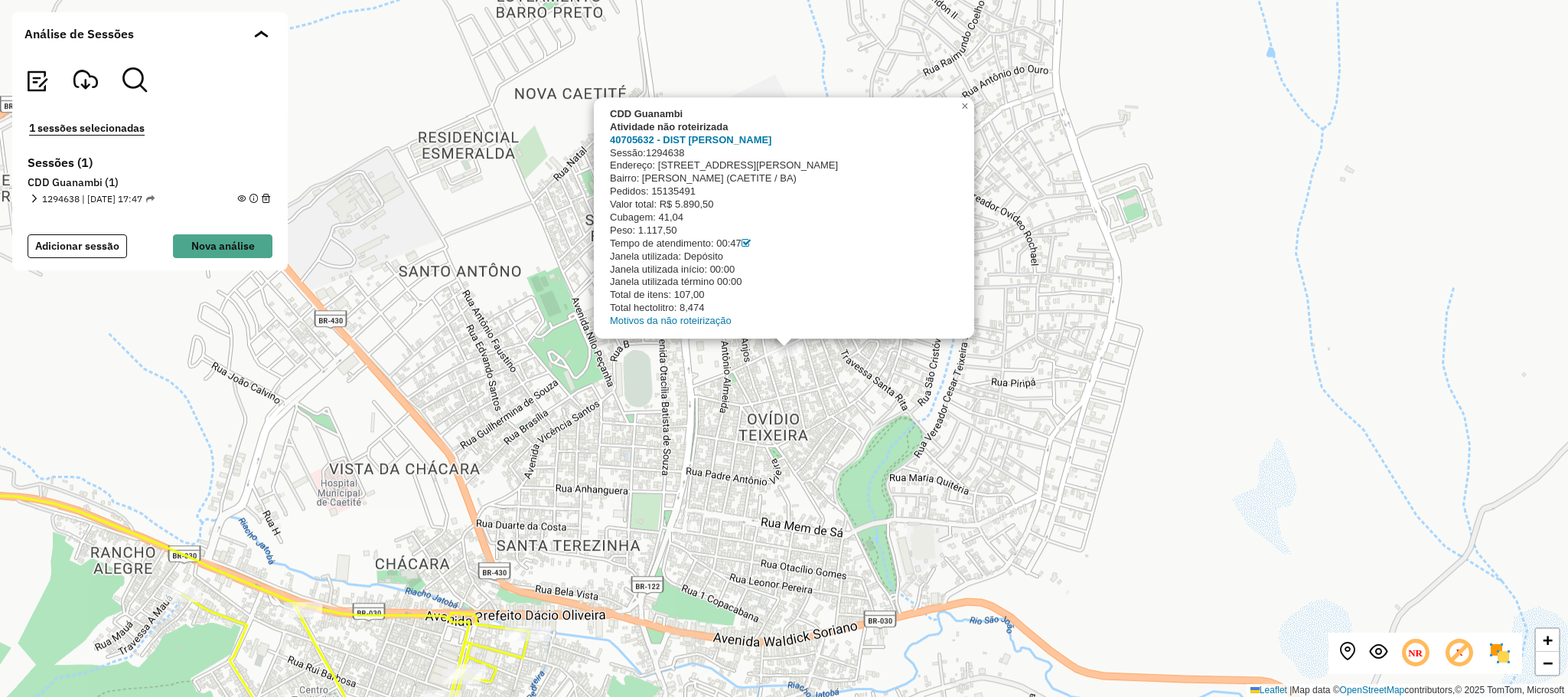
drag, startPoint x: 1042, startPoint y: 350, endPoint x: 1042, endPoint y: 338, distance: 12.0
click at [1042, 338] on div "CDD Guanambi Atividade não roteirizada 40705632 - DIST PEDRO CRUZ Sessão: 12946…" at bounding box center [784, 348] width 1568 height 697
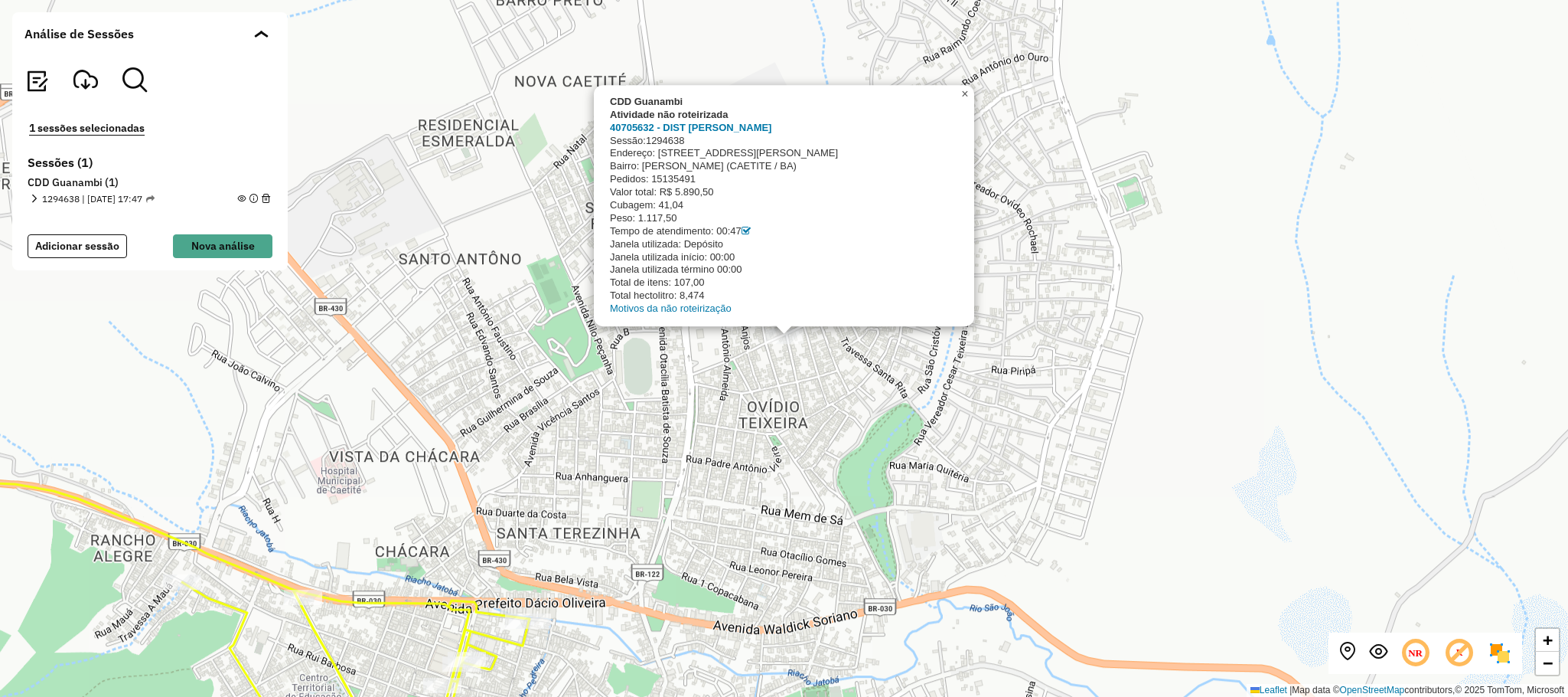
click at [966, 96] on span "×" at bounding box center [964, 94] width 7 height 13
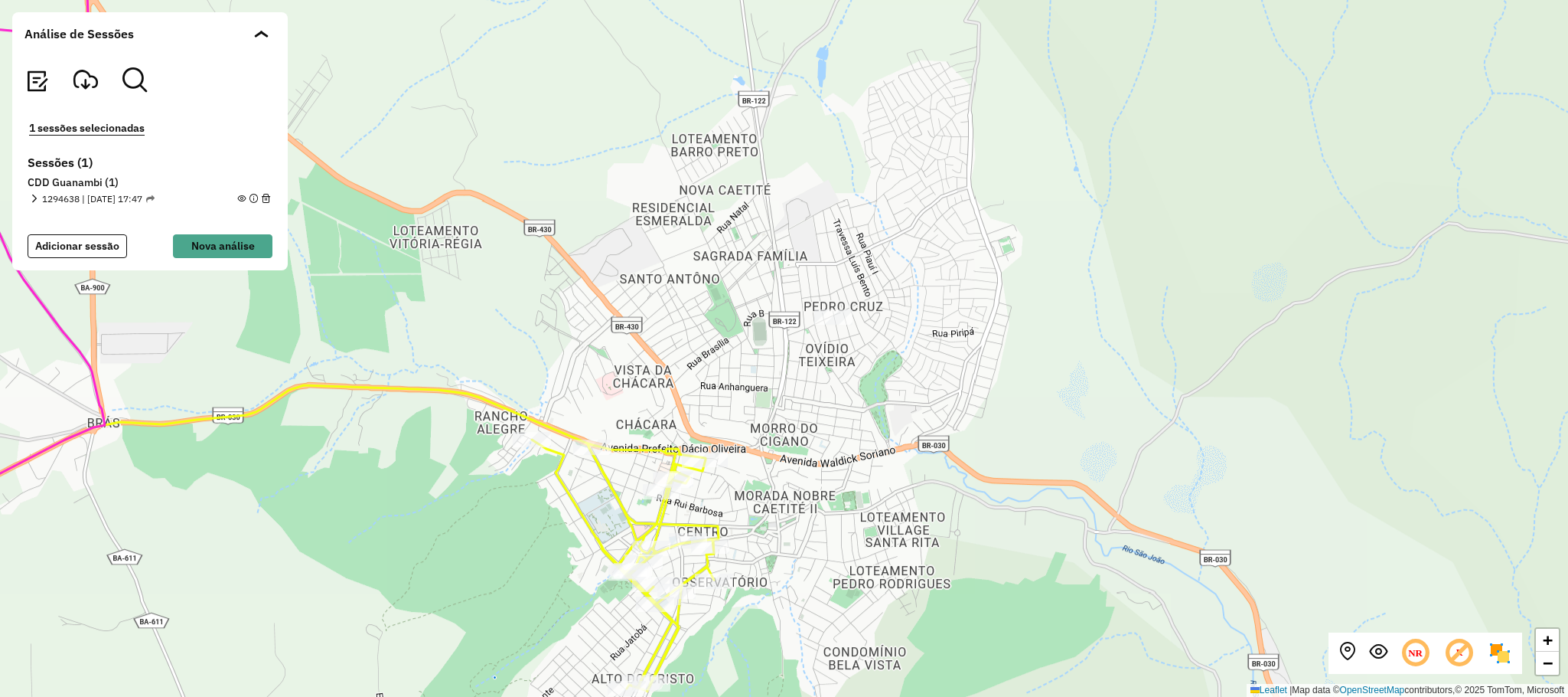
drag, startPoint x: 842, startPoint y: 422, endPoint x: 892, endPoint y: 336, distance: 99.5
click at [892, 336] on div "+ − Leaflet | Map data © OpenStreetMap contributors,© 2025 TomTom, Microsoft" at bounding box center [784, 348] width 1568 height 697
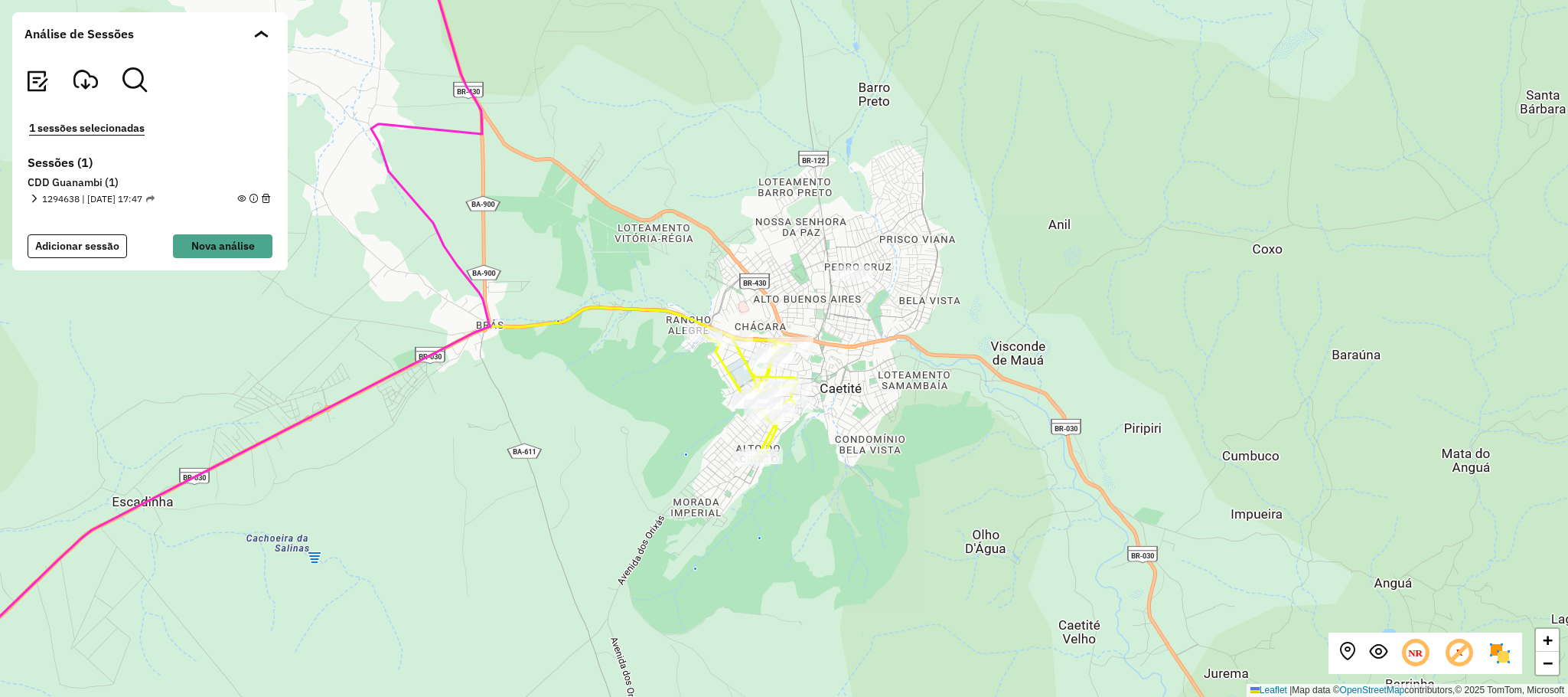
drag, startPoint x: 928, startPoint y: 332, endPoint x: 951, endPoint y: 324, distance: 24.4
click at [951, 324] on div "+ − Leaflet | Map data © OpenStreetMap contributors,© 2025 TomTom, Microsoft" at bounding box center [784, 348] width 1568 height 697
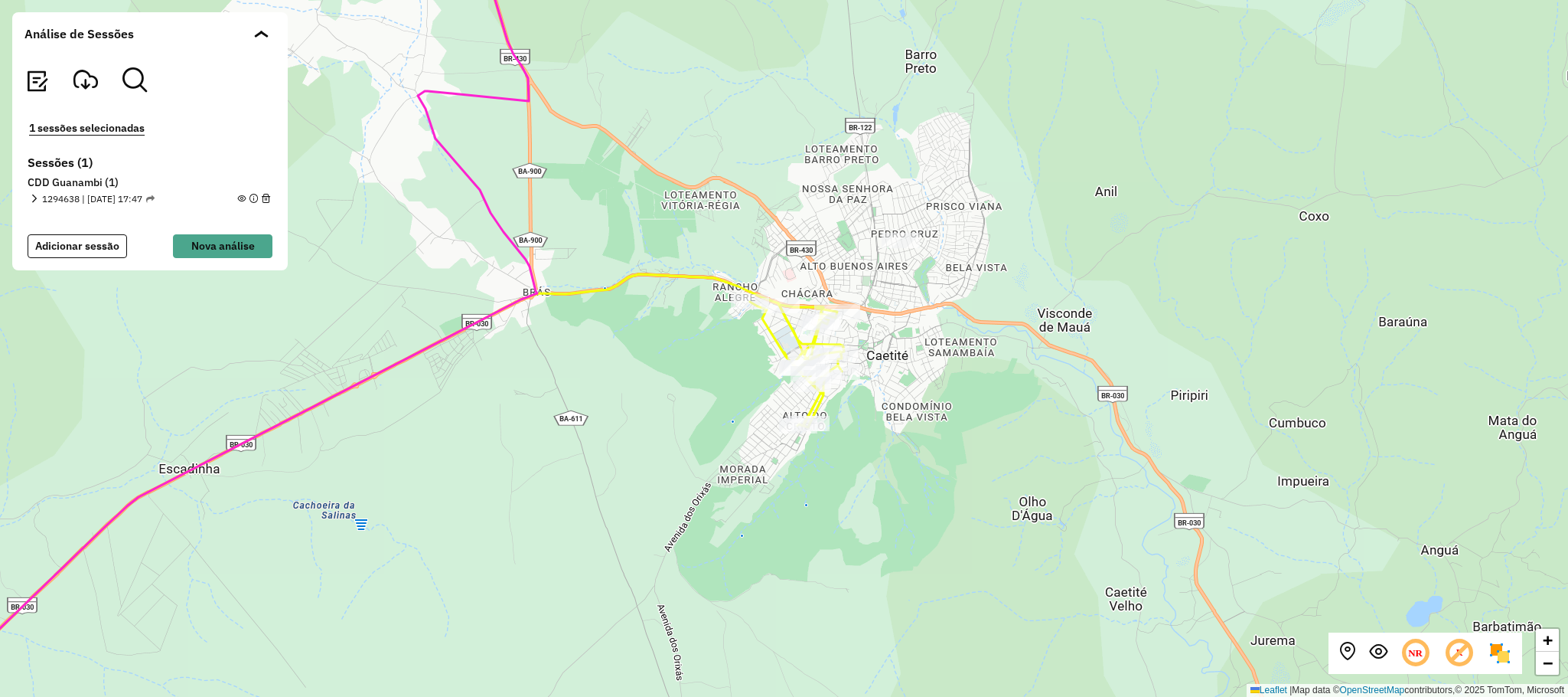
drag, startPoint x: 1056, startPoint y: 255, endPoint x: 1072, endPoint y: 235, distance: 25.6
click at [1072, 235] on div "+ − Leaflet | Map data © OpenStreetMap contributors,© 2025 TomTom, Microsoft" at bounding box center [784, 348] width 1568 height 697
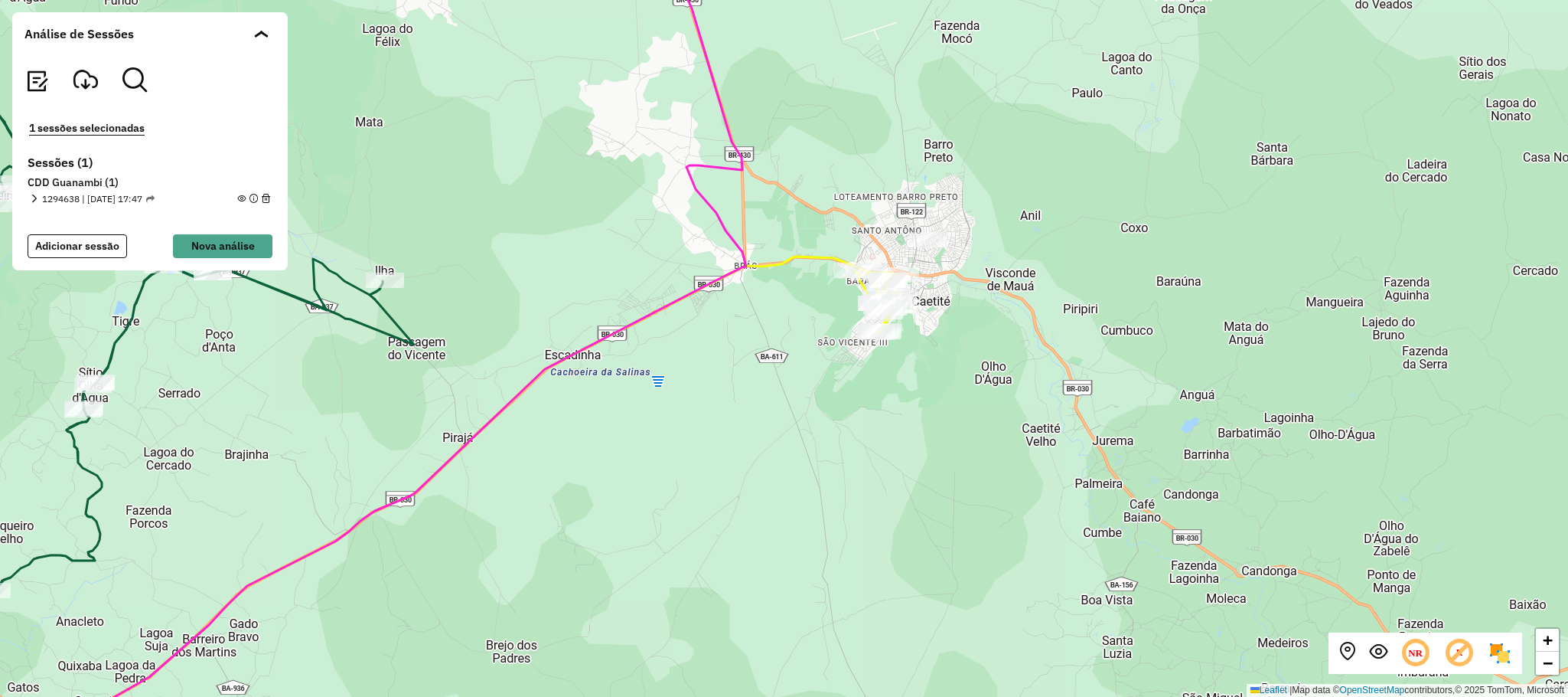
click at [944, 164] on div "+ − Leaflet | Map data © OpenStreetMap contributors,© 2025 TomTom, Microsoft" at bounding box center [784, 348] width 1568 height 697
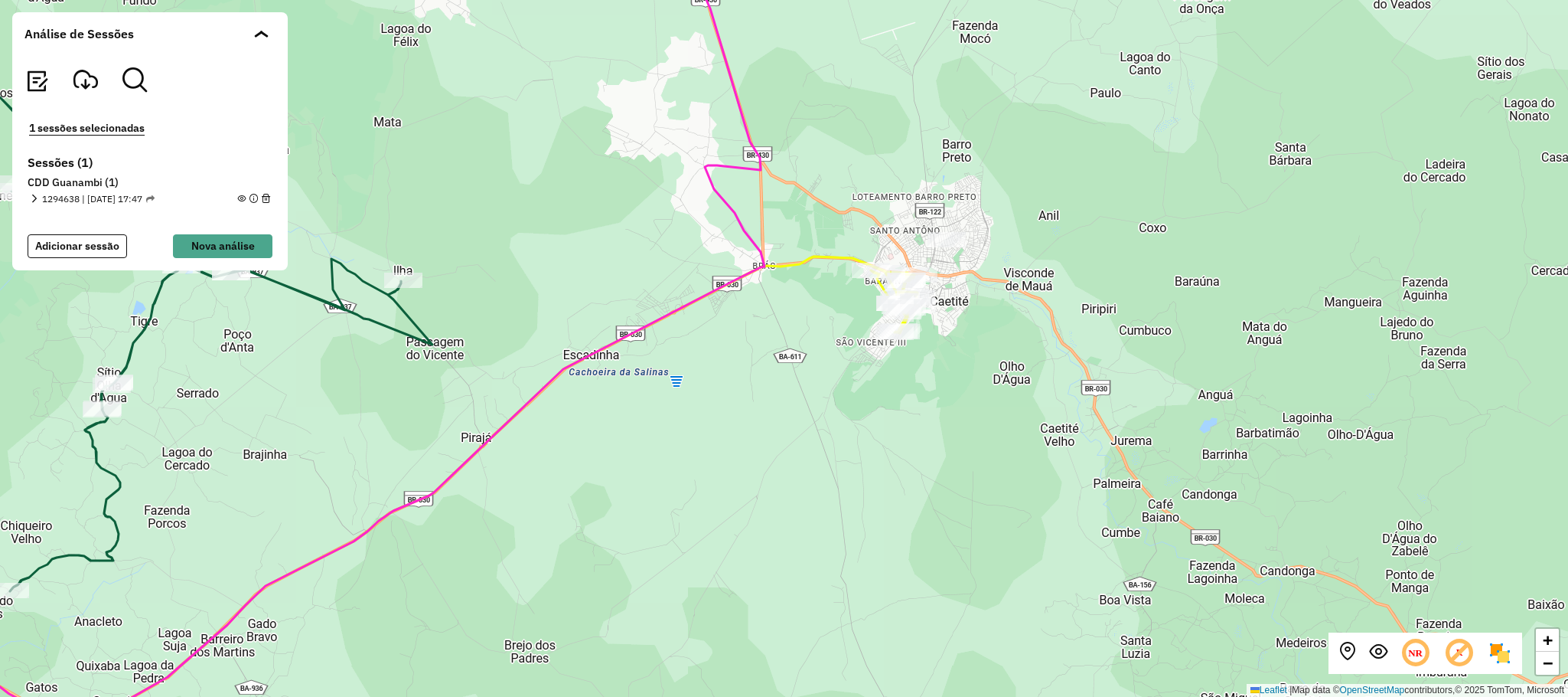
drag, startPoint x: 997, startPoint y: 359, endPoint x: 1015, endPoint y: 359, distance: 18.0
click at [1015, 359] on div "+ − Leaflet | Map data © OpenStreetMap contributors,© 2025 TomTom, Microsoft" at bounding box center [784, 348] width 1568 height 697
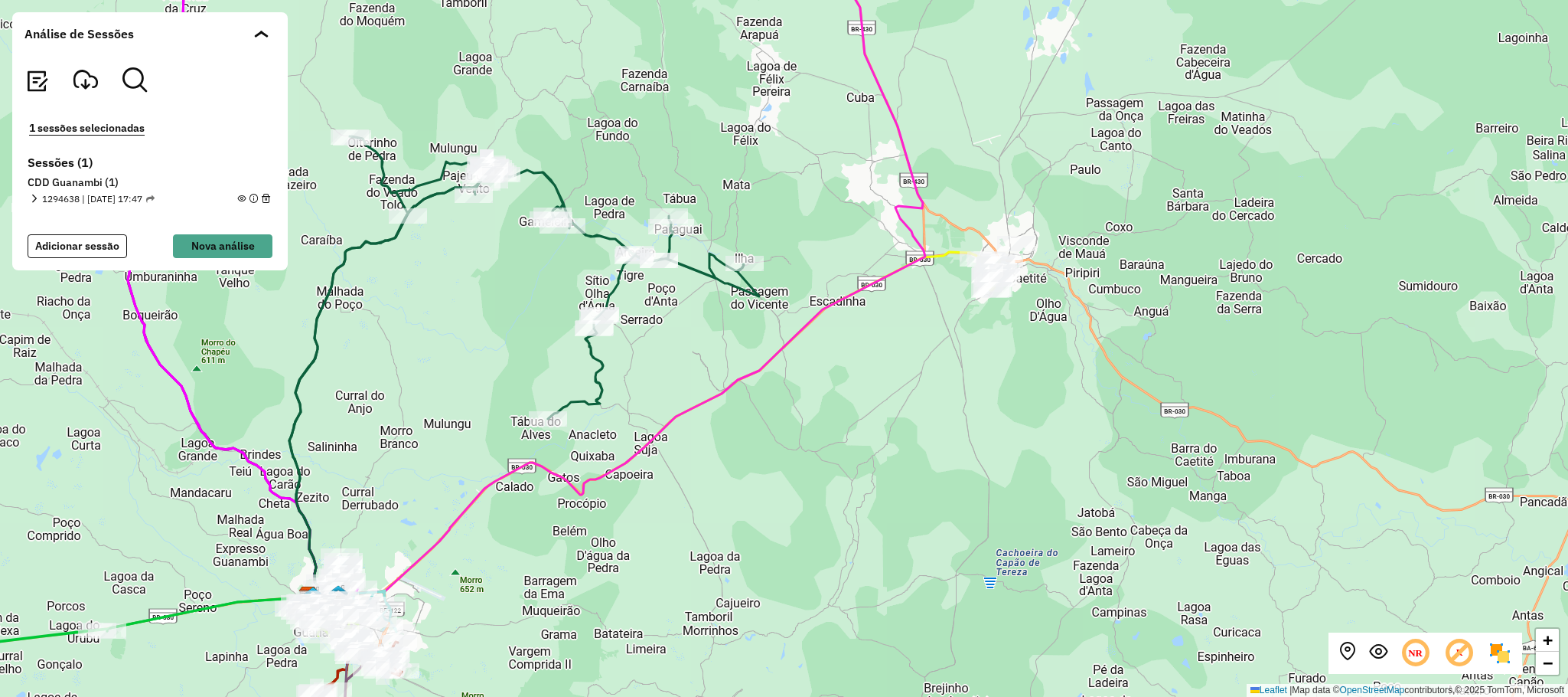
drag, startPoint x: 1093, startPoint y: 294, endPoint x: 1334, endPoint y: 183, distance: 265.3
click at [1340, 183] on div "+ − Leaflet | Map data © OpenStreetMap contributors,© 2025 TomTom, Microsoft" at bounding box center [784, 348] width 1568 height 697
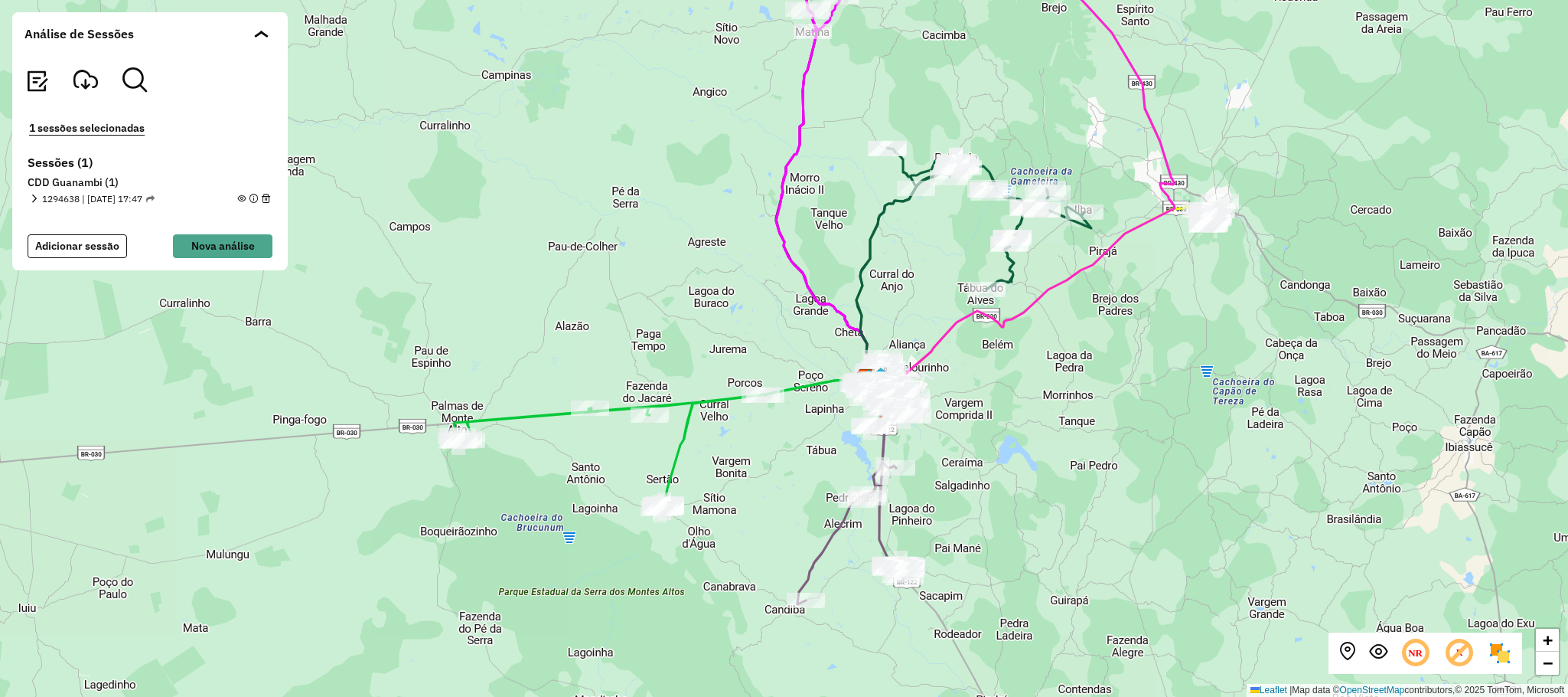
drag, startPoint x: 1077, startPoint y: 356, endPoint x: 1107, endPoint y: 343, distance: 32.7
click at [1107, 343] on div "+ − Leaflet | Map data © OpenStreetMap contributors,© 2025 TomTom, Microsoft" at bounding box center [784, 348] width 1568 height 697
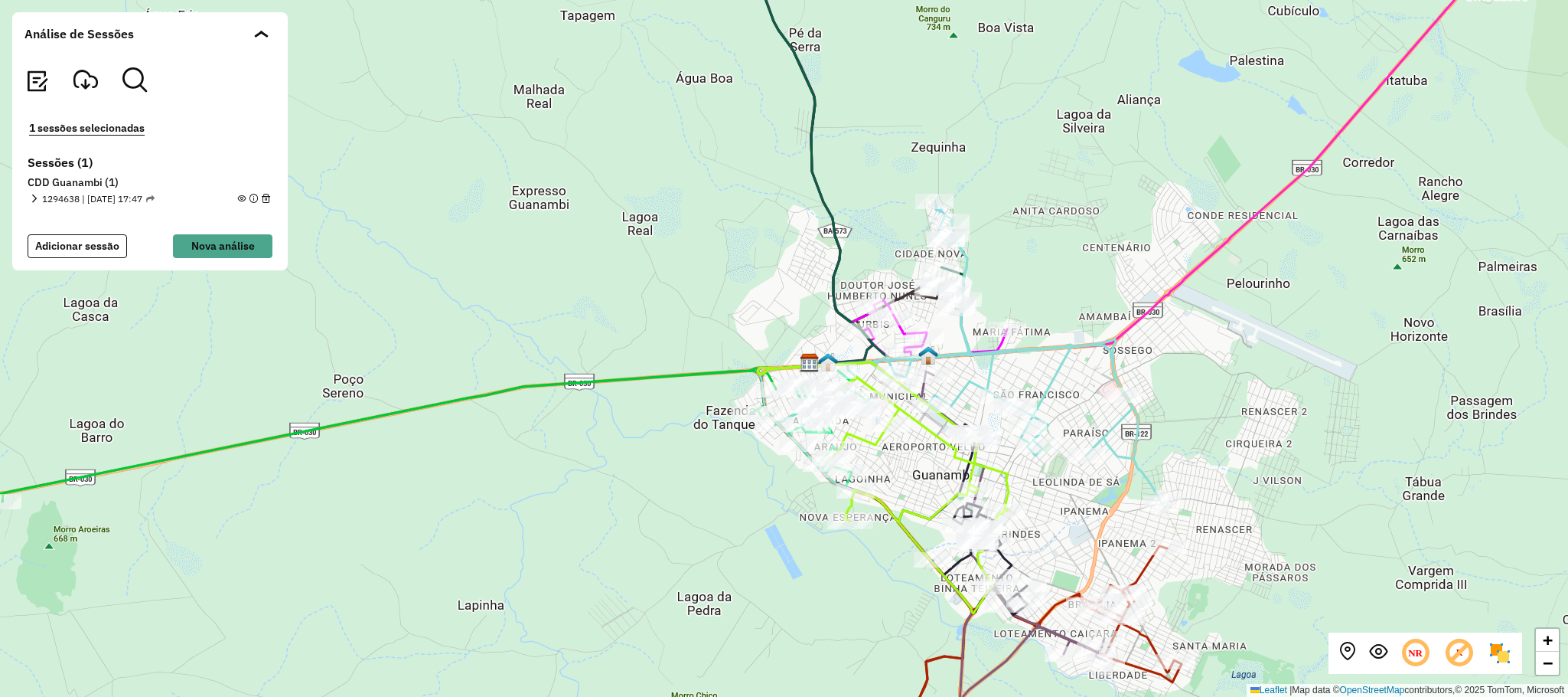
drag, startPoint x: 1072, startPoint y: 290, endPoint x: 1081, endPoint y: 240, distance: 50.8
click at [1081, 240] on div "+ − Leaflet | Map data © OpenStreetMap contributors,© 2025 TomTom, Microsoft" at bounding box center [784, 348] width 1568 height 697
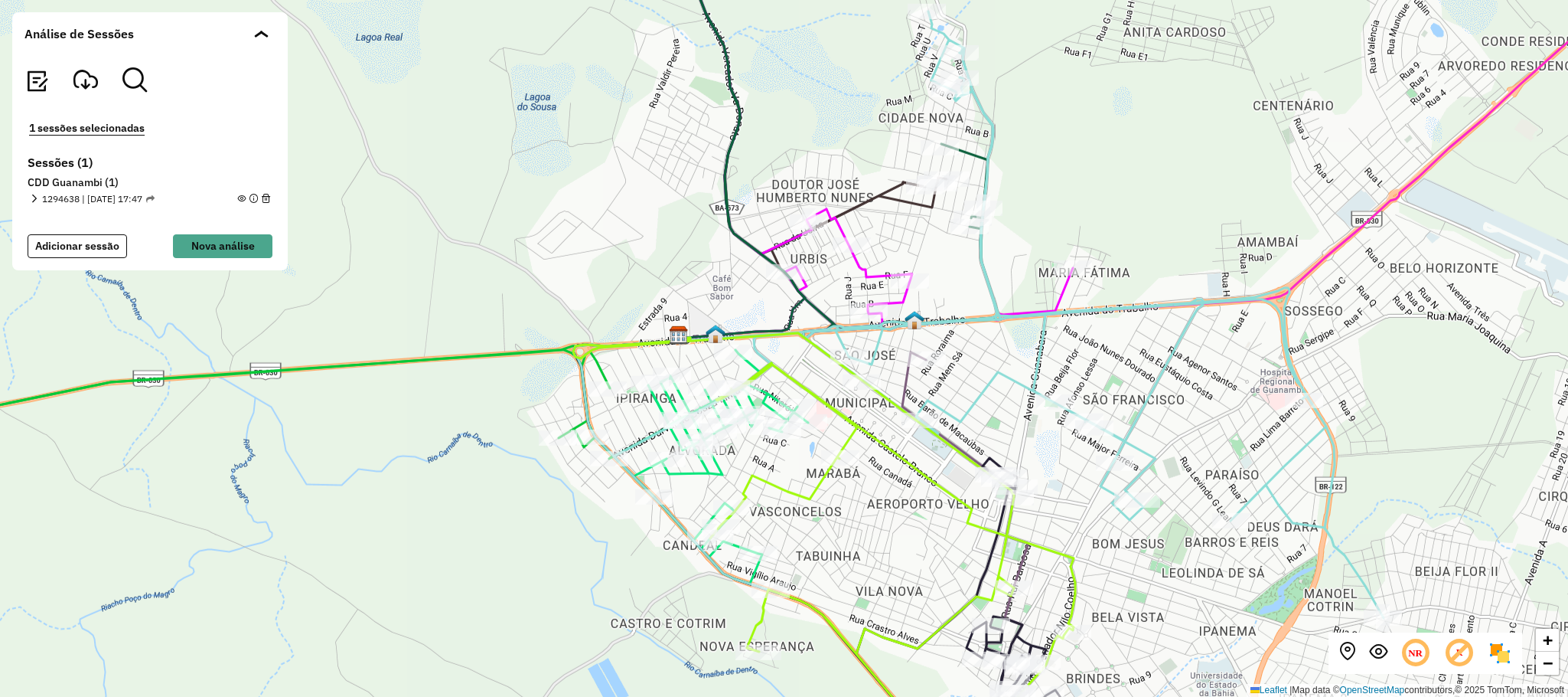
drag, startPoint x: 1133, startPoint y: 285, endPoint x: 1100, endPoint y: 230, distance: 64.1
click at [1100, 230] on div "+ − Leaflet | Map data © OpenStreetMap contributors,© 2025 TomTom, Microsoft" at bounding box center [784, 348] width 1568 height 697
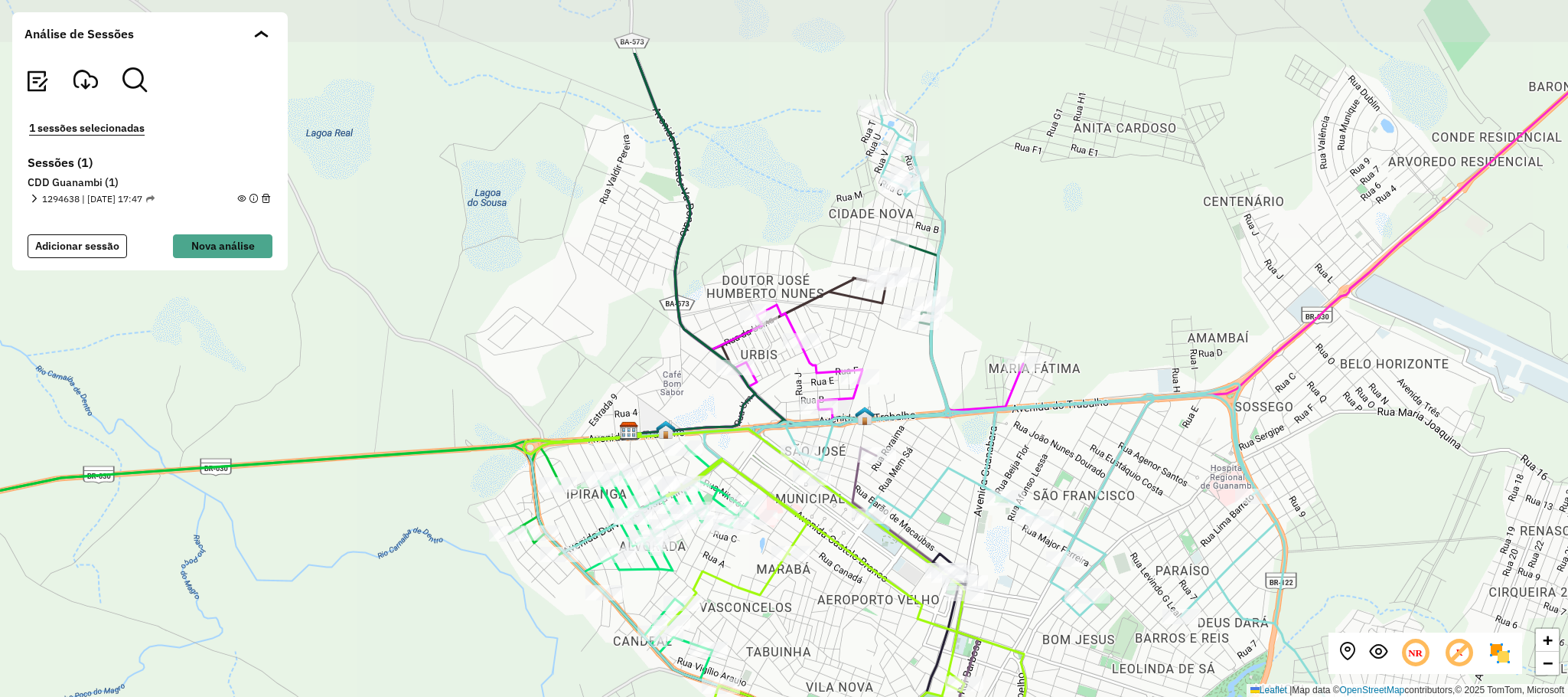
drag, startPoint x: 983, startPoint y: 101, endPoint x: 1024, endPoint y: 224, distance: 129.7
click at [1024, 224] on div "+ − Leaflet | Map data © OpenStreetMap contributors,© 2025 TomTom, Microsoft" at bounding box center [784, 348] width 1568 height 697
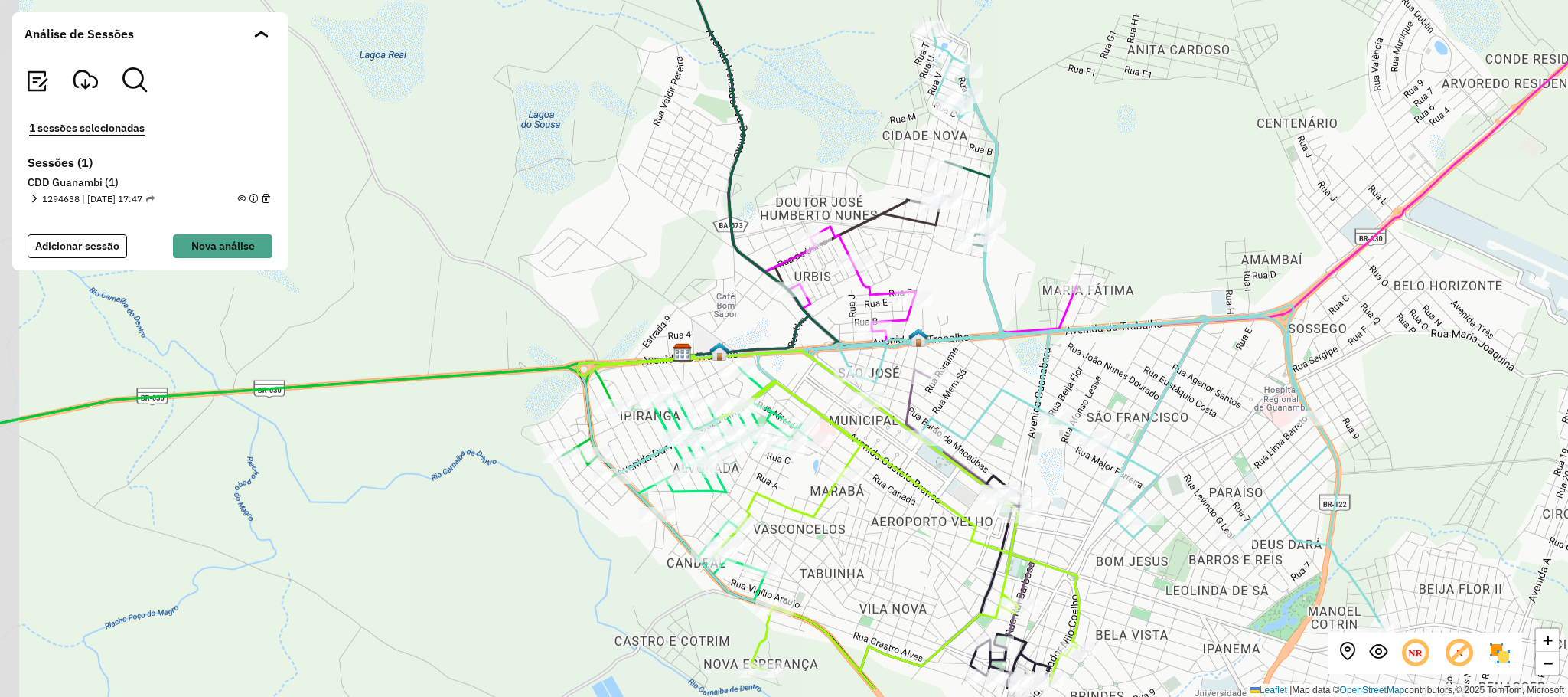
drag, startPoint x: 1037, startPoint y: 312, endPoint x: 1091, endPoint y: 235, distance: 94.0
click at [1090, 235] on div "+ − Leaflet | Map data © OpenStreetMap contributors,© 2025 TomTom, Microsoft" at bounding box center [784, 348] width 1568 height 697
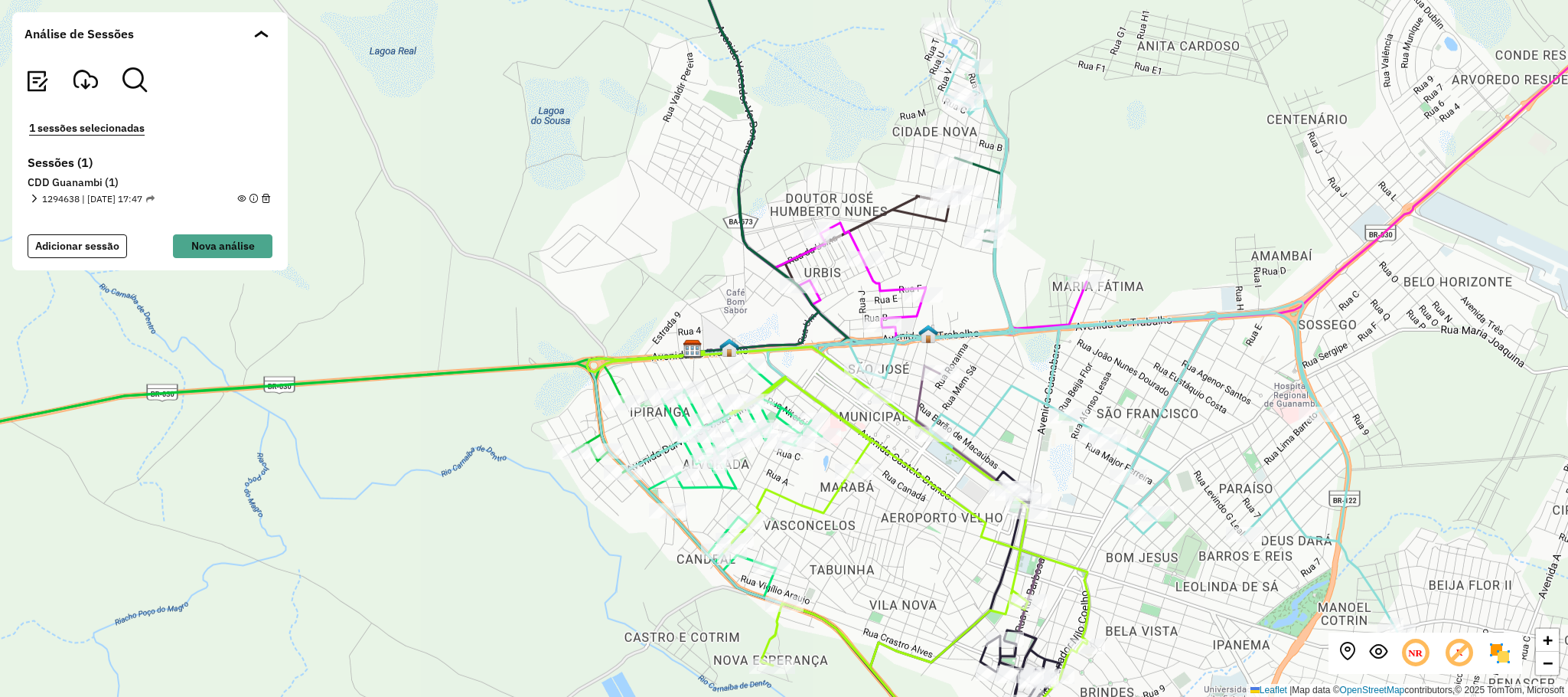
drag, startPoint x: 1072, startPoint y: 221, endPoint x: 1093, endPoint y: 211, distance: 23.3
click at [1092, 212] on div "+ − Leaflet | Map data © OpenStreetMap contributors,© 2025 TomTom, Microsoft" at bounding box center [784, 348] width 1568 height 697
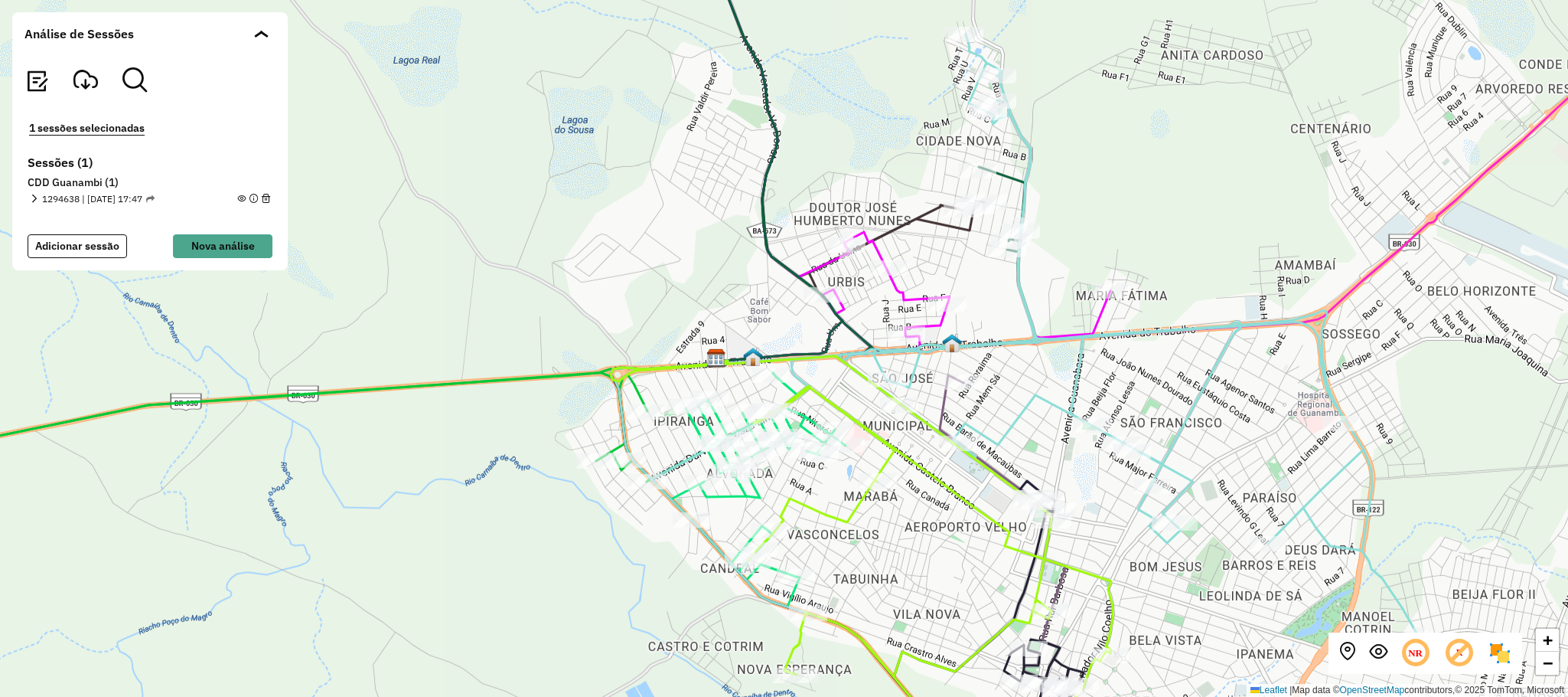
drag, startPoint x: 1112, startPoint y: 196, endPoint x: 1112, endPoint y: 204, distance: 8.0
click at [1112, 204] on div "+ − Leaflet | Map data © OpenStreetMap contributors,© 2025 TomTom, Microsoft" at bounding box center [784, 348] width 1568 height 697
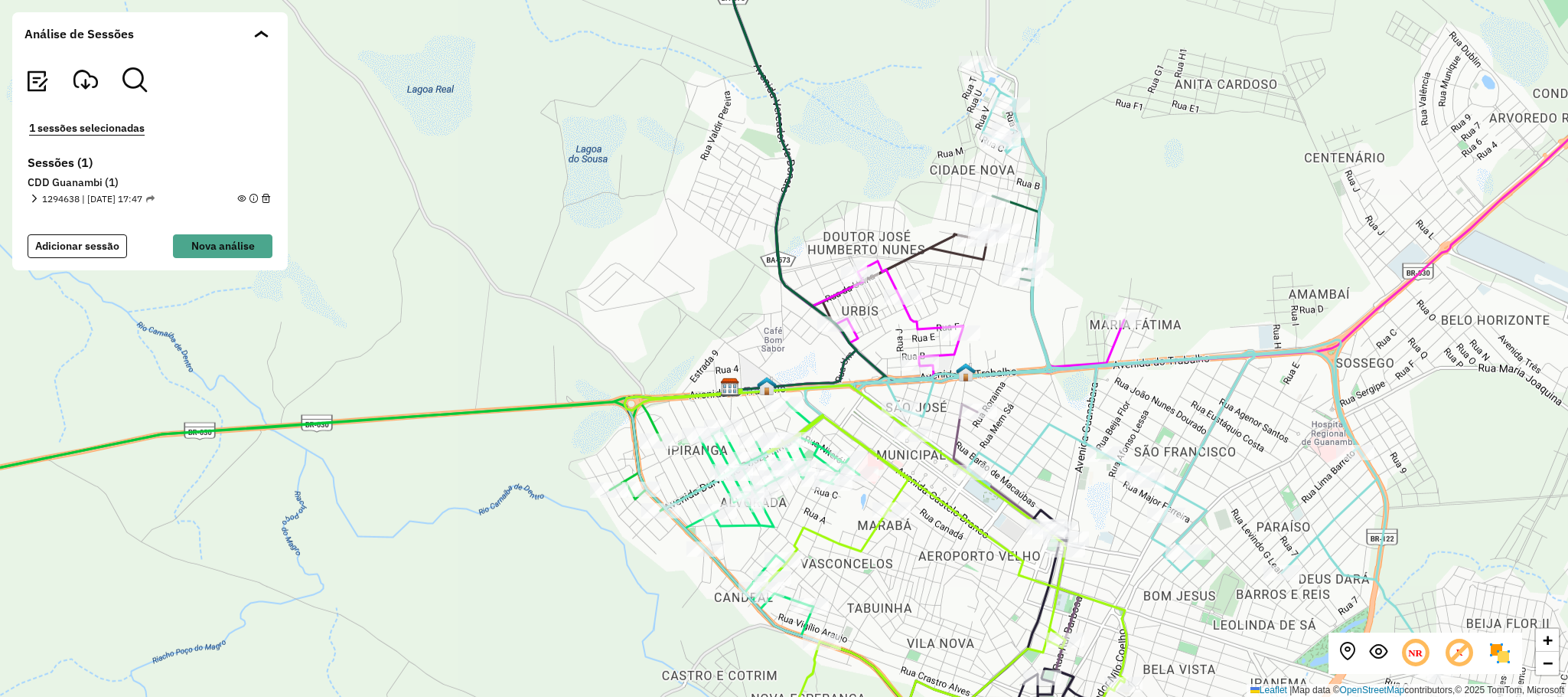
drag, startPoint x: 1109, startPoint y: 183, endPoint x: 1132, endPoint y: 214, distance: 38.6
click at [1132, 214] on div "+ − Leaflet | Map data © OpenStreetMap contributors,© 2025 TomTom, Microsoft" at bounding box center [784, 348] width 1568 height 697
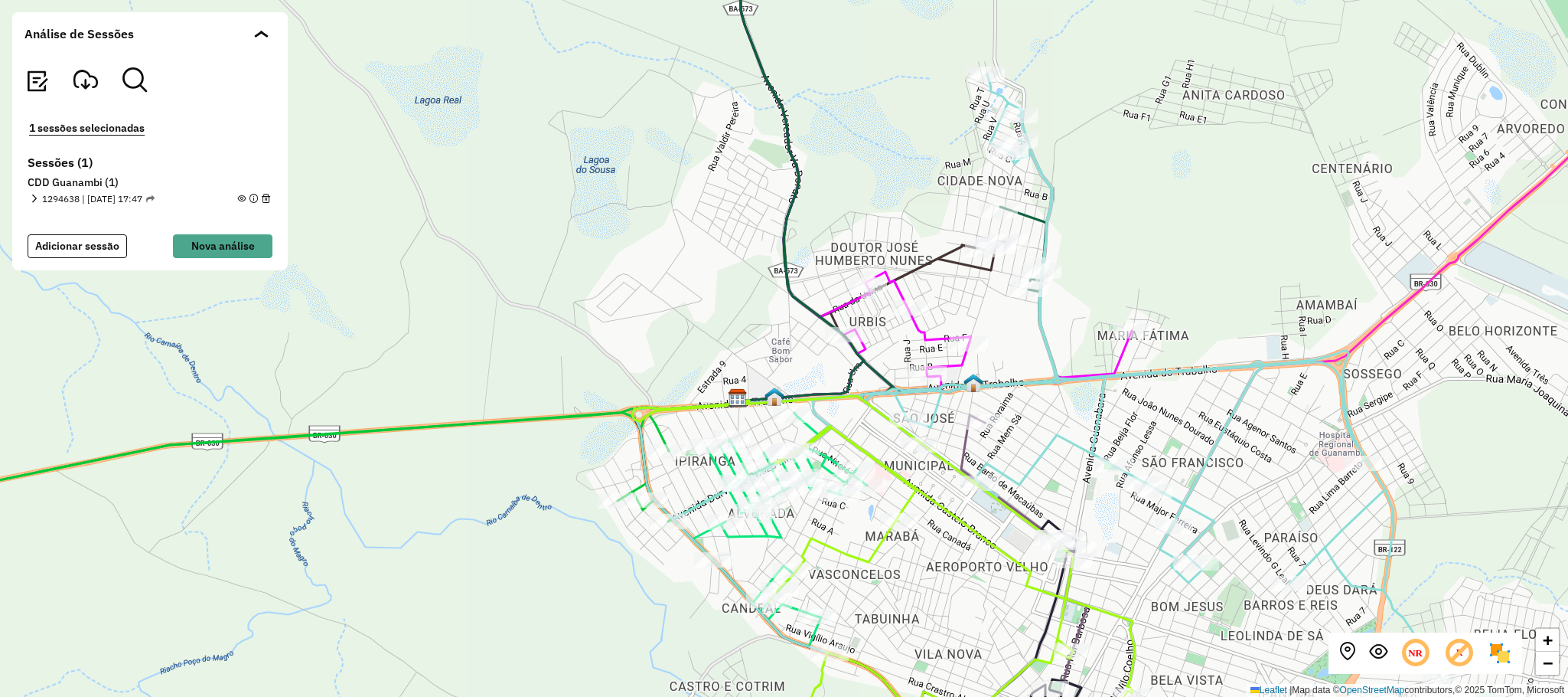
drag, startPoint x: 1116, startPoint y: 230, endPoint x: 1123, endPoint y: 245, distance: 16.6
click at [1123, 245] on div "+ − Leaflet | Map data © OpenStreetMap contributors,© 2025 TomTom, Microsoft" at bounding box center [784, 348] width 1568 height 697
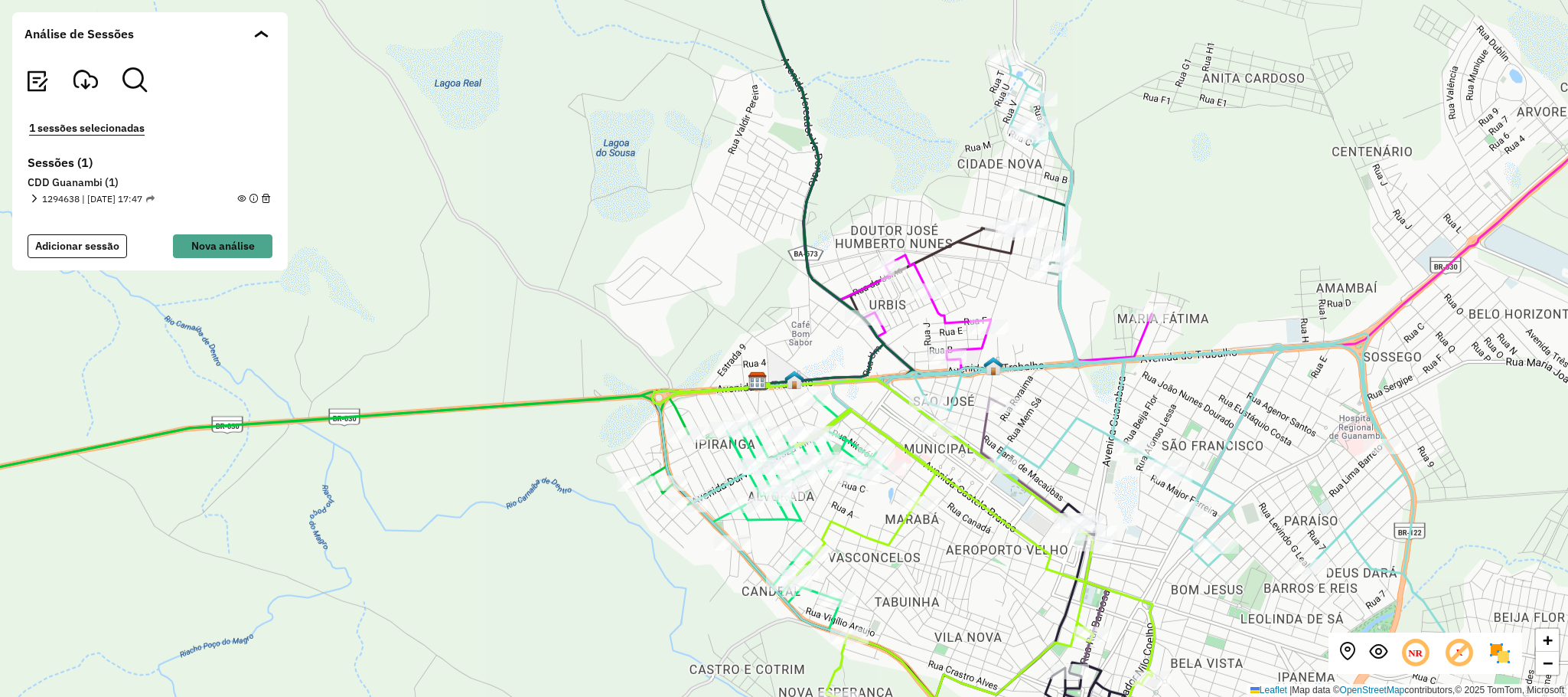
drag, startPoint x: 1107, startPoint y: 278, endPoint x: 1113, endPoint y: 270, distance: 10.0
click at [1113, 270] on div "+ − Leaflet | Map data © OpenStreetMap contributors,© 2025 TomTom, Microsoft" at bounding box center [784, 348] width 1568 height 697
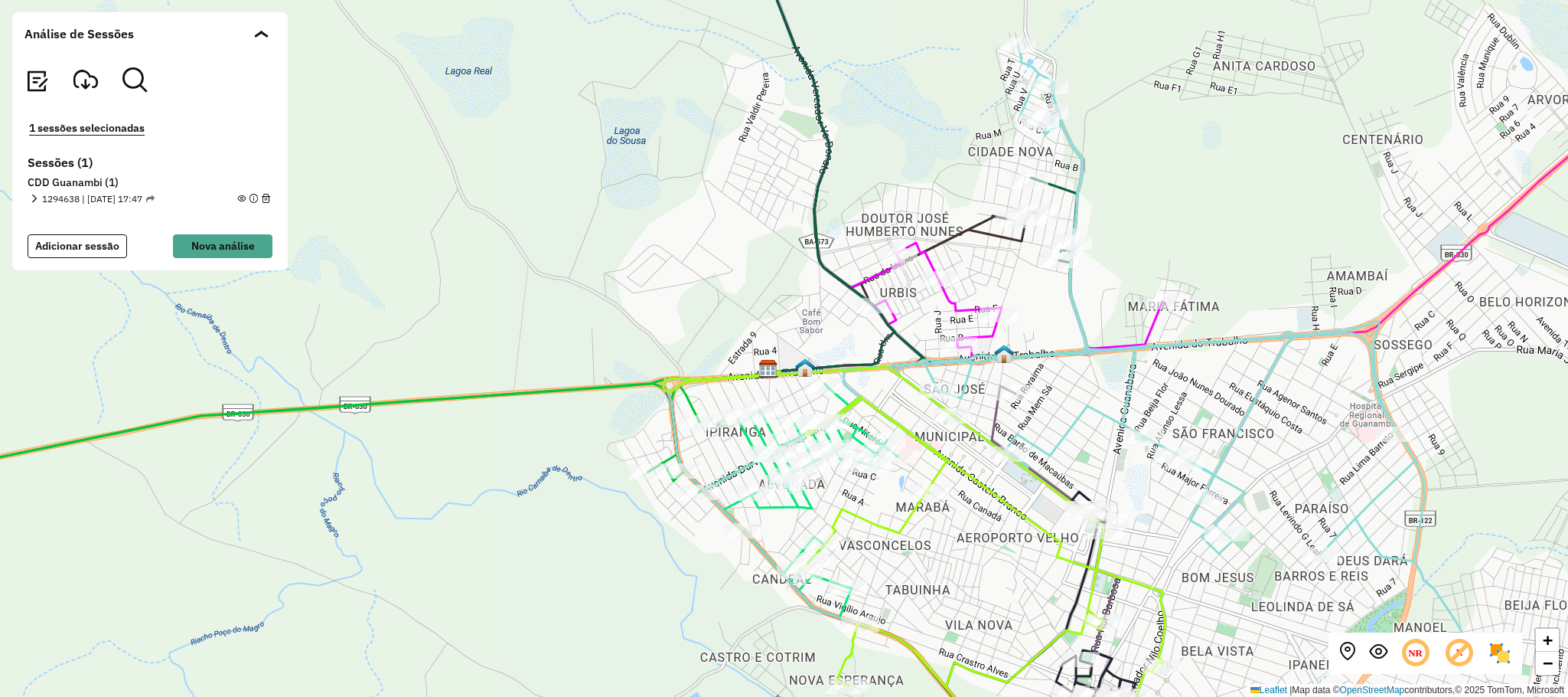
drag, startPoint x: 1152, startPoint y: 224, endPoint x: 1157, endPoint y: 187, distance: 37.3
click at [1158, 209] on div "+ − Leaflet | Map data © OpenStreetMap contributors,© 2025 TomTom, Microsoft" at bounding box center [784, 348] width 1568 height 697
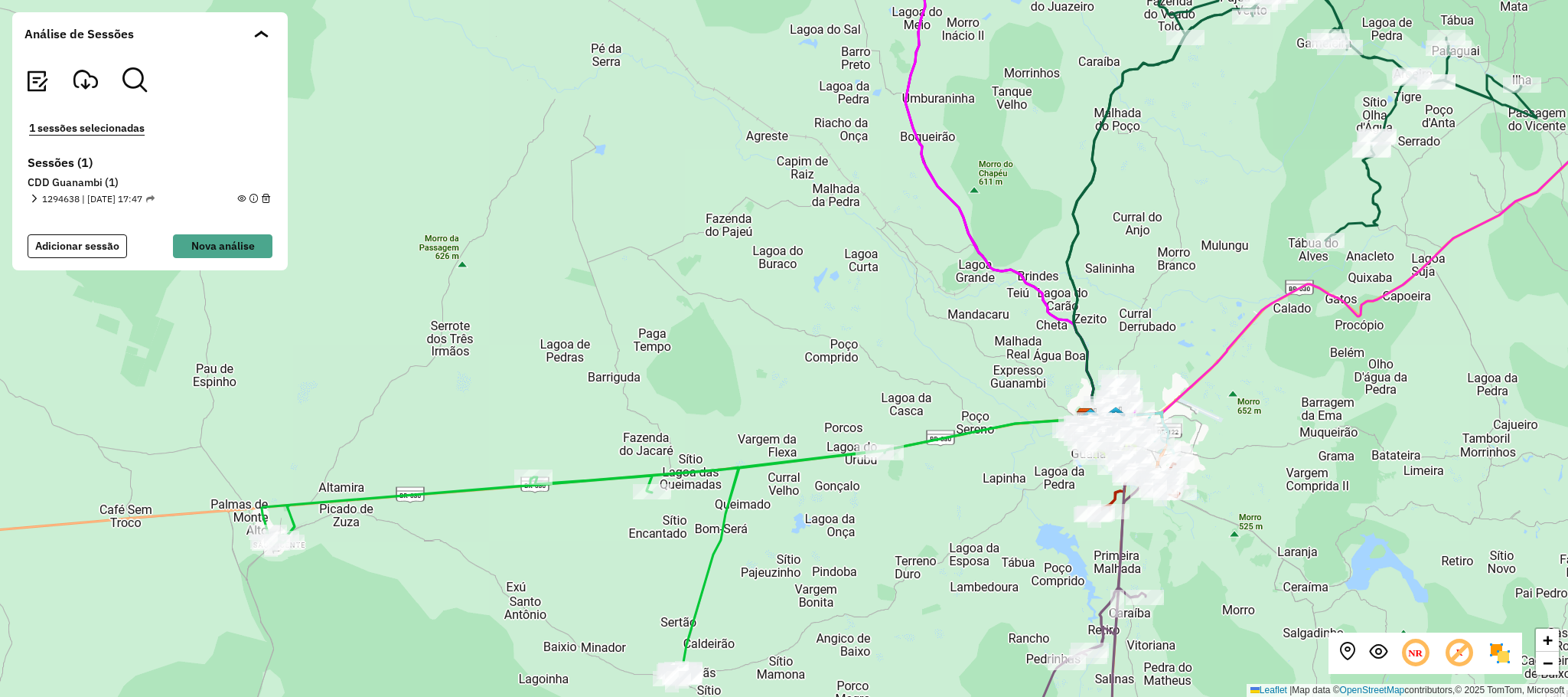
drag, startPoint x: 1362, startPoint y: 370, endPoint x: 1283, endPoint y: 437, distance: 103.6
click at [1283, 437] on div "+ − Leaflet | Map data © OpenStreetMap contributors,© 2025 TomTom, Microsoft" at bounding box center [784, 348] width 1568 height 697
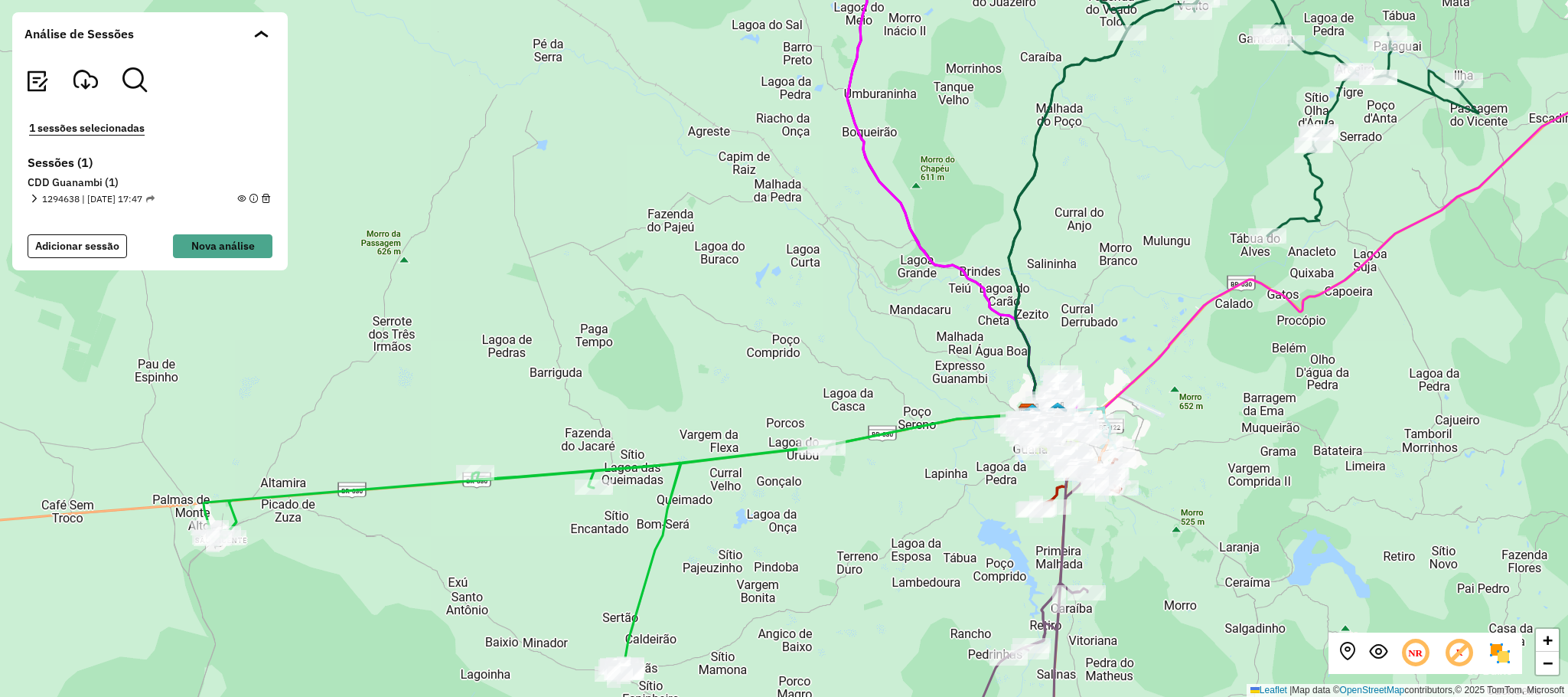
drag, startPoint x: 1195, startPoint y: 322, endPoint x: 1178, endPoint y: 308, distance: 22.0
click at [1178, 308] on div "+ − Leaflet | Map data © OpenStreetMap contributors,© 2025 TomTom, Microsoft" at bounding box center [784, 348] width 1568 height 697
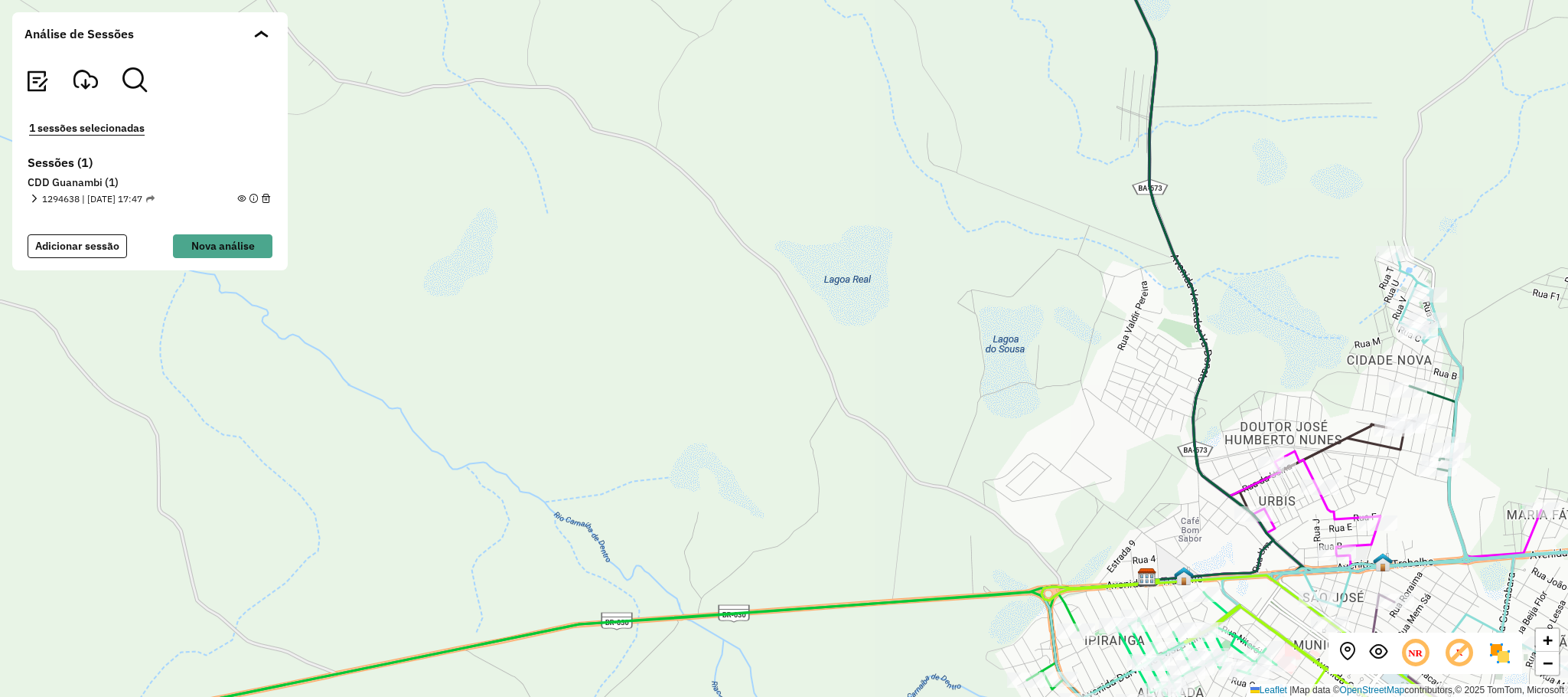
drag, startPoint x: 1311, startPoint y: 324, endPoint x: 996, endPoint y: 262, distance: 321.0
click at [1008, 270] on div "+ − Leaflet | Map data © OpenStreetMap contributors,© 2025 TomTom, Microsoft" at bounding box center [784, 348] width 1568 height 697
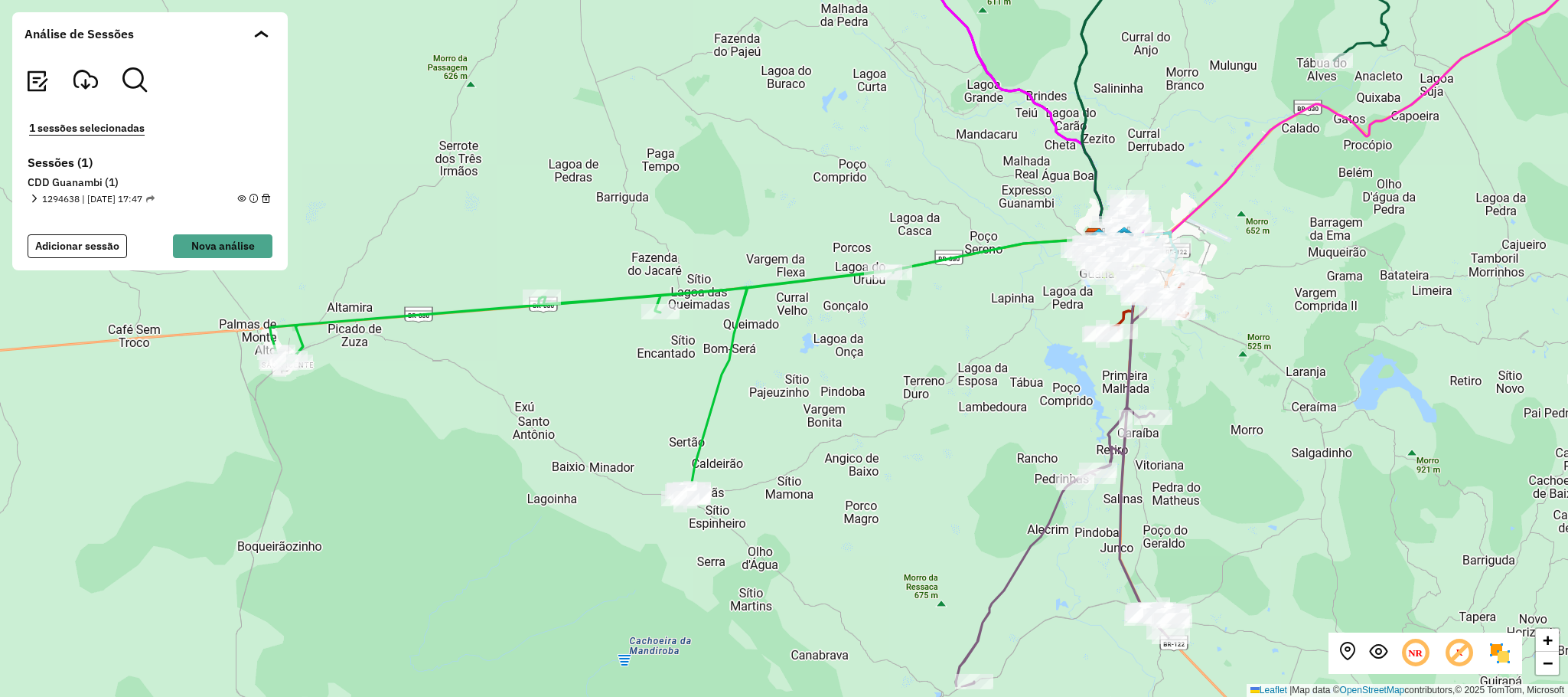
drag, startPoint x: 896, startPoint y: 364, endPoint x: 920, endPoint y: 318, distance: 51.9
click at [920, 318] on div "+ − Leaflet | Map data © OpenStreetMap contributors,© 2025 TomTom, Microsoft" at bounding box center [784, 348] width 1568 height 697
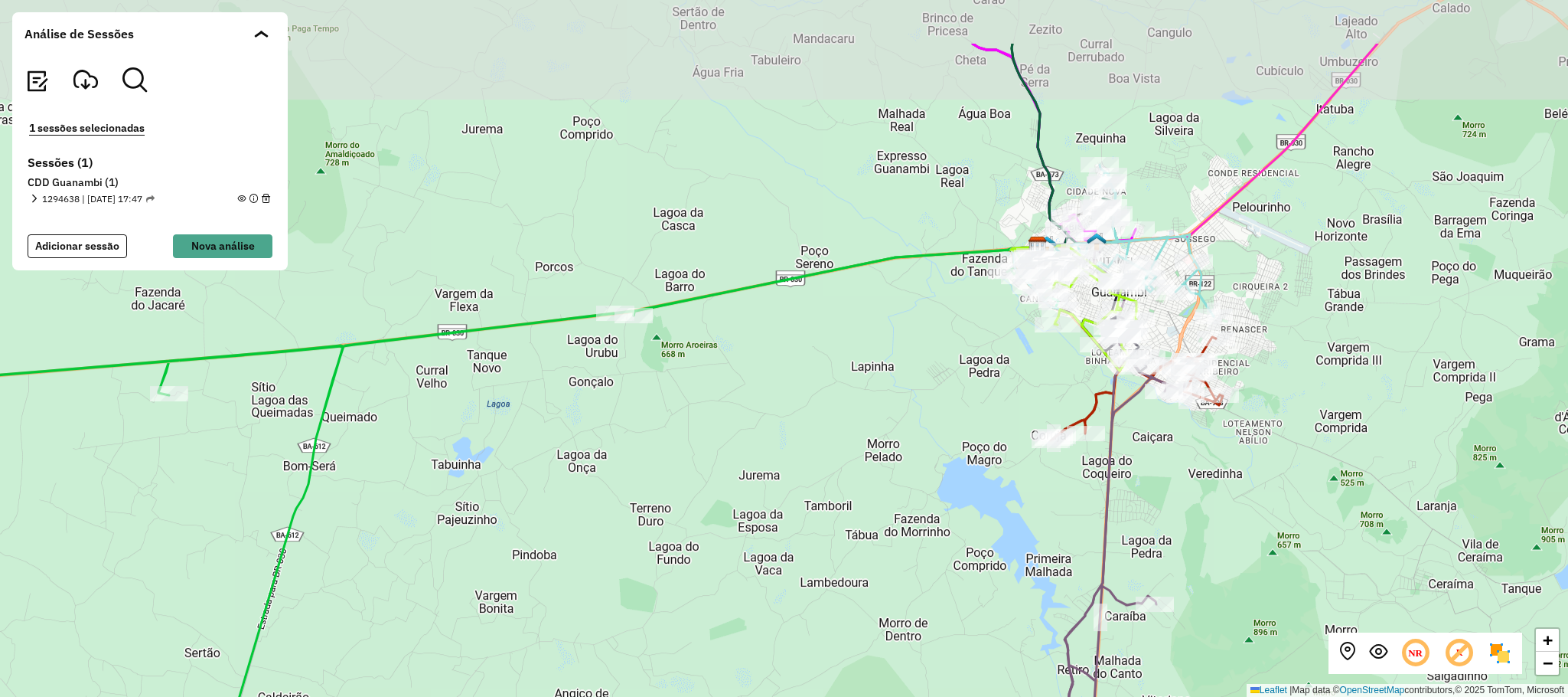
drag, startPoint x: 1355, startPoint y: 285, endPoint x: 1233, endPoint y: 368, distance: 147.6
click at [1303, 372] on div "+ − Leaflet | Map data © OpenStreetMap contributors,© 2025 TomTom, Microsoft" at bounding box center [784, 348] width 1568 height 697
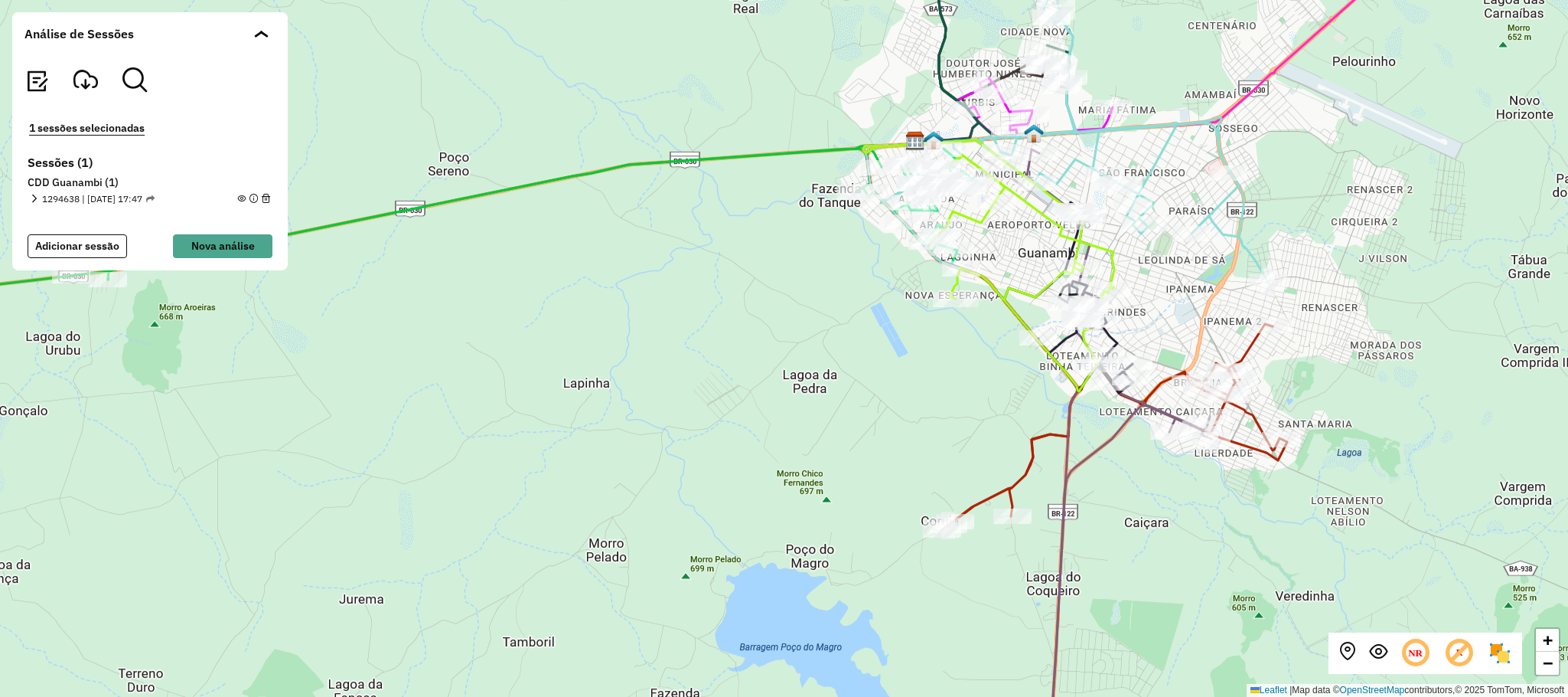
click at [1408, 378] on div "+ − Leaflet | Map data © OpenStreetMap contributors,© 2025 TomTom, Microsoft" at bounding box center [784, 348] width 1568 height 697
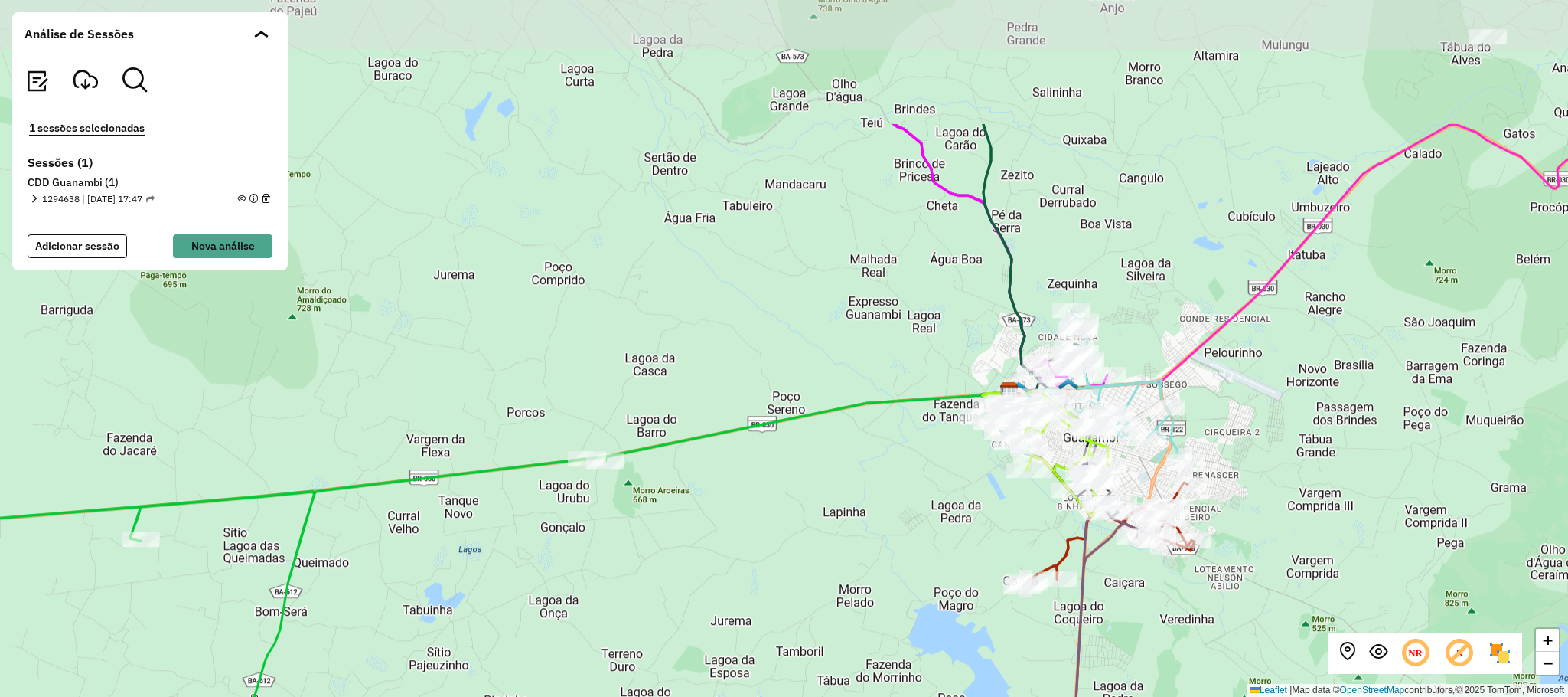
drag, startPoint x: 1446, startPoint y: 295, endPoint x: 1320, endPoint y: 483, distance: 226.3
click at [1320, 483] on div "+ − Leaflet | Map data © OpenStreetMap contributors,© 2025 TomTom, Microsoft" at bounding box center [784, 348] width 1568 height 697
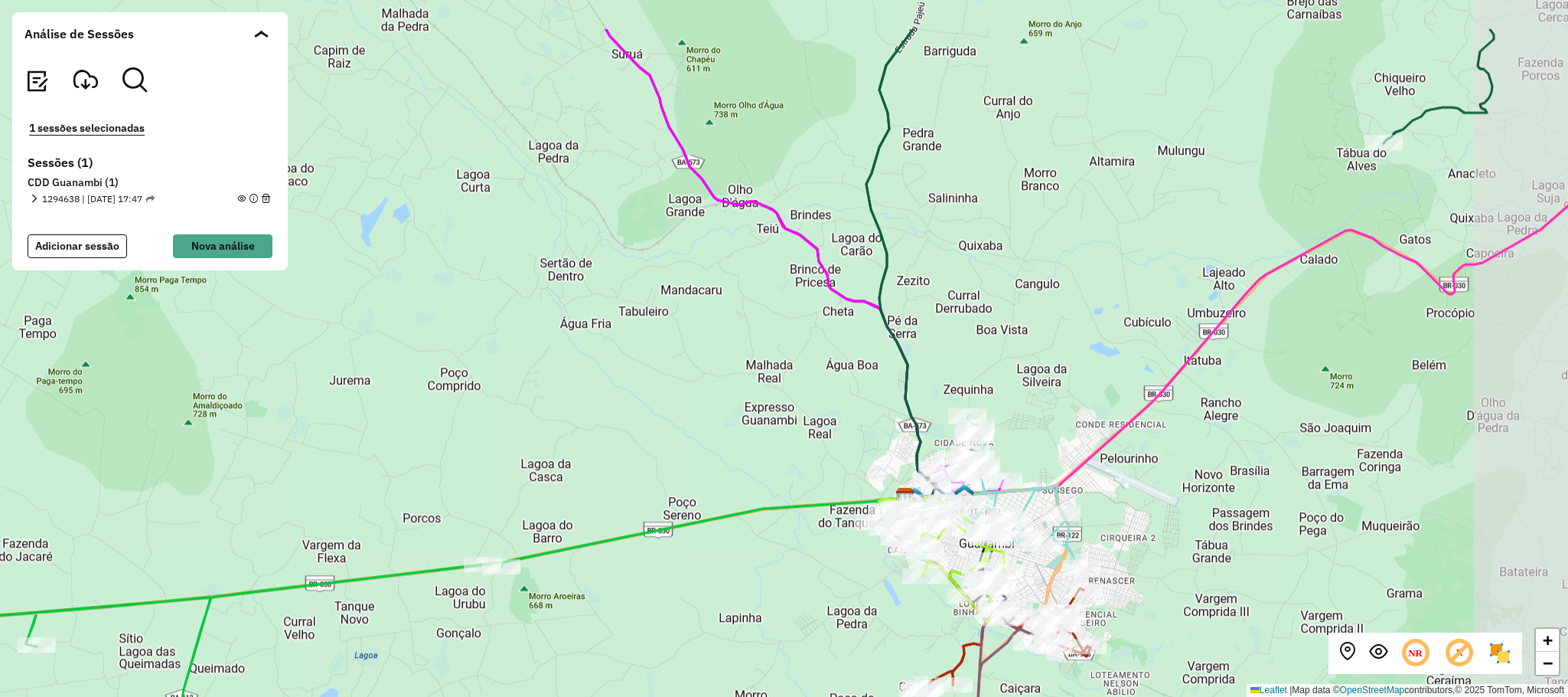
drag, startPoint x: 1369, startPoint y: 374, endPoint x: 1238, endPoint y: 478, distance: 167.3
click at [1245, 483] on div "+ − Leaflet | Map data © OpenStreetMap contributors,© 2025 TomTom, Microsoft" at bounding box center [784, 348] width 1568 height 697
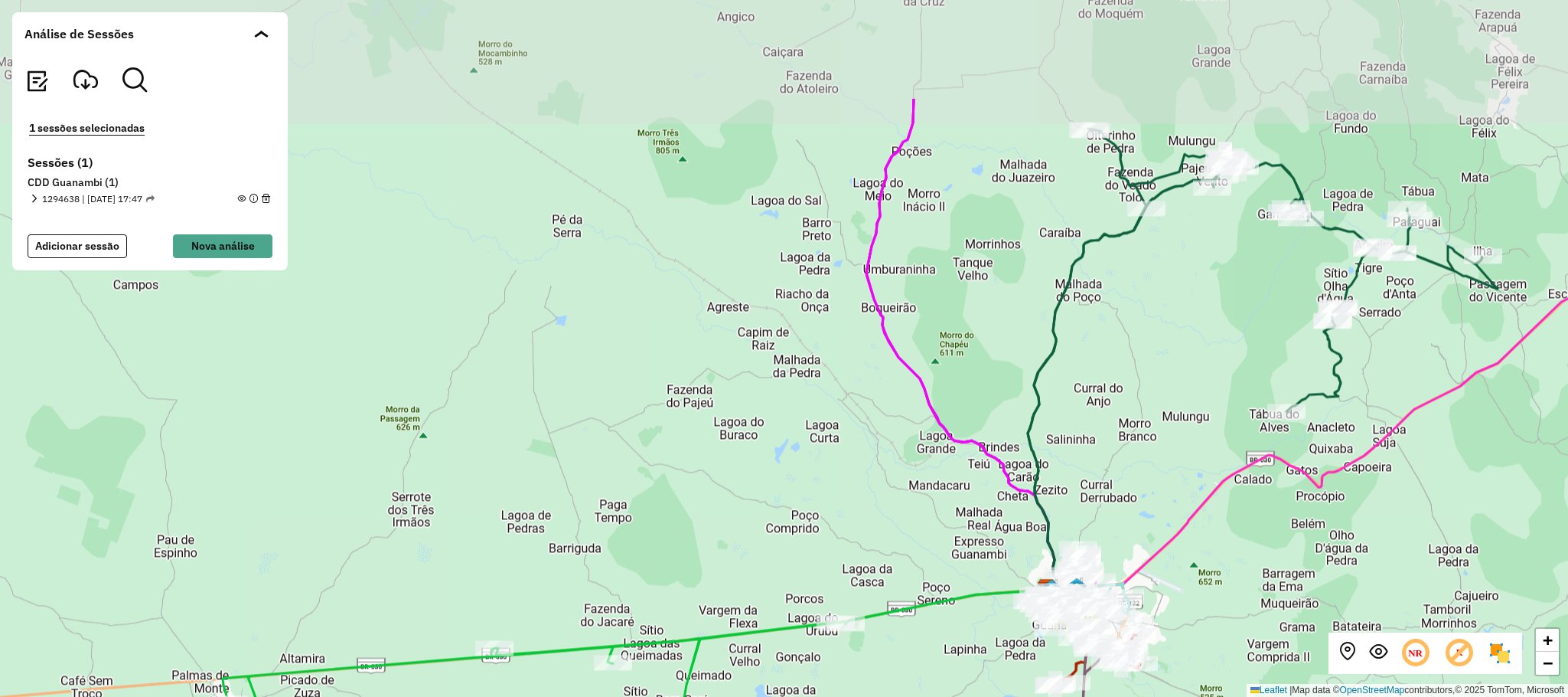
drag, startPoint x: 1237, startPoint y: 271, endPoint x: 1247, endPoint y: 359, distance: 88.6
click at [1180, 384] on div "+ − Leaflet | Map data © OpenStreetMap contributors,© 2025 TomTom, Microsoft" at bounding box center [784, 348] width 1568 height 697
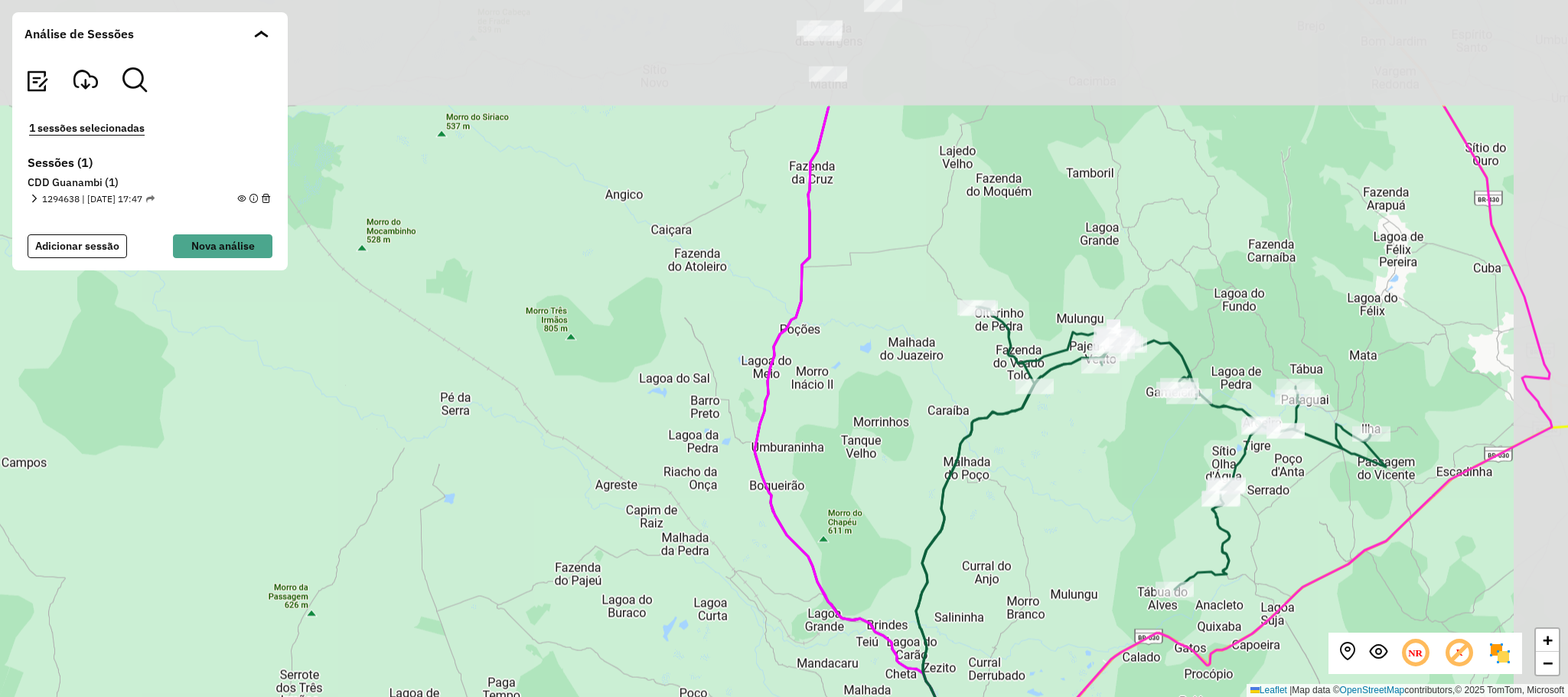
drag, startPoint x: 1153, startPoint y: 354, endPoint x: 1109, endPoint y: 431, distance: 88.7
click at [1109, 431] on div "+ − Leaflet | Map data © OpenStreetMap contributors,© 2025 TomTom, Microsoft" at bounding box center [784, 348] width 1568 height 697
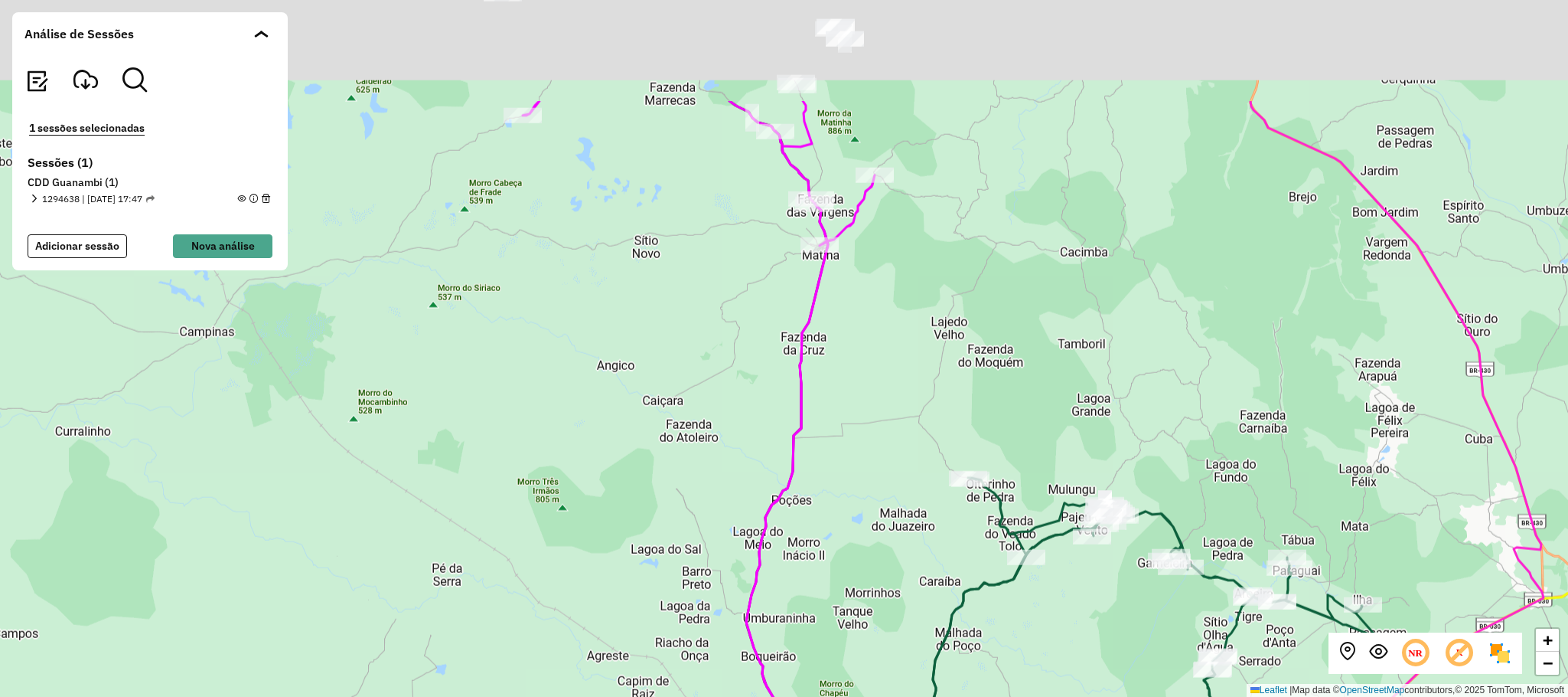
drag, startPoint x: 1000, startPoint y: 113, endPoint x: 983, endPoint y: 311, distance: 198.7
click at [983, 311] on div "+ − Leaflet | Map data © OpenStreetMap contributors,© 2025 TomTom, Microsoft" at bounding box center [784, 348] width 1568 height 697
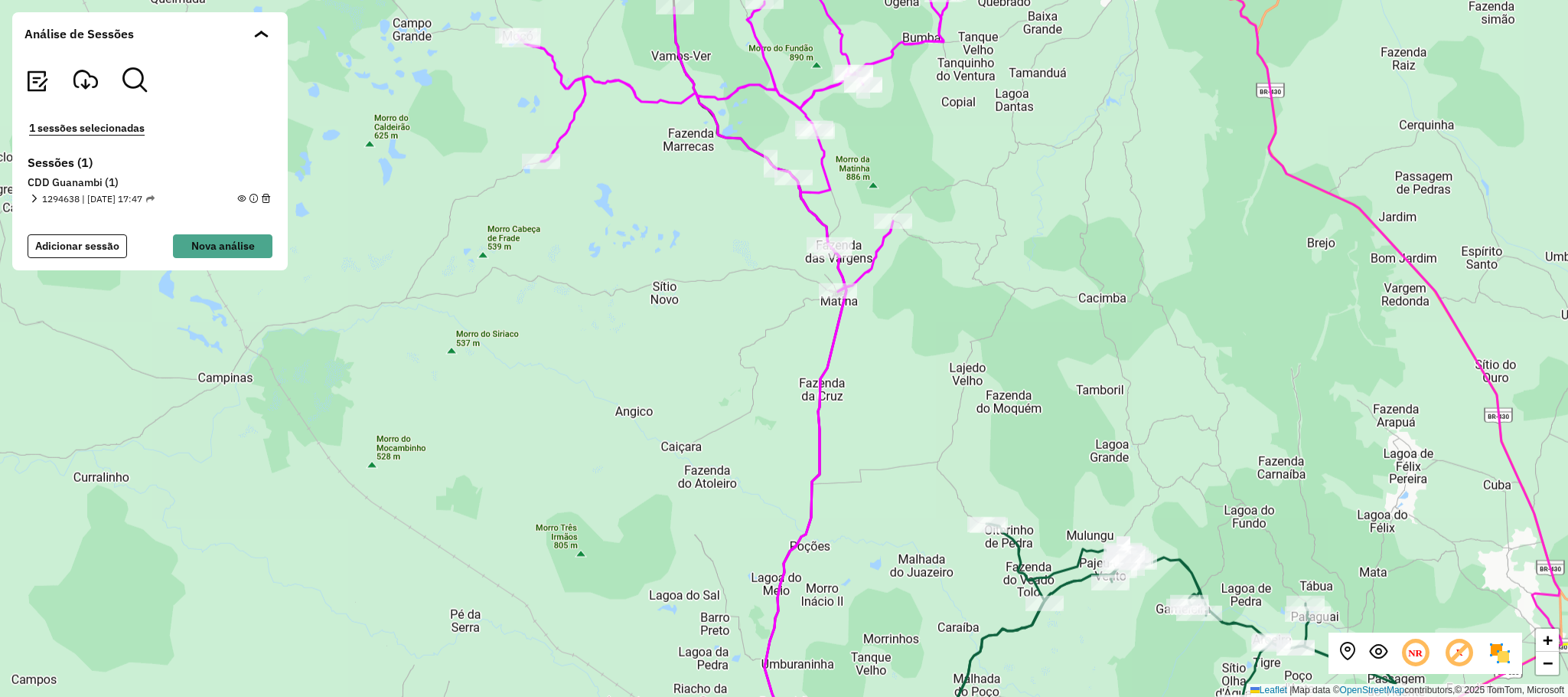
drag, startPoint x: 1065, startPoint y: 359, endPoint x: 1019, endPoint y: 189, distance: 176.1
click at [1019, 189] on div "+ − Leaflet | Map data © OpenStreetMap contributors,© 2025 TomTom, Microsoft" at bounding box center [784, 348] width 1568 height 697
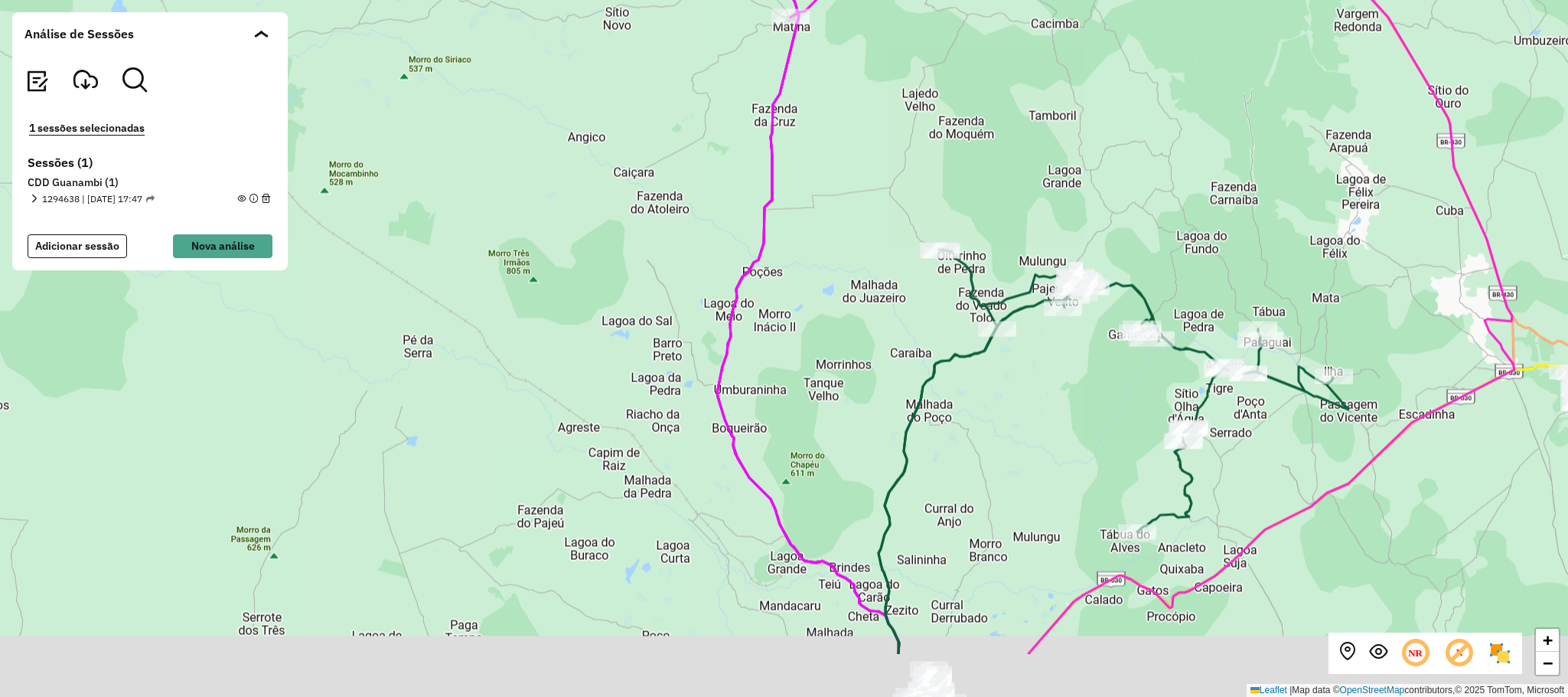
drag, startPoint x: 1059, startPoint y: 402, endPoint x: 1058, endPoint y: 246, distance: 156.0
click at [1058, 254] on div "+ − Leaflet | Map data © OpenStreetMap contributors,© 2025 TomTom, Microsoft" at bounding box center [784, 348] width 1568 height 697
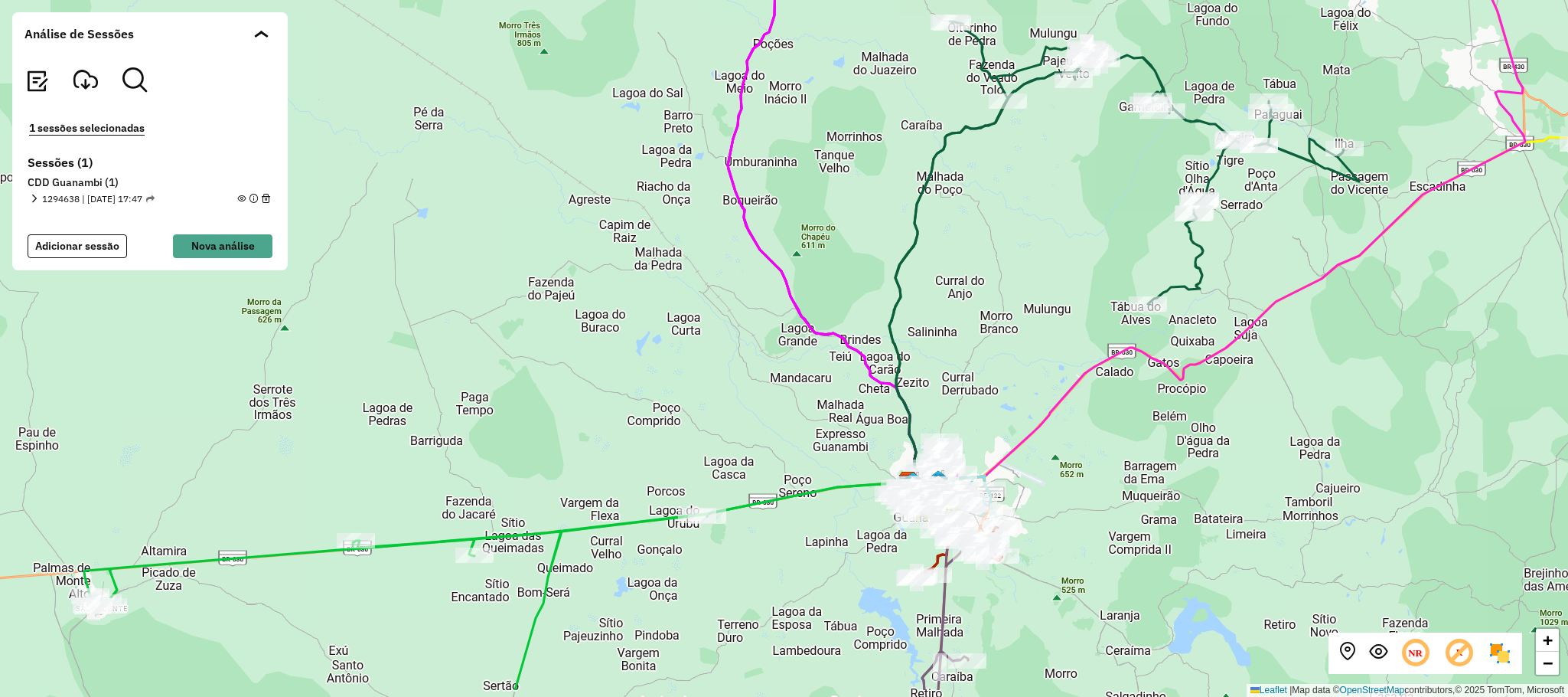
drag, startPoint x: 1040, startPoint y: 327, endPoint x: 1056, endPoint y: 265, distance: 64.0
click at [1051, 271] on div "+ − Leaflet | Map data © OpenStreetMap contributors,© 2025 TomTom, Microsoft" at bounding box center [784, 348] width 1568 height 697
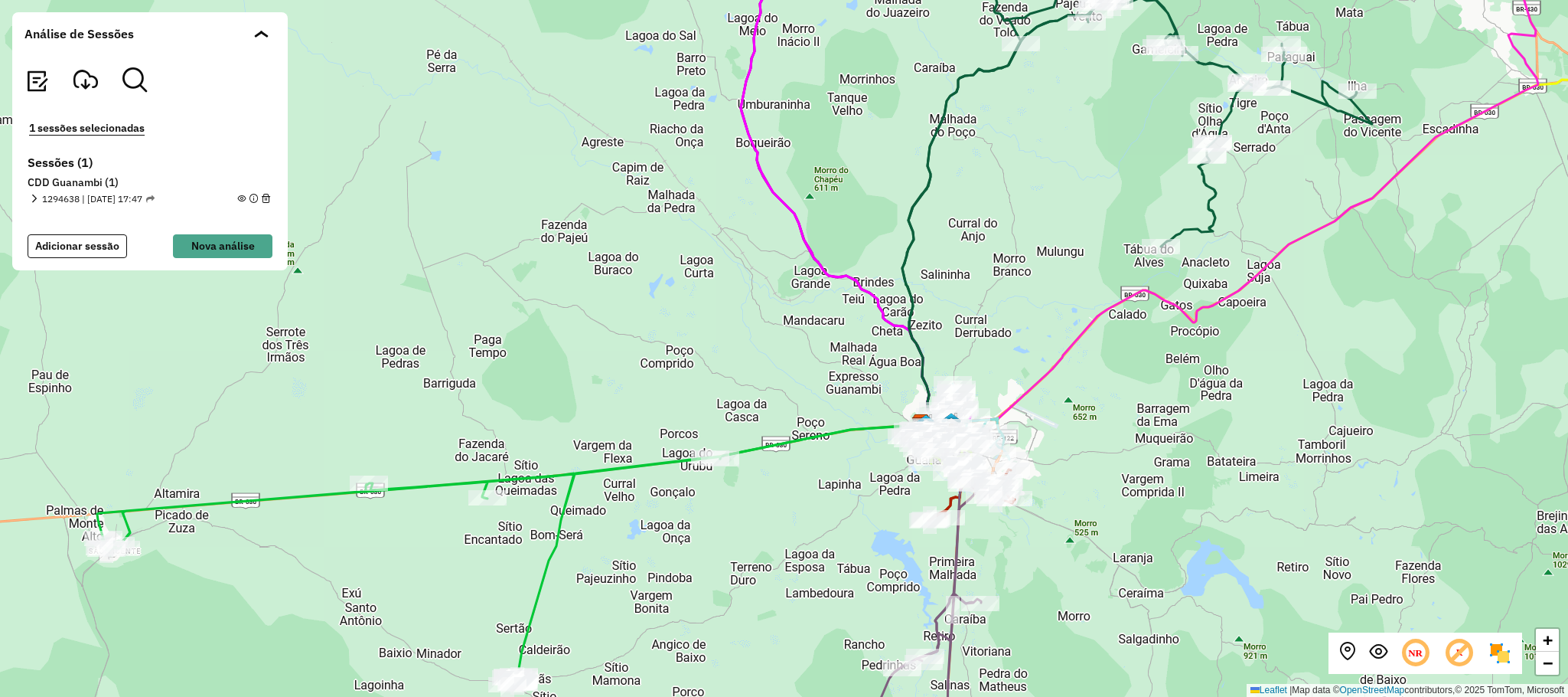
drag, startPoint x: 296, startPoint y: 422, endPoint x: 610, endPoint y: 364, distance: 319.3
click at [610, 364] on div "+ − Leaflet | Map data © OpenStreetMap contributors,© 2025 TomTom, Microsoft" at bounding box center [784, 348] width 1568 height 697
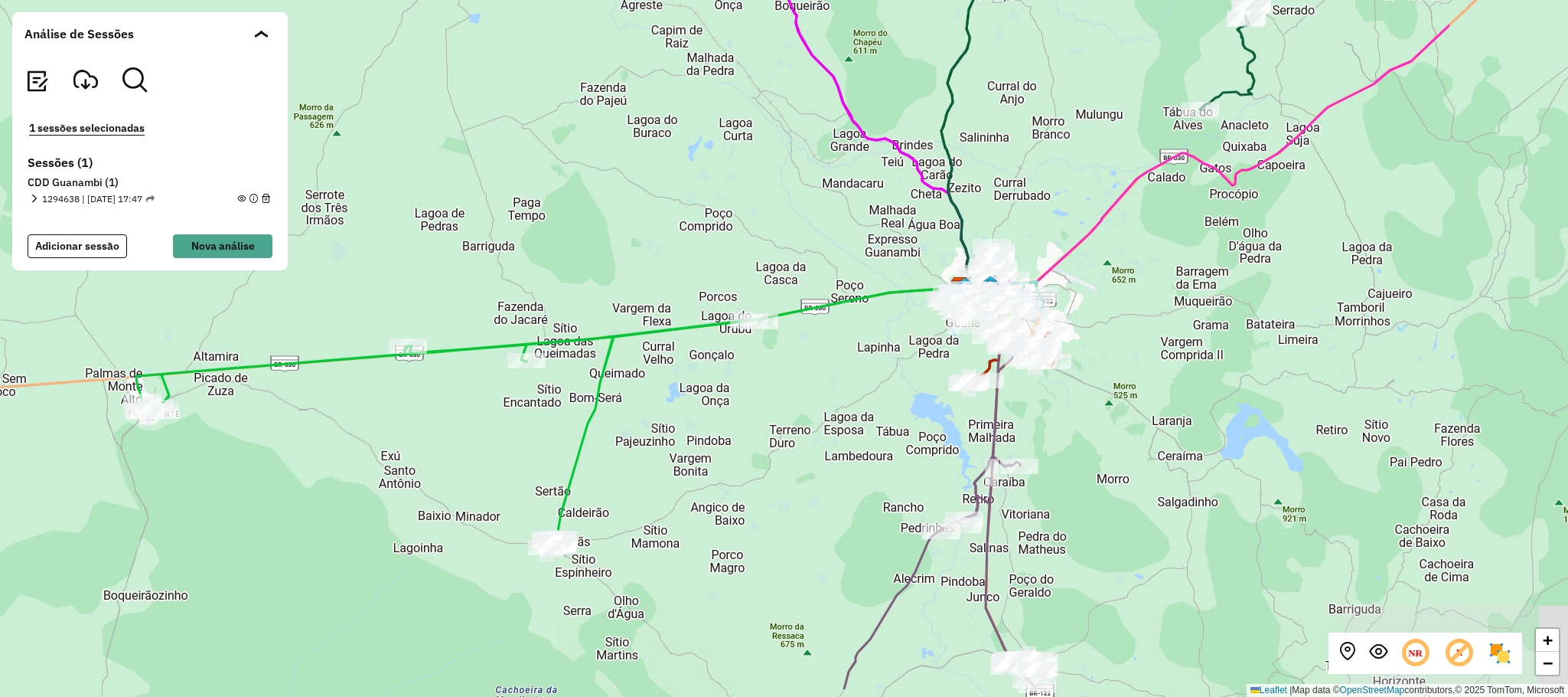
drag, startPoint x: 975, startPoint y: 534, endPoint x: 666, endPoint y: 462, distance: 317.3
click at [676, 464] on div "+ − Leaflet | Map data © OpenStreetMap contributors,© 2025 TomTom, Microsoft" at bounding box center [784, 348] width 1568 height 697
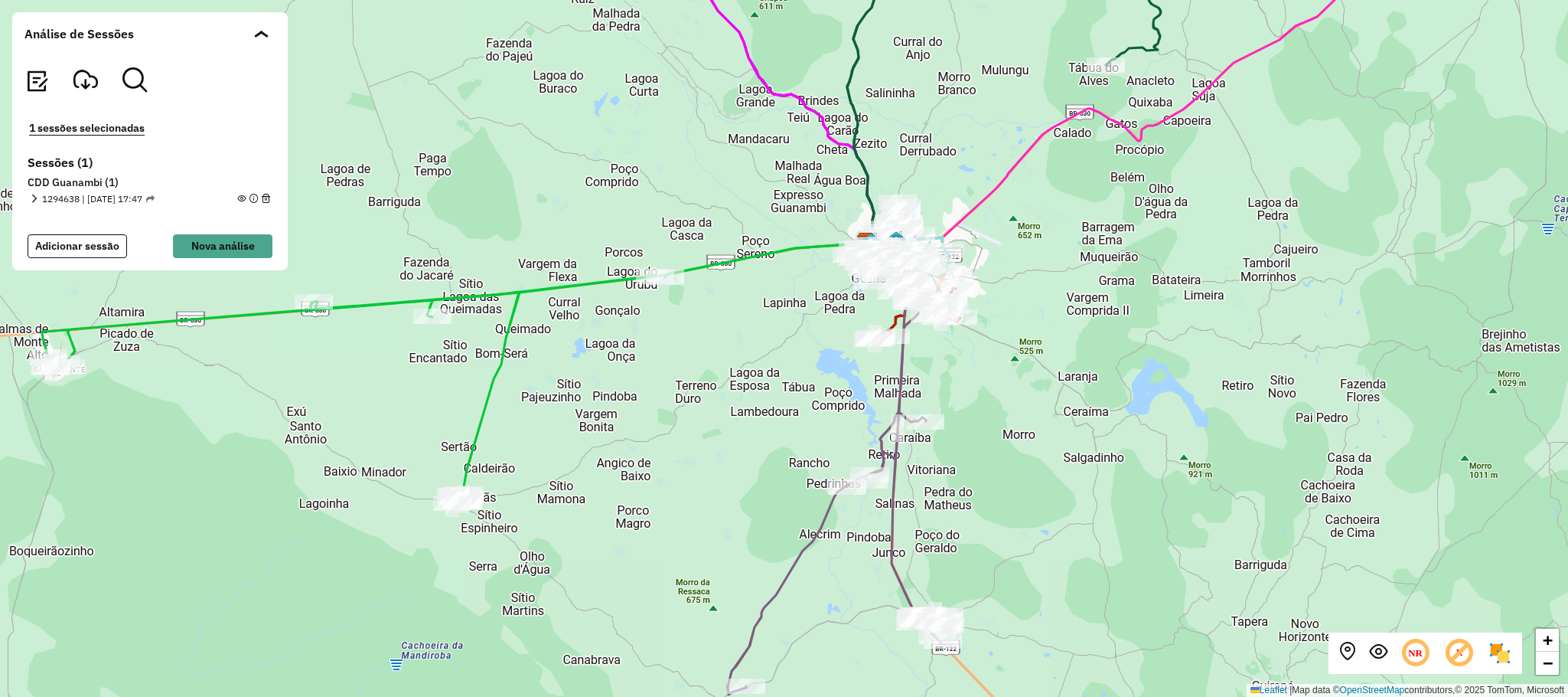
drag, startPoint x: 999, startPoint y: 538, endPoint x: 1003, endPoint y: 398, distance: 140.1
click at [1003, 398] on div "+ − Leaflet | Map data © OpenStreetMap contributors,© 2025 TomTom, Microsoft" at bounding box center [784, 348] width 1568 height 697
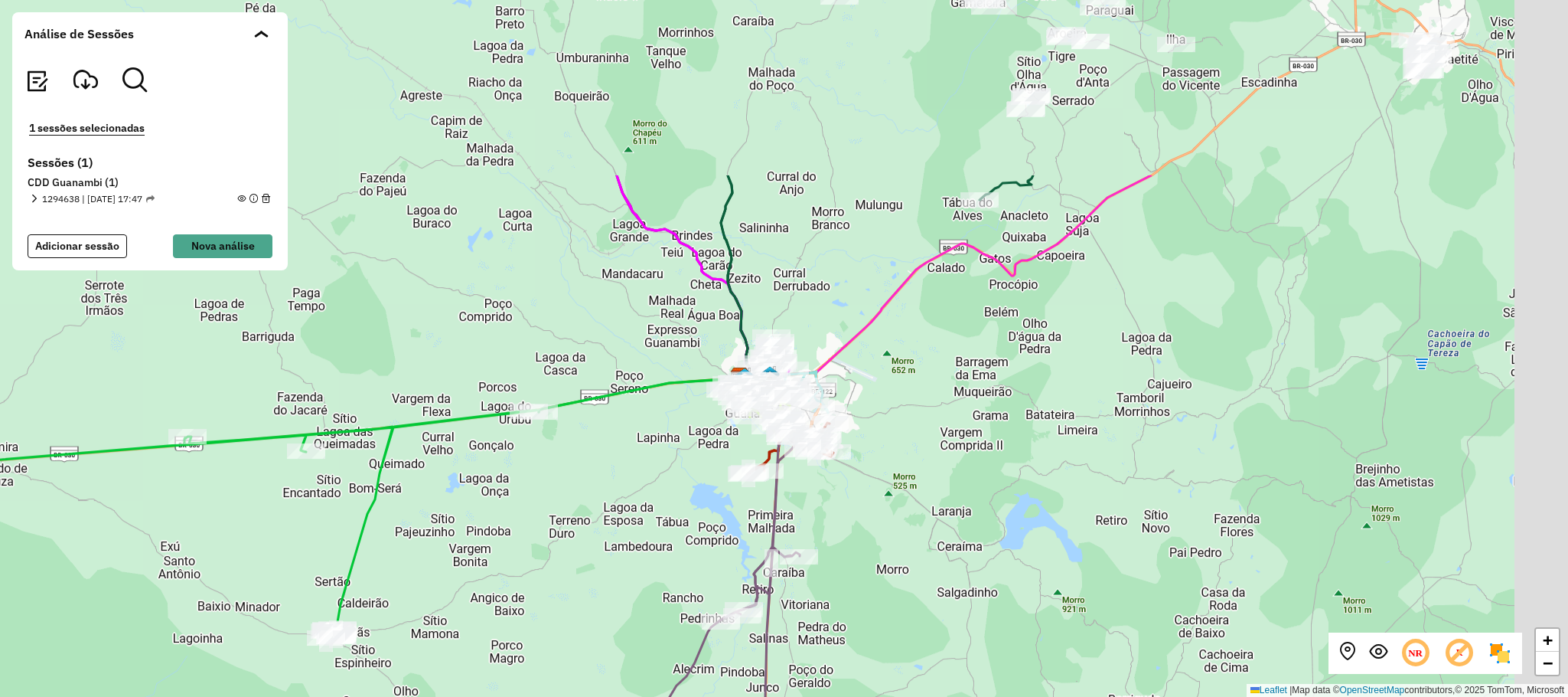
drag, startPoint x: 1185, startPoint y: 288, endPoint x: 1009, endPoint y: 591, distance: 350.4
click at [1009, 591] on div "+ − Leaflet | Map data © OpenStreetMap contributors,© 2025 TomTom, Microsoft" at bounding box center [784, 348] width 1568 height 697
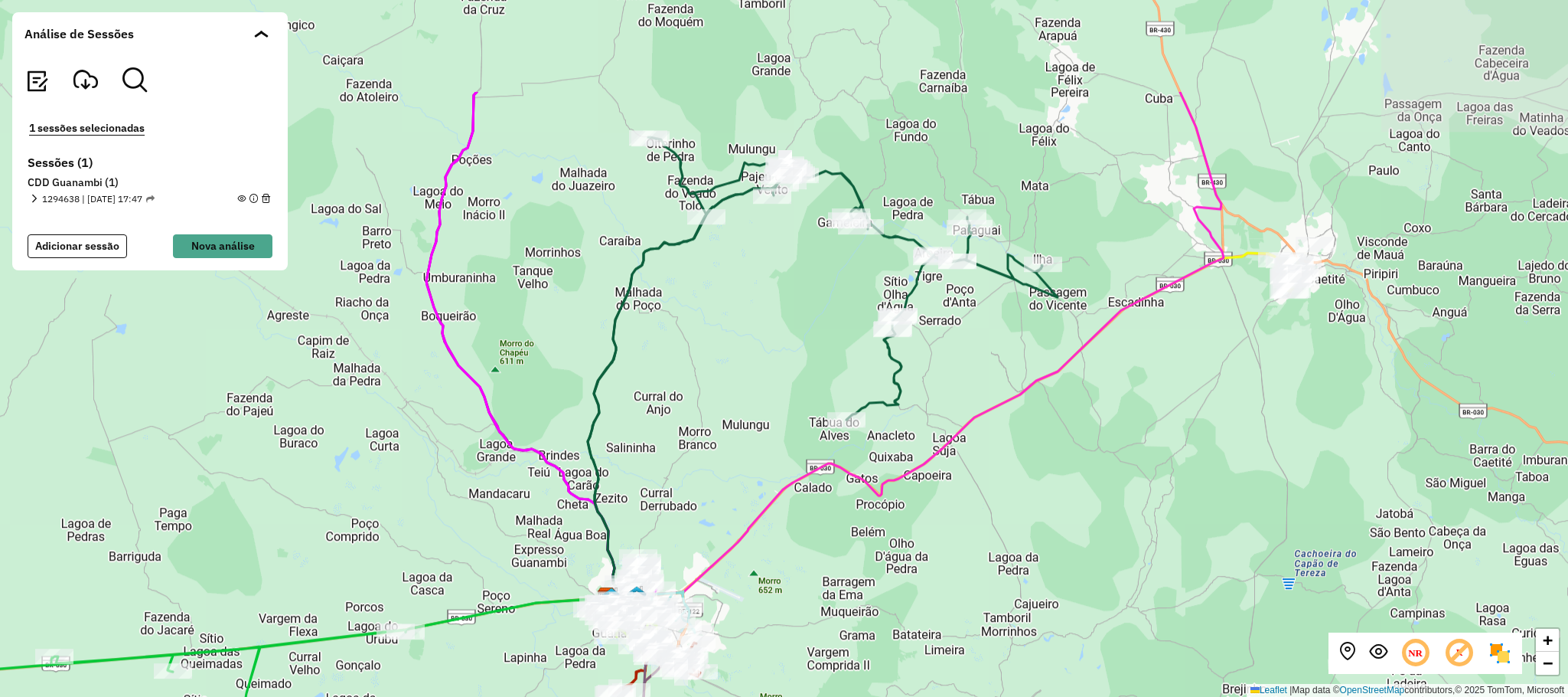
drag, startPoint x: 1274, startPoint y: 331, endPoint x: 1205, endPoint y: 439, distance: 128.2
click at [1205, 439] on div "+ − Leaflet | Map data © OpenStreetMap contributors,© 2025 TomTom, Microsoft" at bounding box center [784, 348] width 1568 height 697
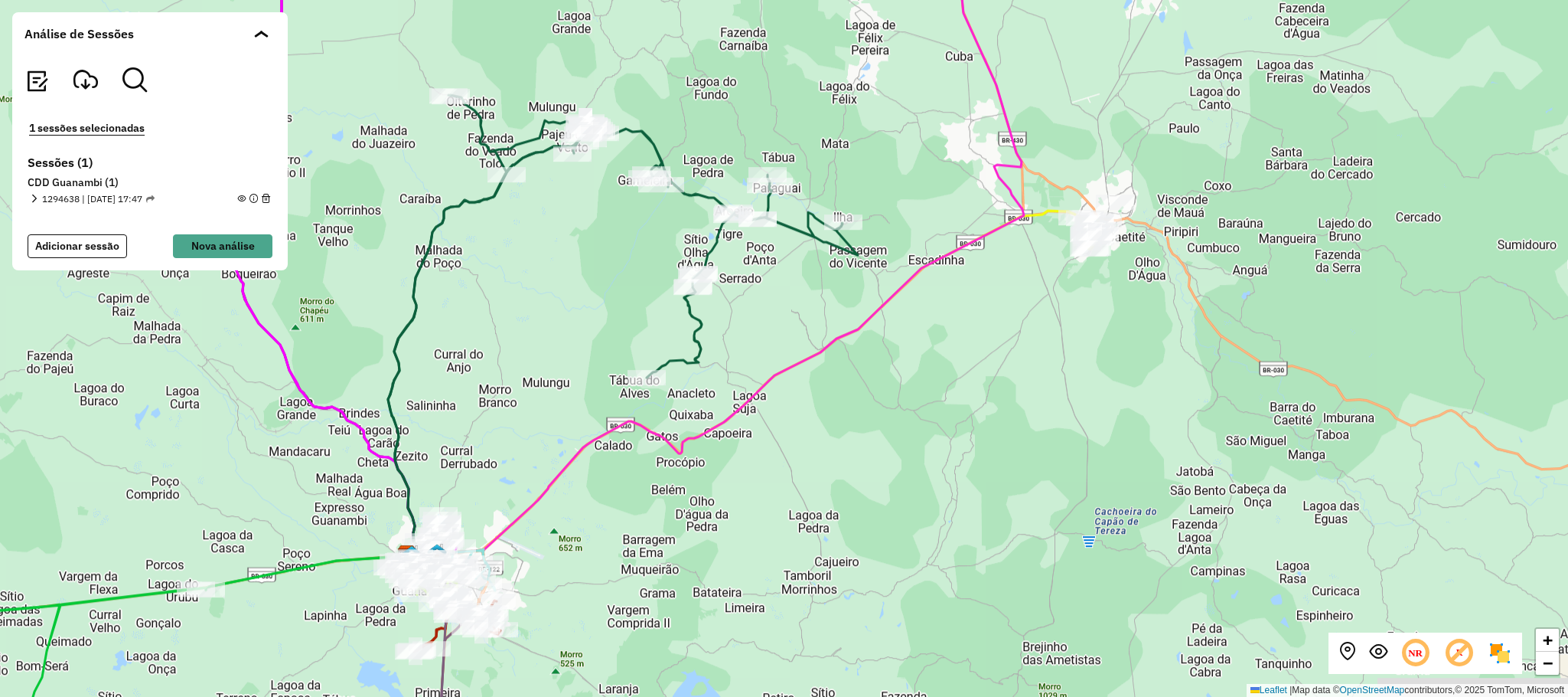
drag, startPoint x: 1348, startPoint y: 447, endPoint x: 1050, endPoint y: 366, distance: 308.8
click at [1049, 365] on div "+ − Leaflet | Map data © OpenStreetMap contributors,© 2025 TomTom, Microsoft" at bounding box center [784, 348] width 1568 height 697
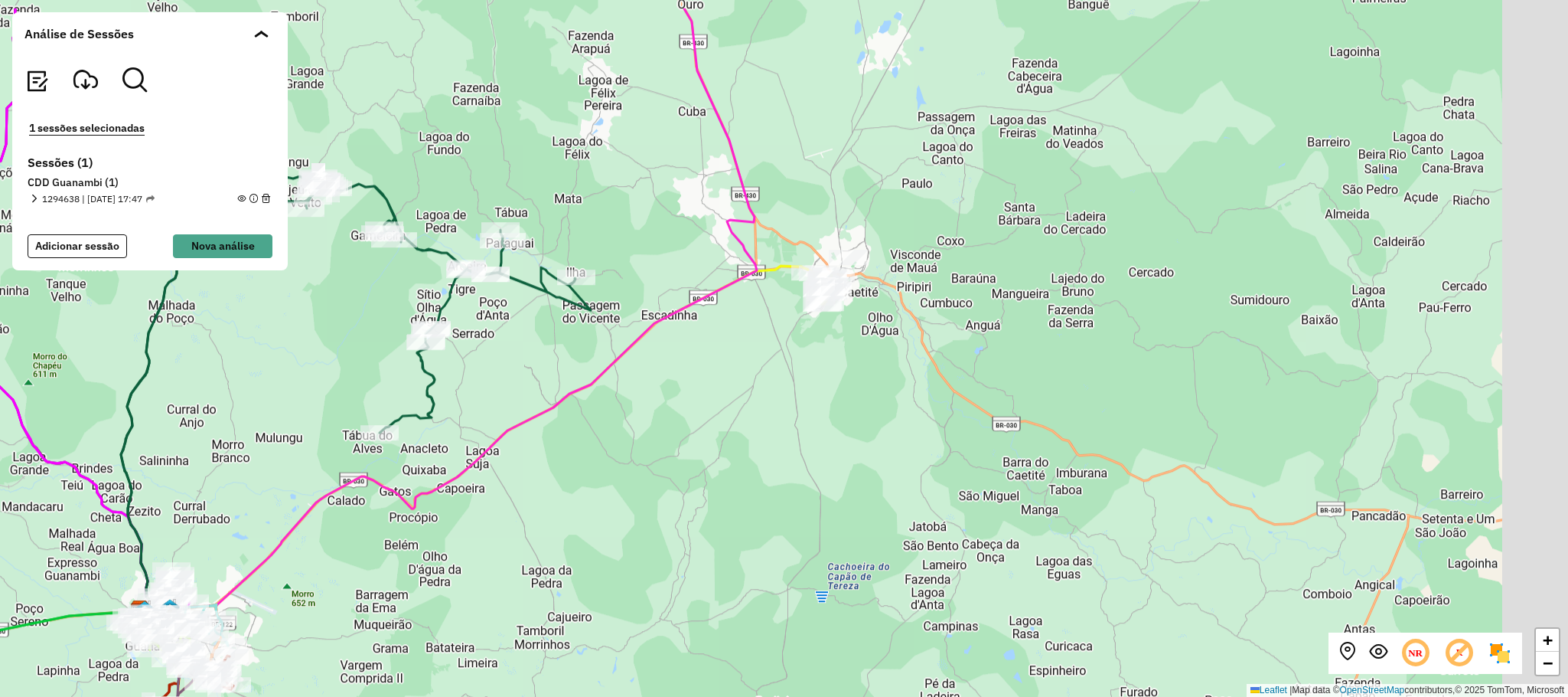
drag, startPoint x: 1444, startPoint y: 256, endPoint x: 1302, endPoint y: 318, distance: 154.9
click at [1302, 318] on div "+ − Leaflet | Map data © OpenStreetMap contributors,© 2025 TomTom, Microsoft" at bounding box center [784, 348] width 1568 height 697
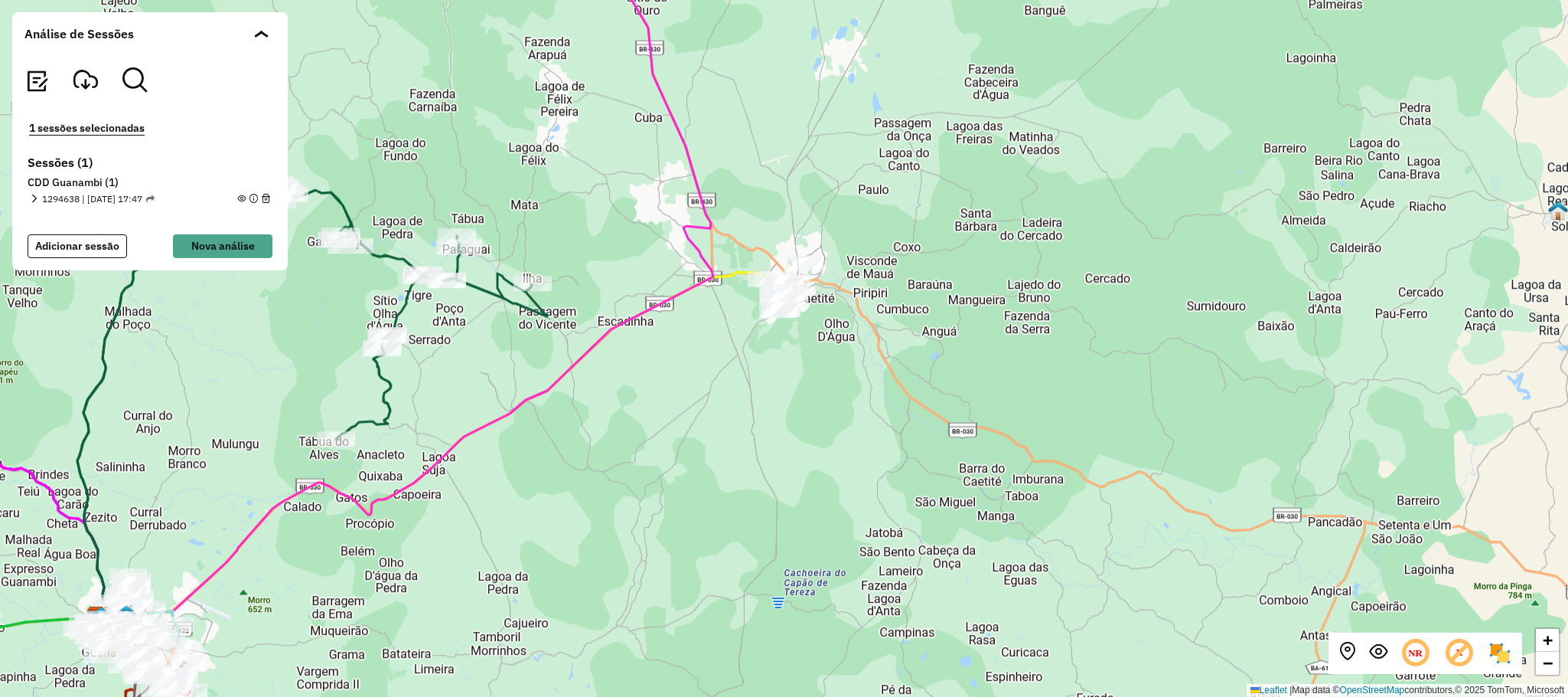
drag, startPoint x: 1377, startPoint y: 352, endPoint x: 1311, endPoint y: 364, distance: 67.1
click at [1311, 364] on div "+ − Leaflet | Map data © OpenStreetMap contributors,© 2025 TomTom, Microsoft" at bounding box center [784, 348] width 1568 height 697
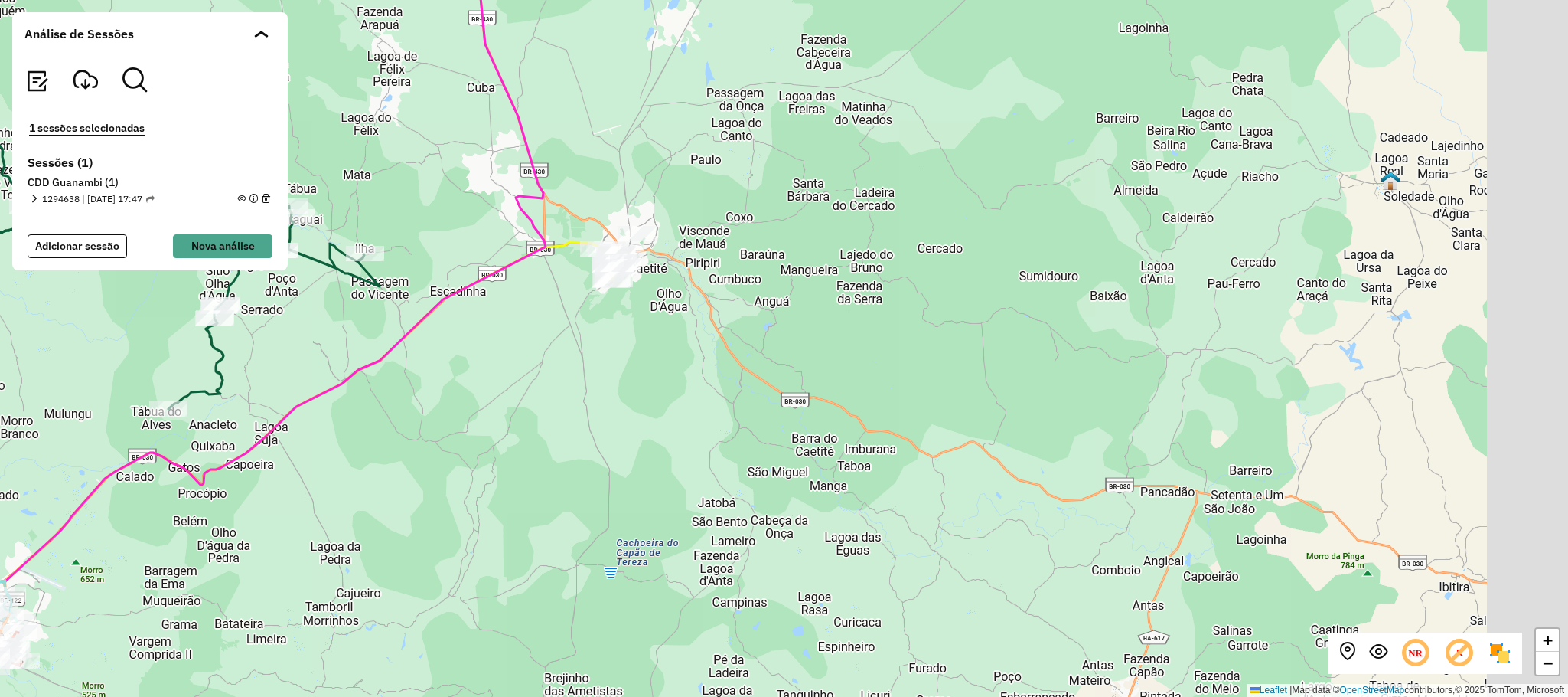
drag, startPoint x: 1361, startPoint y: 430, endPoint x: 1260, endPoint y: 388, distance: 109.4
click at [1260, 388] on div "+ − Leaflet | Map data © OpenStreetMap contributors,© 2025 TomTom, Microsoft" at bounding box center [784, 348] width 1568 height 697
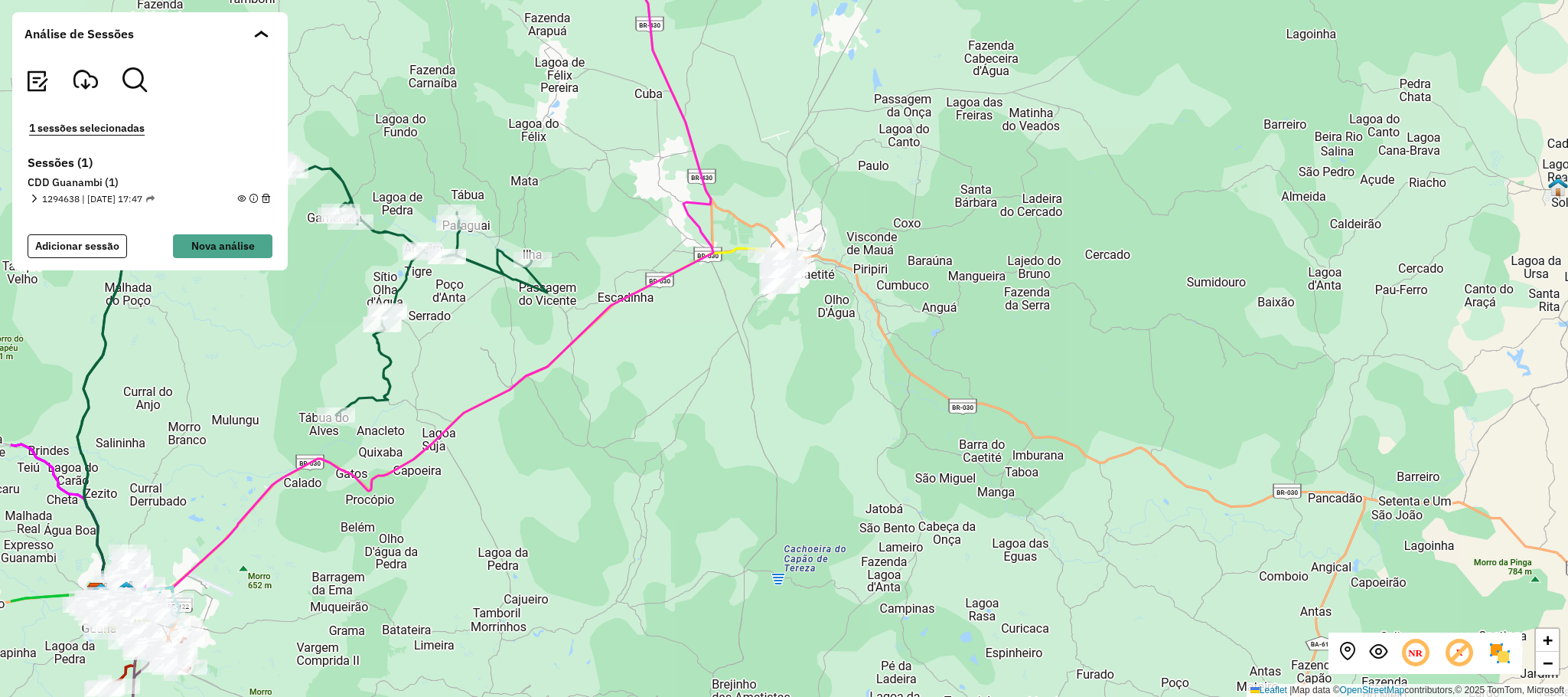
drag, startPoint x: 923, startPoint y: 333, endPoint x: 1088, endPoint y: 340, distance: 165.1
click at [1088, 340] on div "+ − Leaflet | Map data © OpenStreetMap contributors,© 2025 TomTom, Microsoft" at bounding box center [784, 348] width 1568 height 697
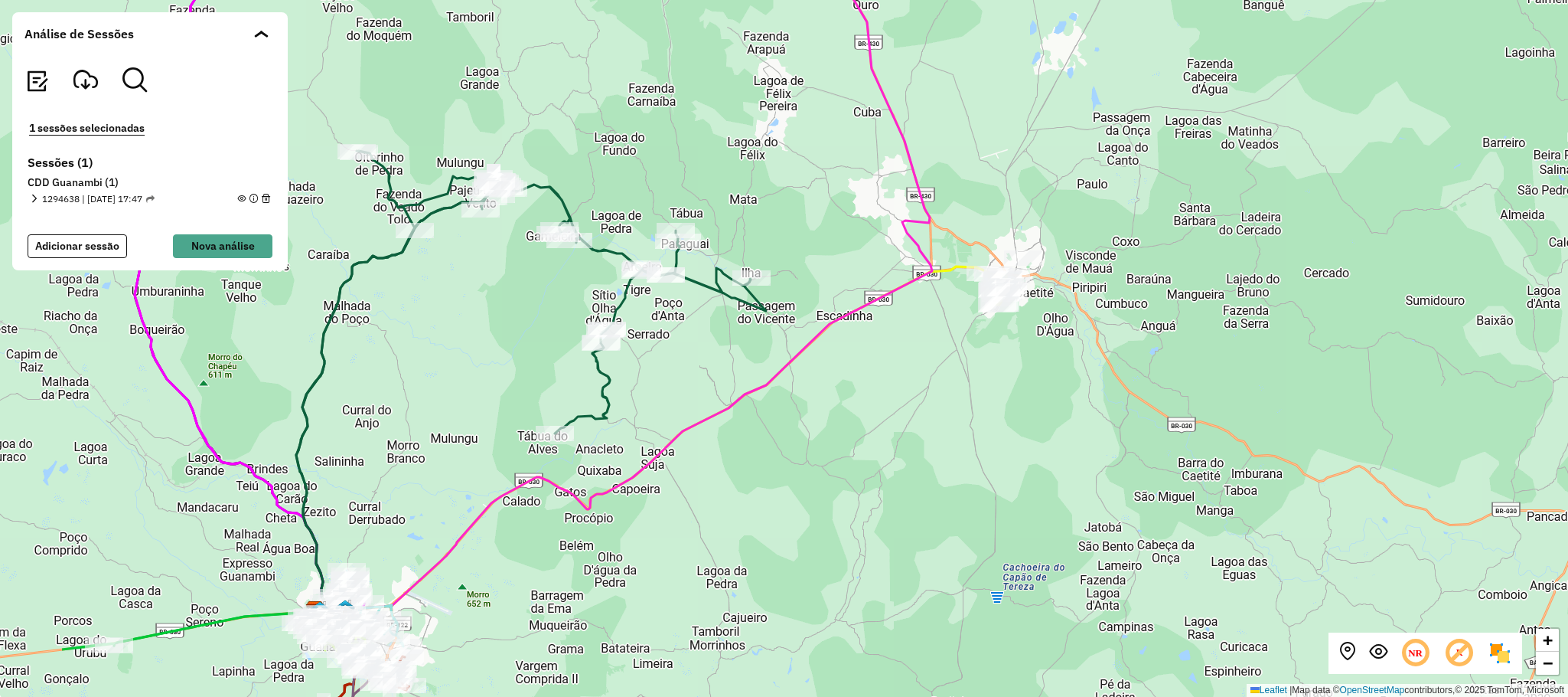
drag, startPoint x: 718, startPoint y: 363, endPoint x: 951, endPoint y: 377, distance: 233.4
click at [951, 377] on div "+ − Leaflet | Map data © OpenStreetMap contributors,© 2025 TomTom, Microsoft" at bounding box center [784, 348] width 1568 height 697
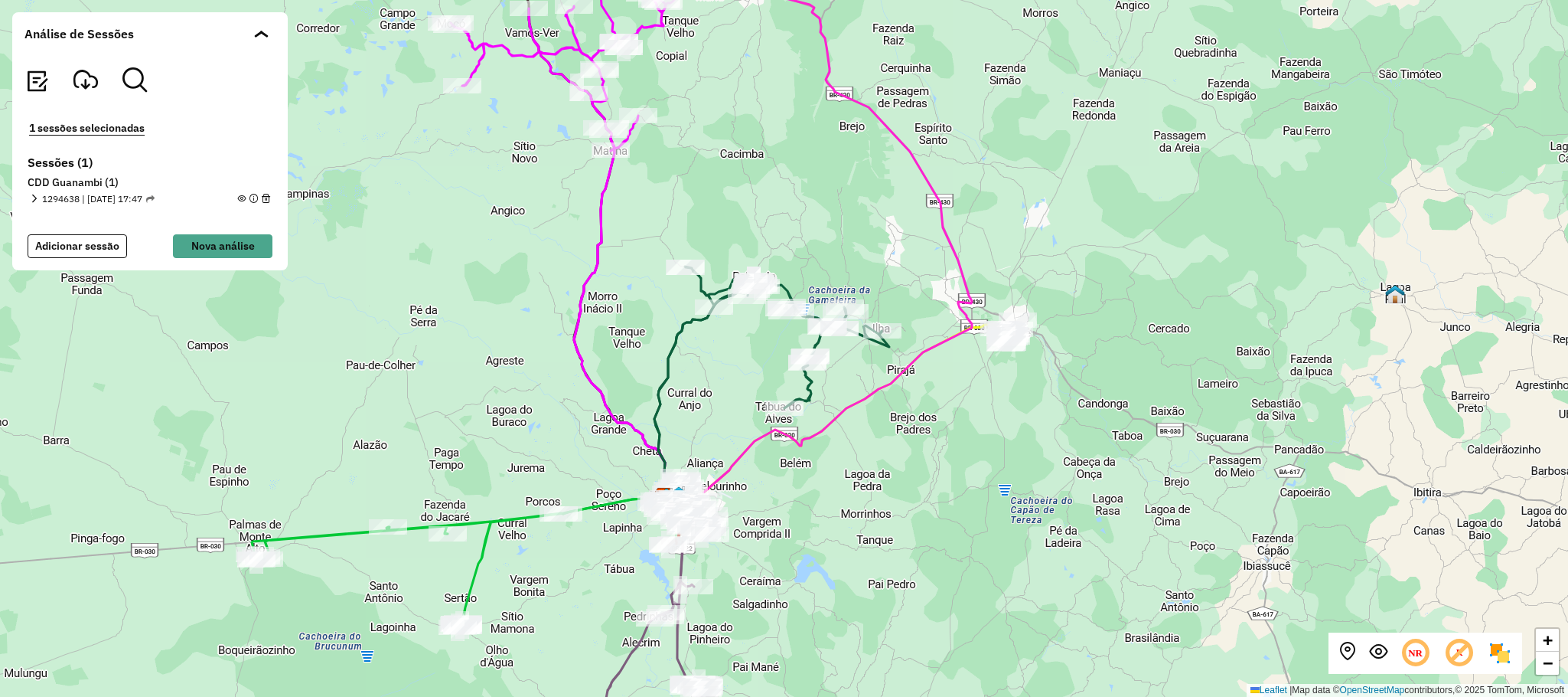
drag, startPoint x: 895, startPoint y: 265, endPoint x: 910, endPoint y: 267, distance: 15.1
click at [910, 267] on div "+ − Leaflet | Map data © OpenStreetMap contributors,© 2025 TomTom, Microsoft" at bounding box center [784, 348] width 1568 height 697
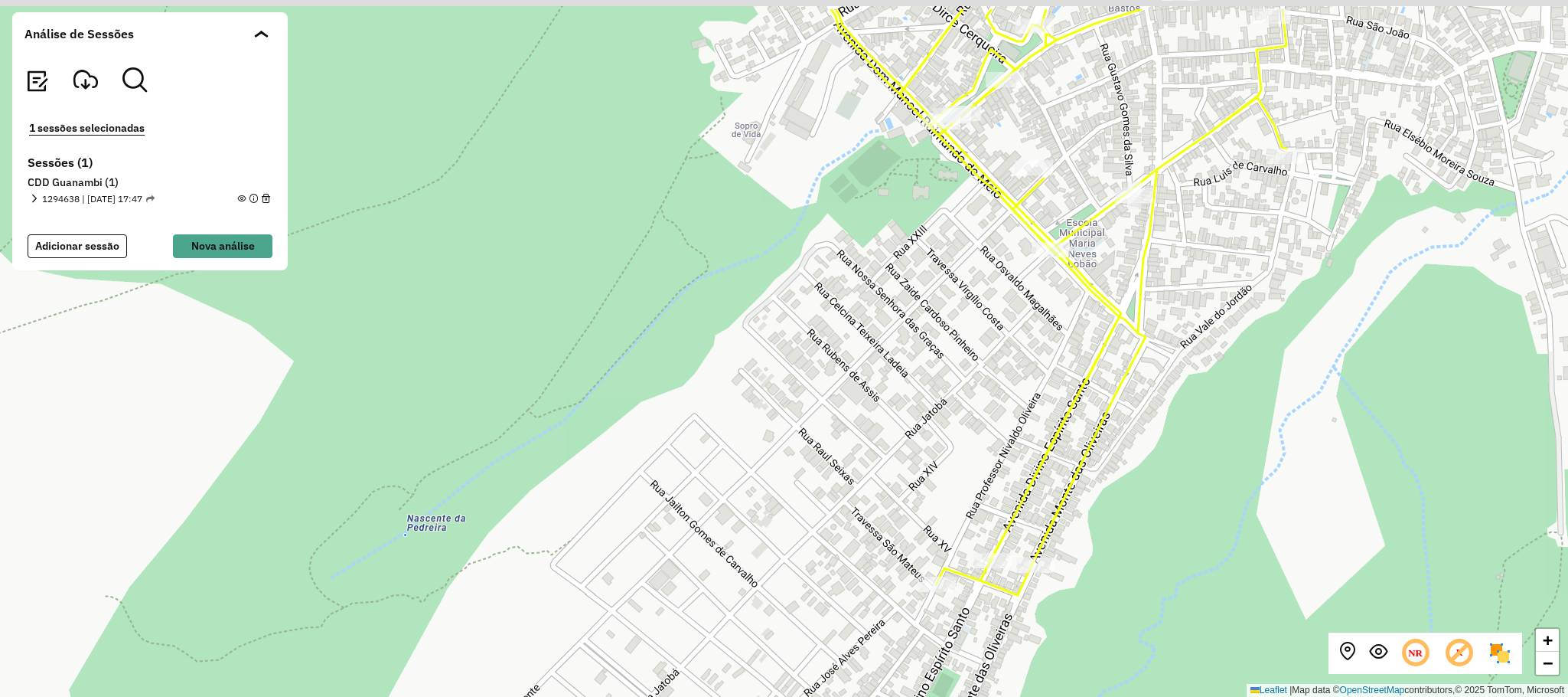
drag, startPoint x: 1220, startPoint y: 333, endPoint x: 1207, endPoint y: 338, distance: 13.9
click at [1222, 338] on div "+ − Leaflet | Map data © OpenStreetMap contributors,© 2025 TomTom, Microsoft" at bounding box center [784, 348] width 1568 height 697
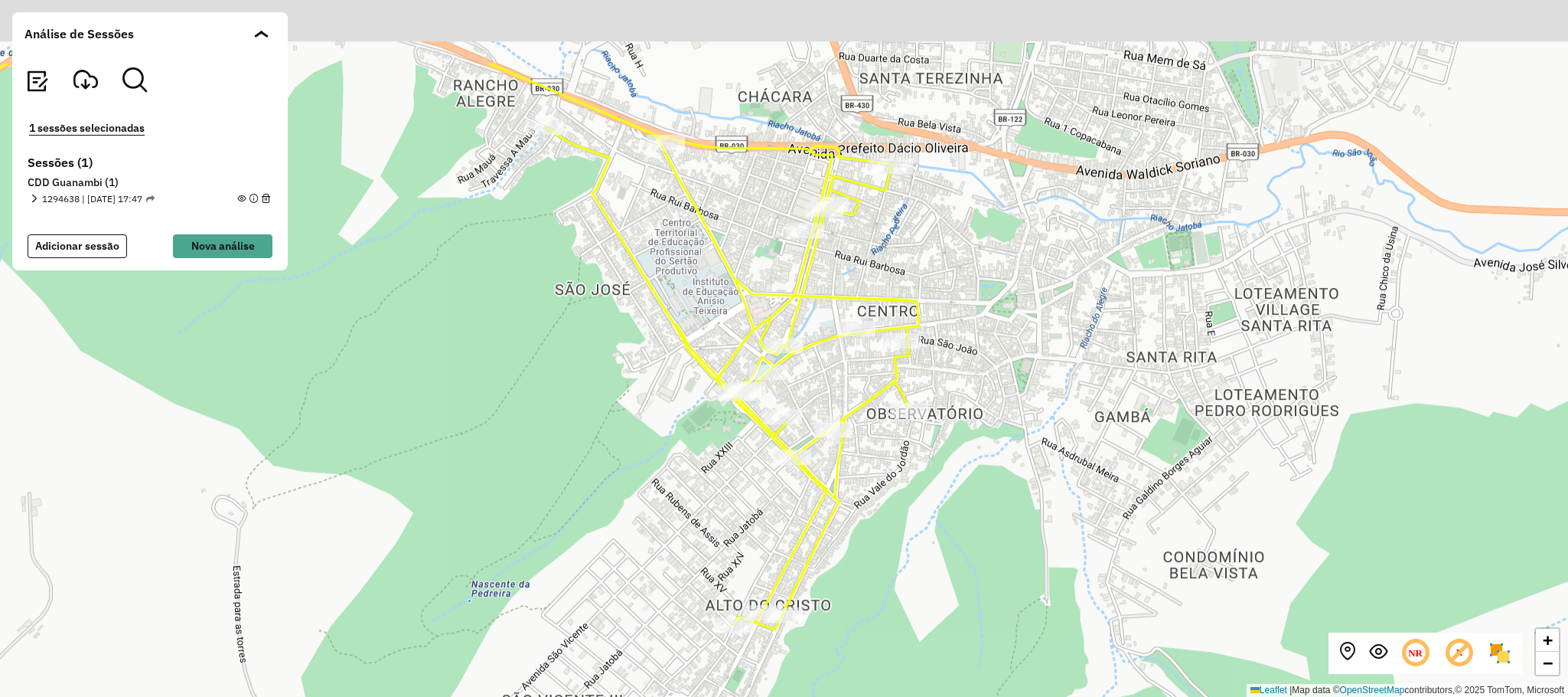
drag, startPoint x: 1306, startPoint y: 248, endPoint x: 1162, endPoint y: 447, distance: 245.6
click at [1164, 447] on div "+ − Leaflet | Map data © OpenStreetMap contributors,© 2025 TomTom, Microsoft" at bounding box center [784, 348] width 1568 height 697
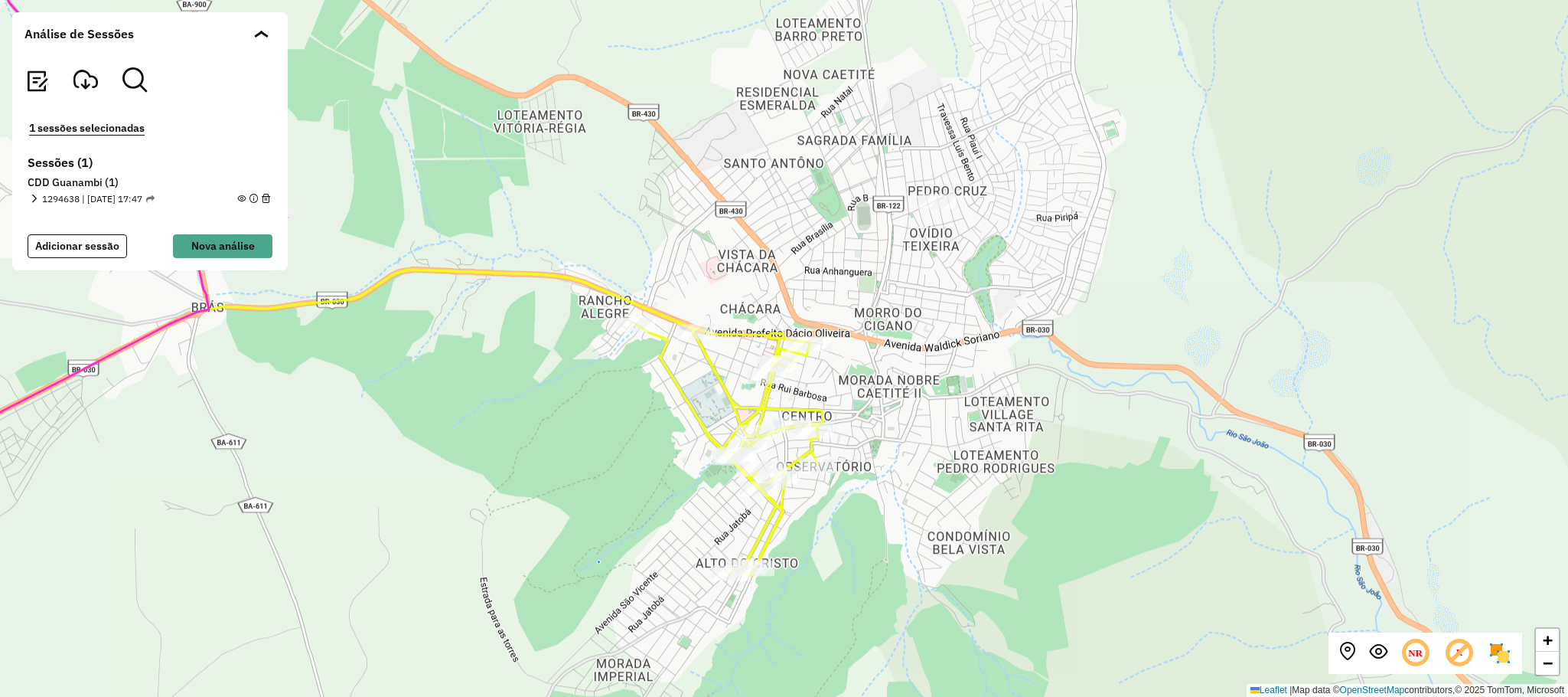
drag, startPoint x: 540, startPoint y: 460, endPoint x: 838, endPoint y: 398, distance: 304.4
click at [838, 398] on div "+ − Leaflet | Map data © OpenStreetMap contributors,© 2025 TomTom, Microsoft" at bounding box center [784, 348] width 1568 height 697
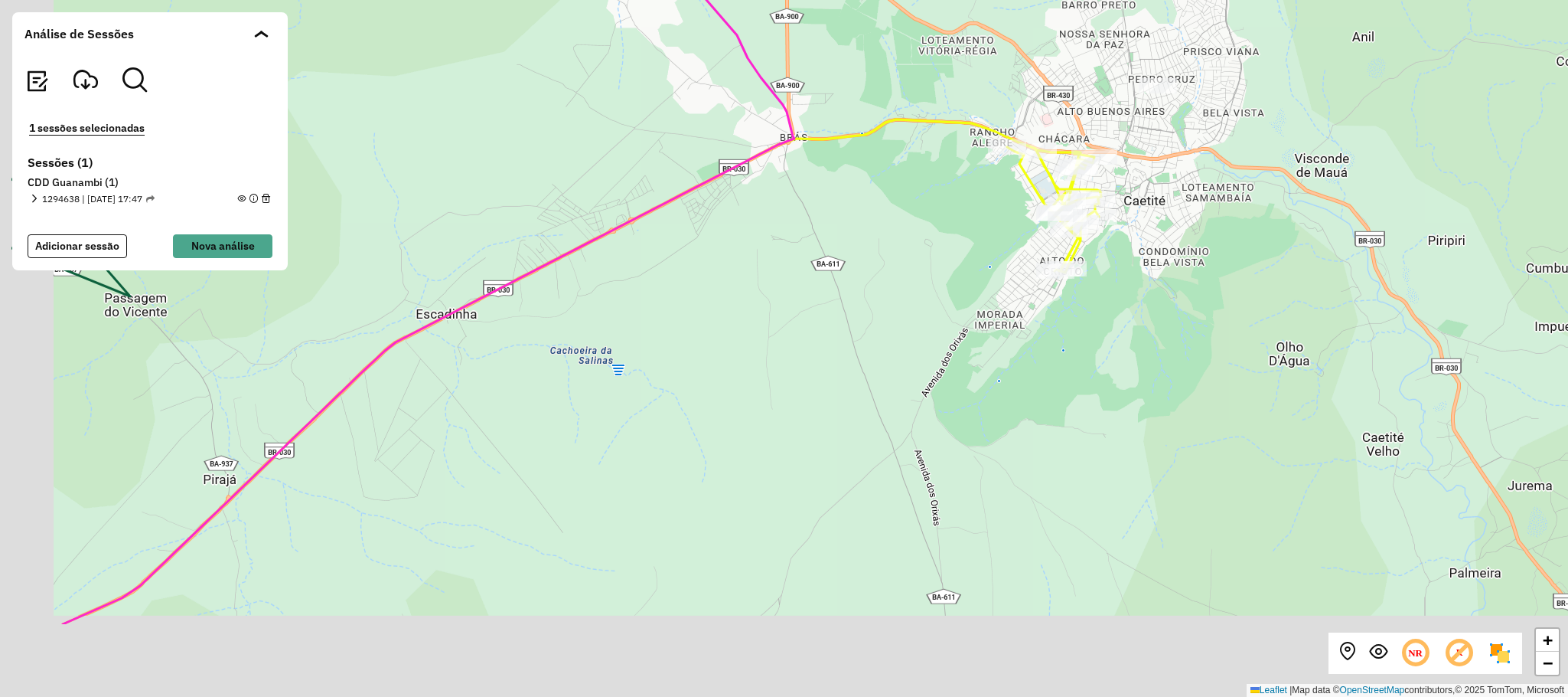
drag, startPoint x: 627, startPoint y: 409, endPoint x: 784, endPoint y: 279, distance: 203.8
click at [786, 269] on div "+ − Leaflet | Map data © OpenStreetMap contributors,© 2025 TomTom, Microsoft" at bounding box center [784, 348] width 1568 height 697
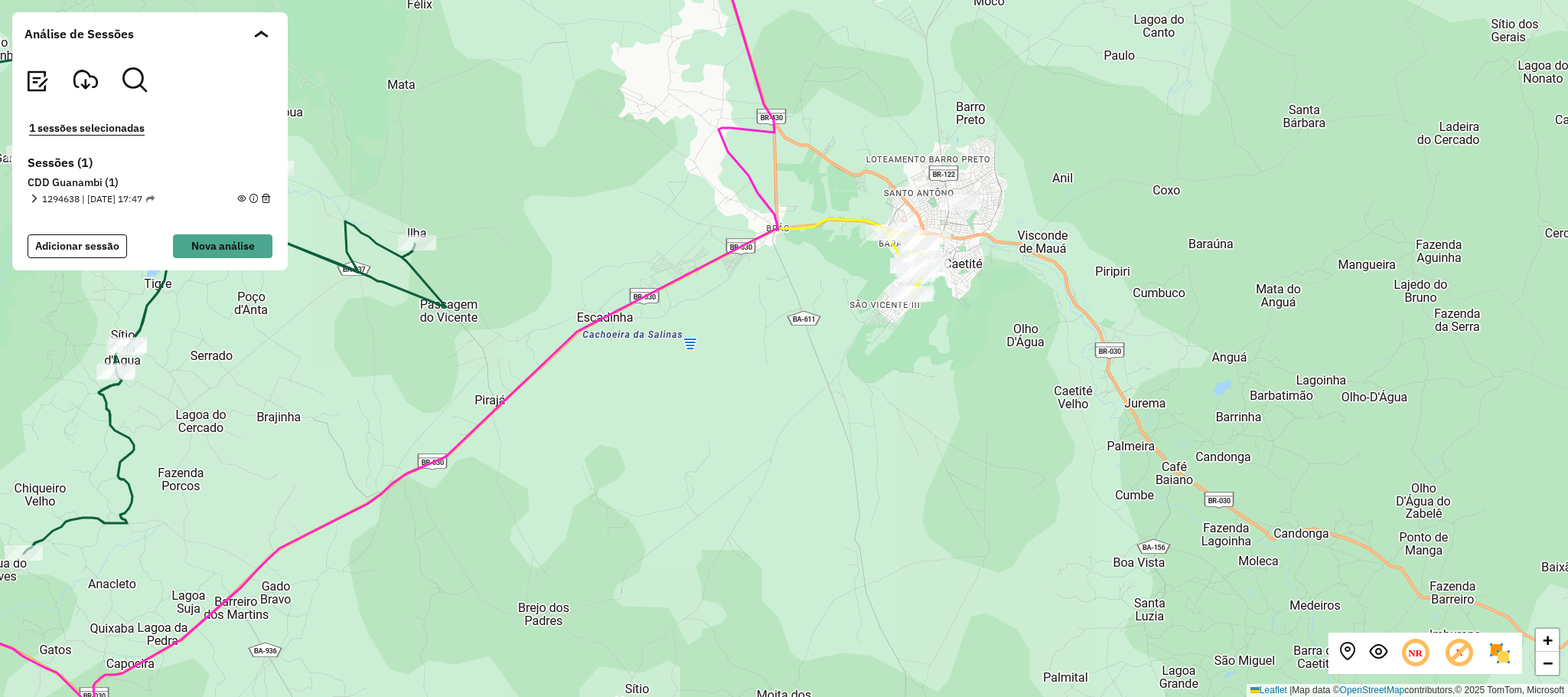
drag, startPoint x: 717, startPoint y: 437, endPoint x: 868, endPoint y: 386, distance: 159.4
click at [868, 386] on div "+ − Leaflet | Map data © OpenStreetMap contributors,© 2025 TomTom, Microsoft" at bounding box center [784, 348] width 1568 height 697
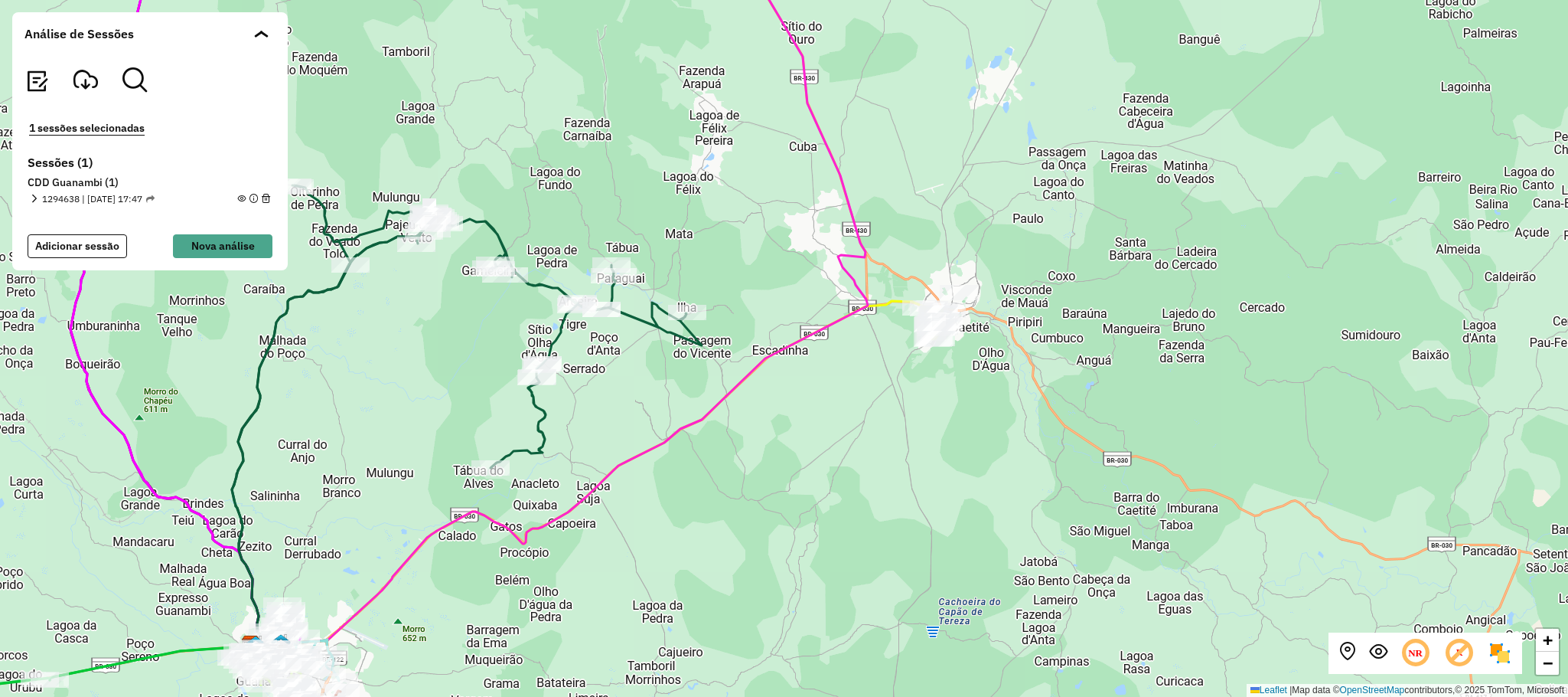
drag, startPoint x: 902, startPoint y: 414, endPoint x: 913, endPoint y: 403, distance: 15.6
click at [913, 403] on div "+ − Leaflet | Map data © OpenStreetMap contributors,© 2025 TomTom, Microsoft" at bounding box center [784, 348] width 1568 height 697
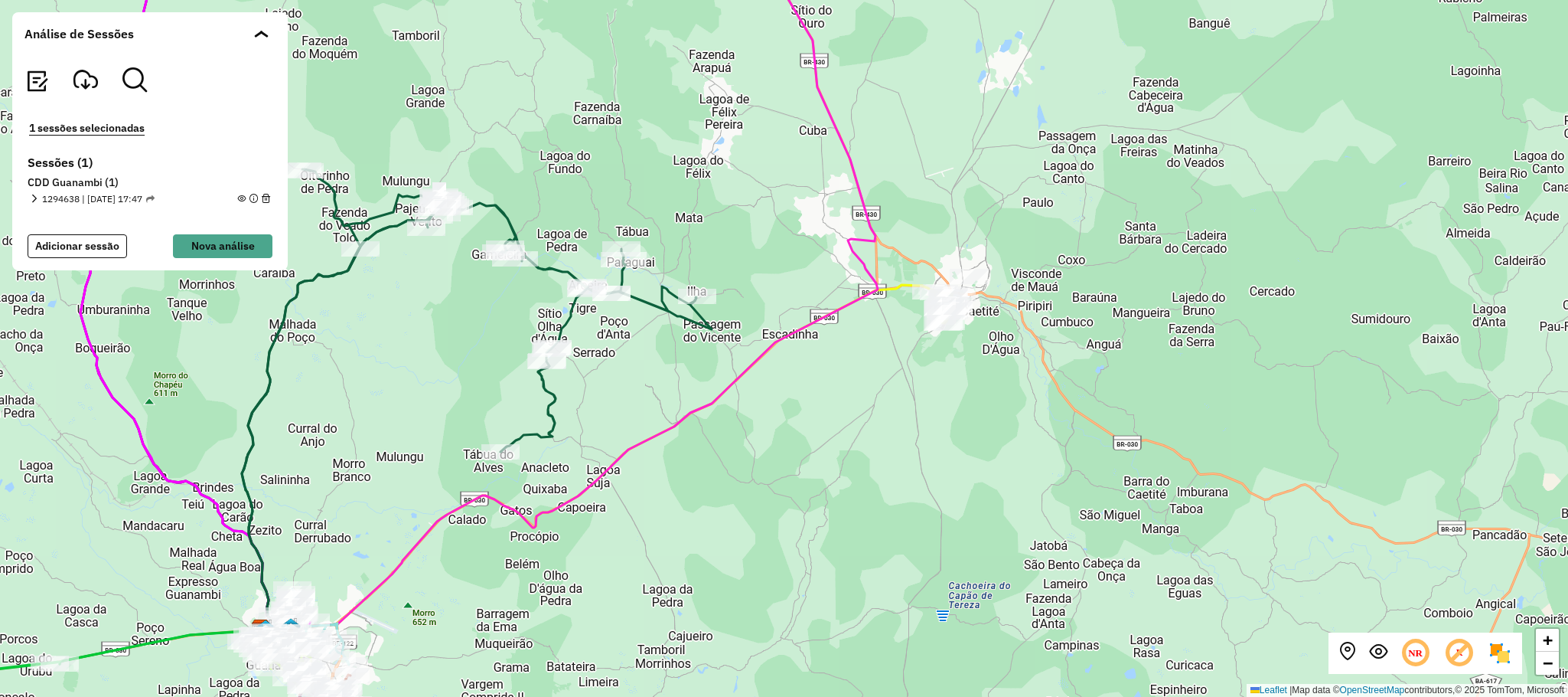
drag, startPoint x: 804, startPoint y: 547, endPoint x: 833, endPoint y: 468, distance: 84.2
click at [833, 469] on div "+ − Leaflet | Map data © OpenStreetMap contributors,© 2025 TomTom, Microsoft" at bounding box center [784, 348] width 1568 height 697
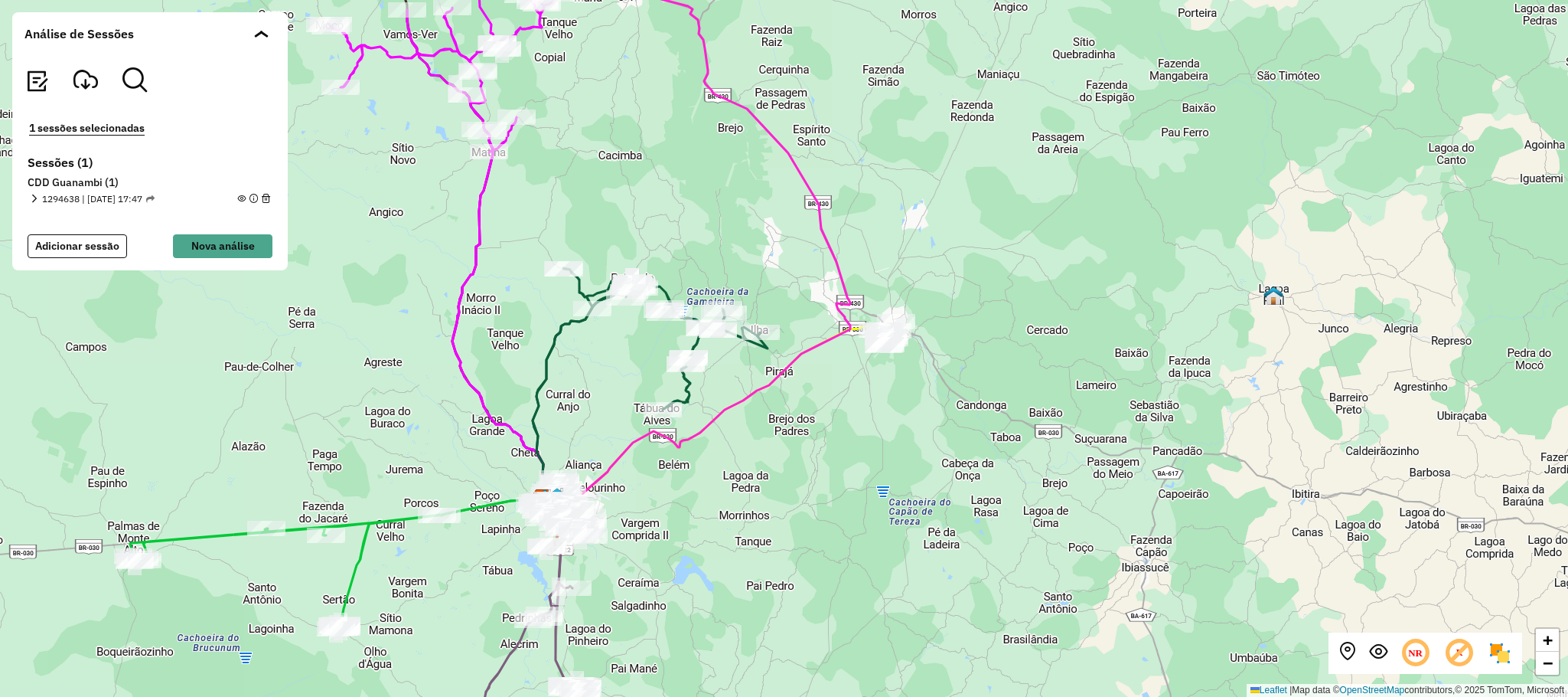
drag, startPoint x: 789, startPoint y: 478, endPoint x: 804, endPoint y: 414, distance: 65.7
click at [804, 416] on div "+ − Leaflet | Map data © OpenStreetMap contributors,© 2025 TomTom, Microsoft" at bounding box center [784, 348] width 1568 height 697
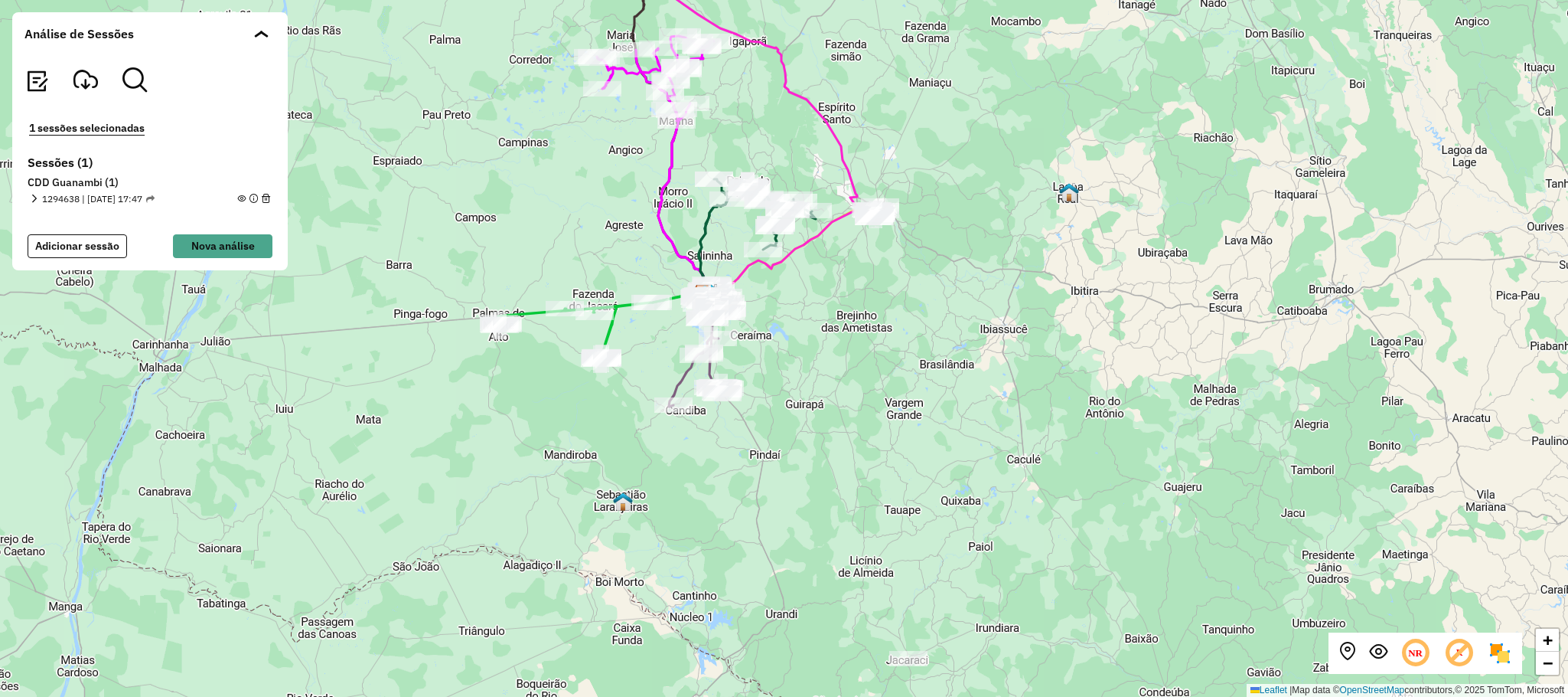
drag, startPoint x: 826, startPoint y: 421, endPoint x: 839, endPoint y: 366, distance: 56.5
click at [839, 368] on div "+ − Leaflet | Map data © OpenStreetMap contributors,© 2025 TomTom, Microsoft" at bounding box center [784, 348] width 1568 height 697
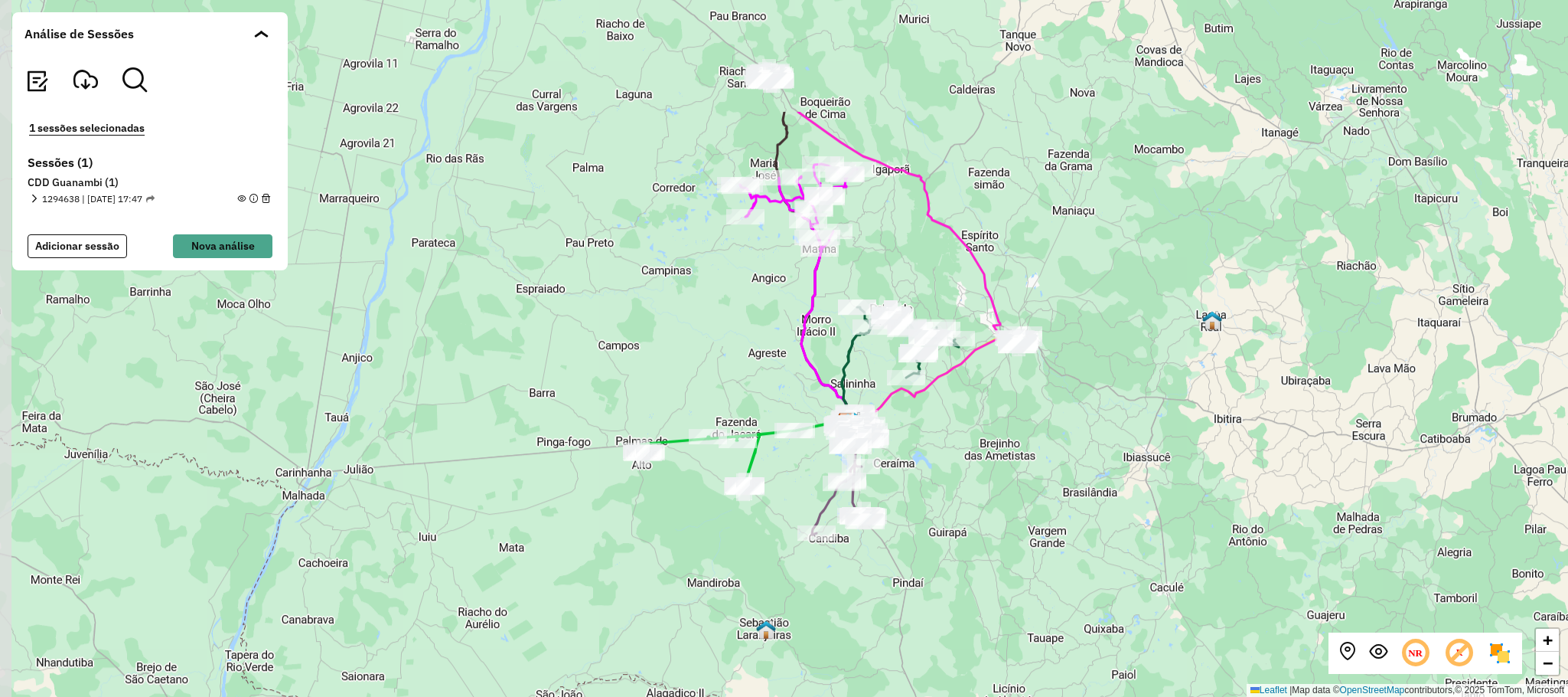
drag, startPoint x: 822, startPoint y: 254, endPoint x: 959, endPoint y: 460, distance: 247.4
click at [959, 460] on div "+ − Leaflet | Map data © OpenStreetMap contributors,© 2025 TomTom, Microsoft" at bounding box center [784, 348] width 1568 height 697
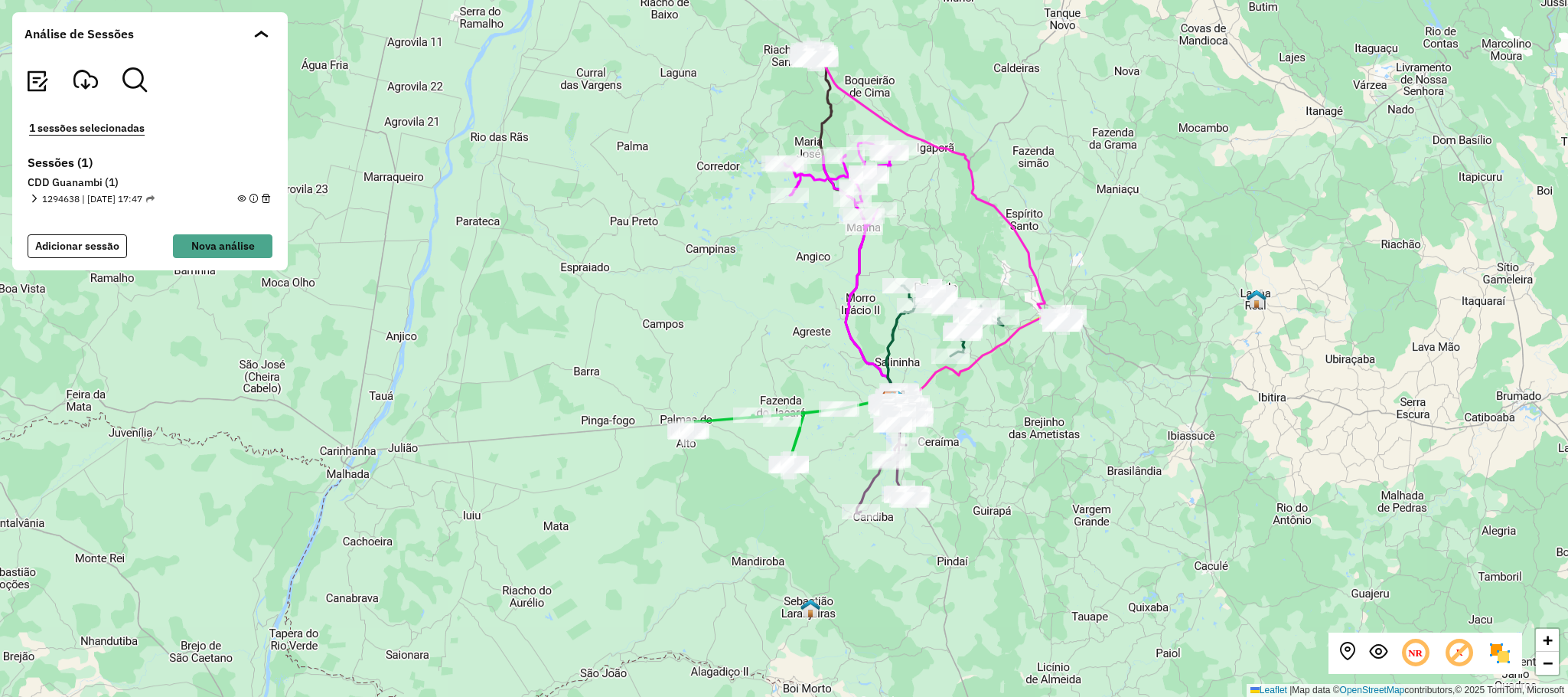
drag, startPoint x: 1026, startPoint y: 457, endPoint x: 1062, endPoint y: 407, distance: 61.6
click at [1062, 407] on div "+ − Leaflet | Map data © OpenStreetMap contributors,© 2025 TomTom, Microsoft" at bounding box center [784, 348] width 1568 height 697
